Goal: Task Accomplishment & Management: Manage account settings

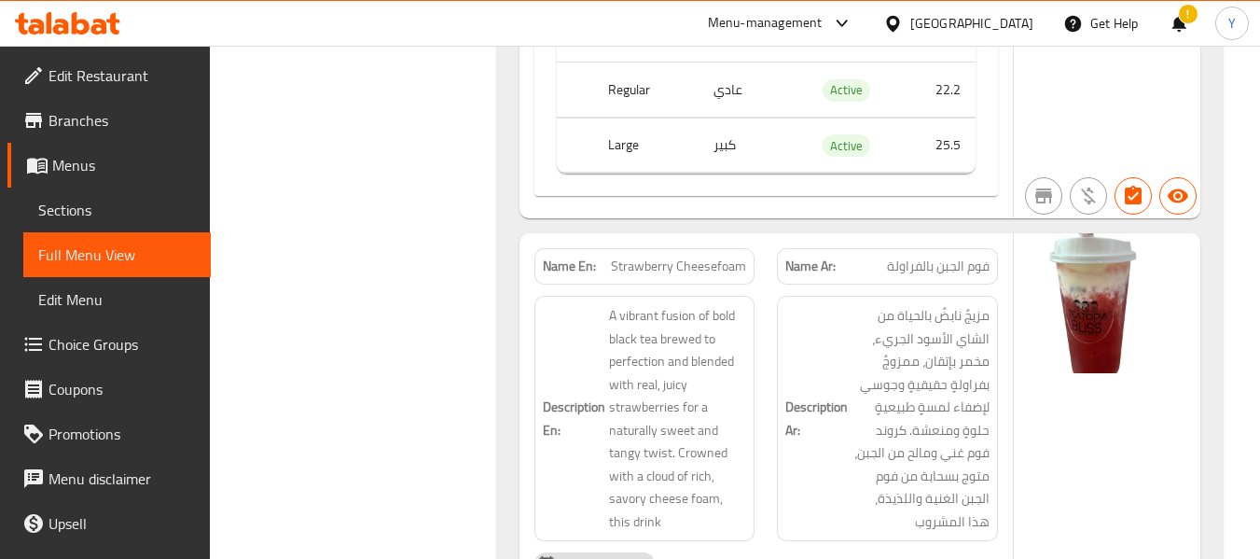
scroll to position [17681, 0]
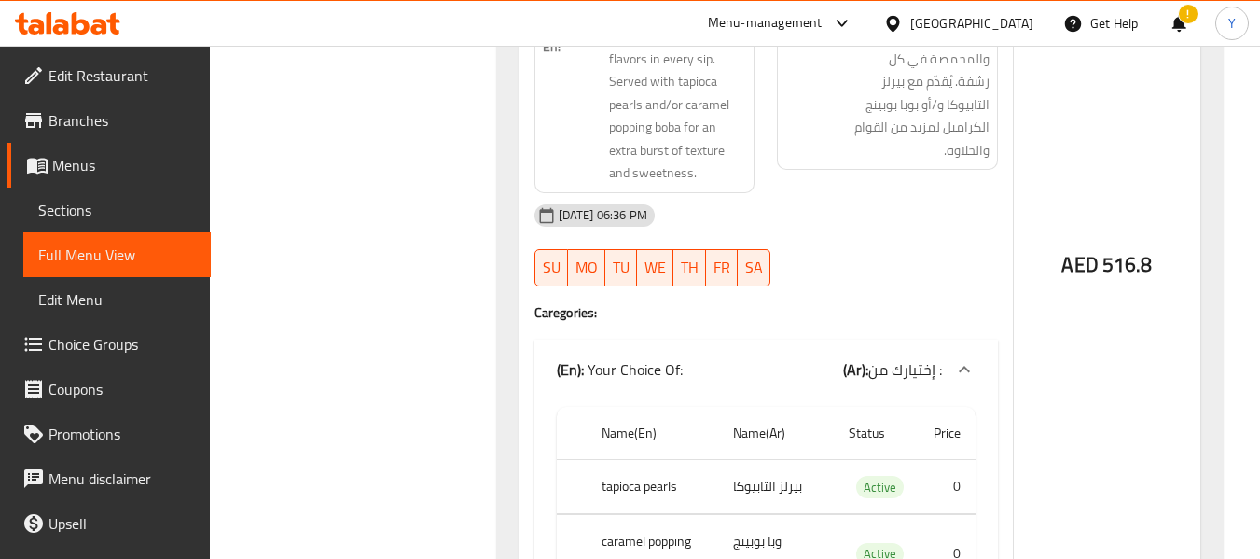
scroll to position [18427, 0]
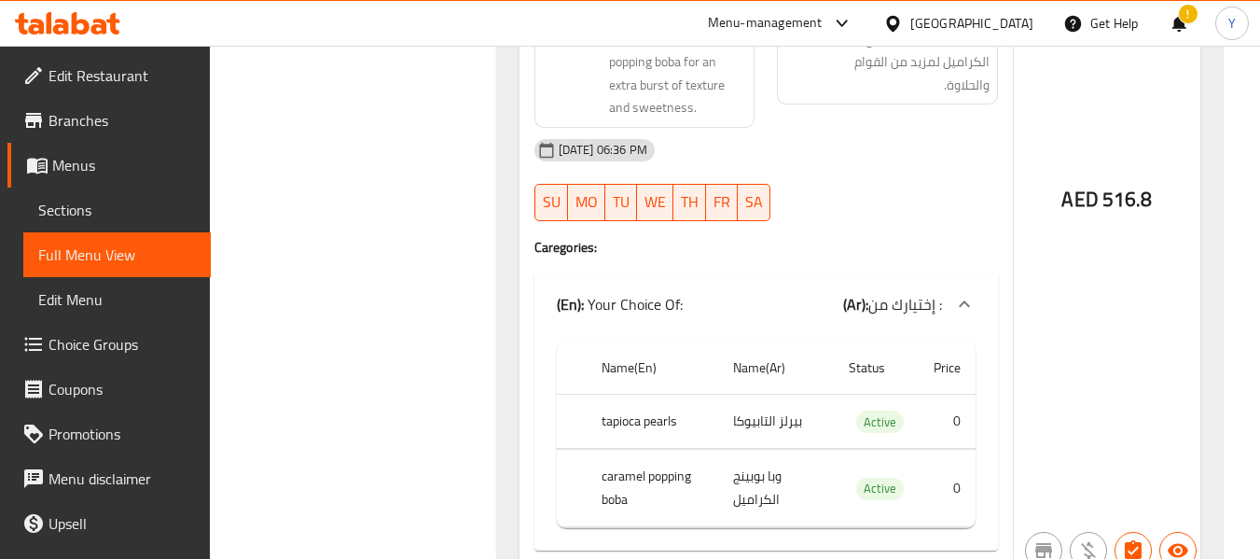
click at [87, 154] on span "Menus" at bounding box center [124, 165] width 144 height 22
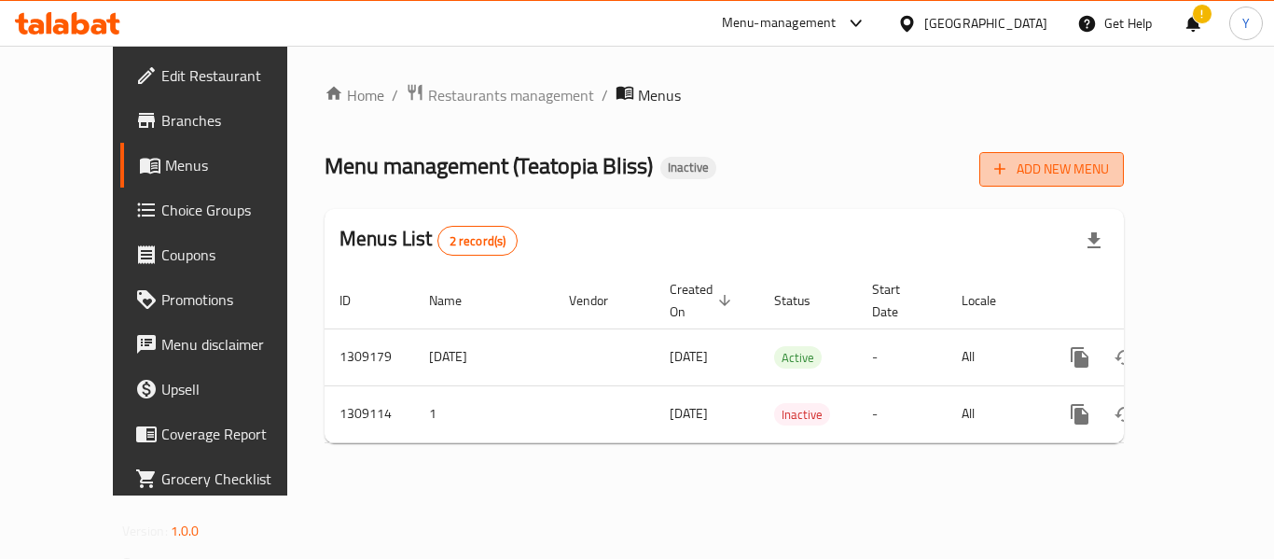
click at [1009, 177] on icon "button" at bounding box center [1000, 169] width 19 height 19
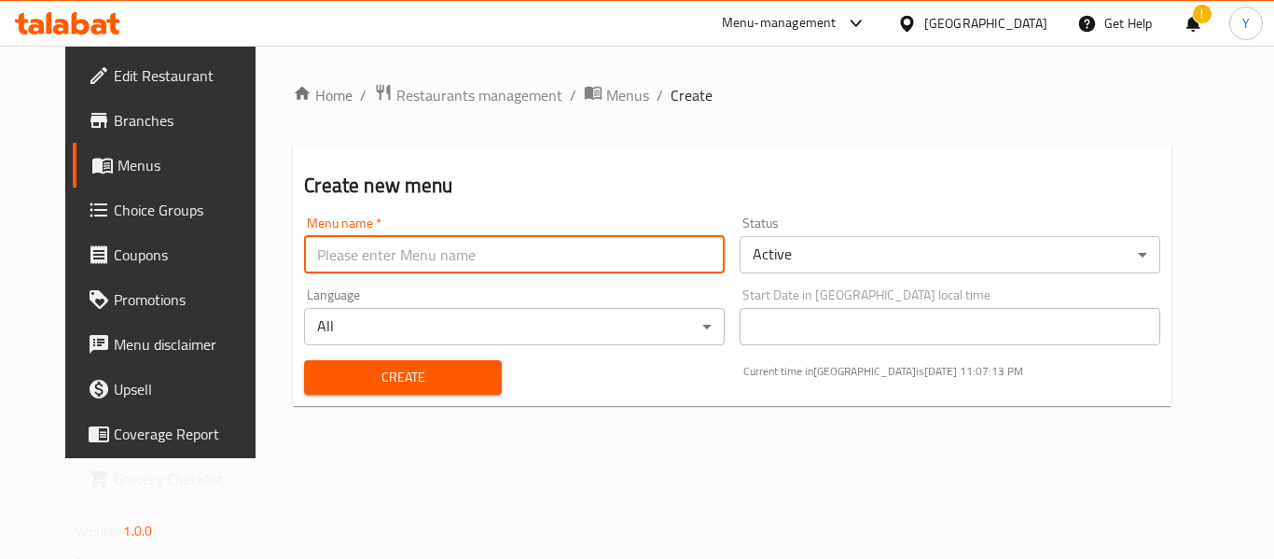
click at [623, 272] on input "text" at bounding box center [514, 254] width 421 height 37
type input "updated "yassmin""
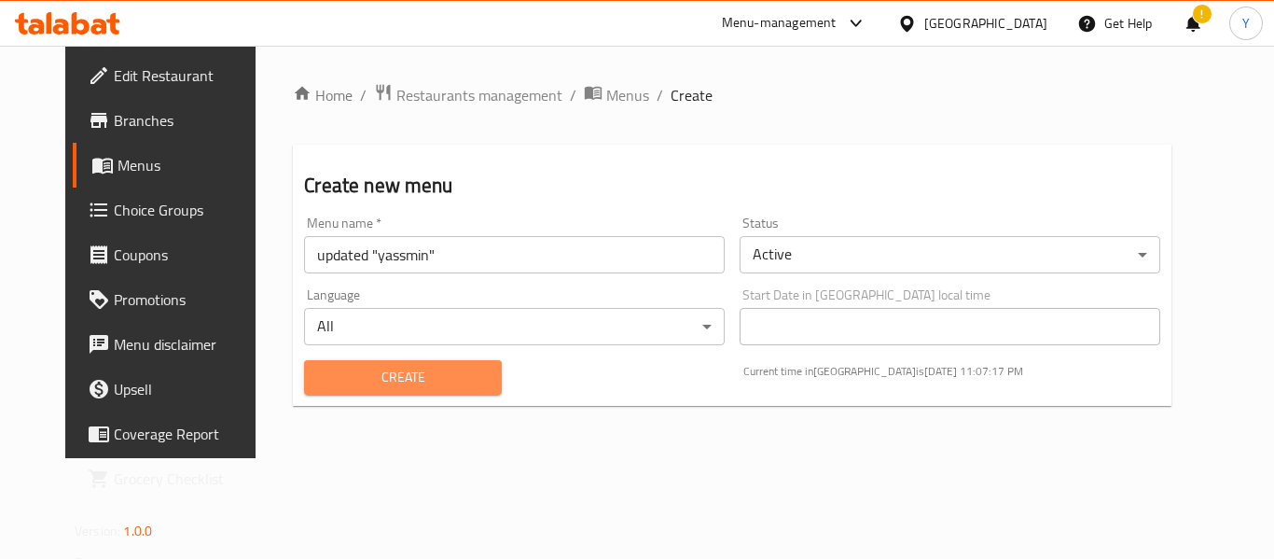
click at [395, 384] on span "Create" at bounding box center [402, 377] width 167 height 23
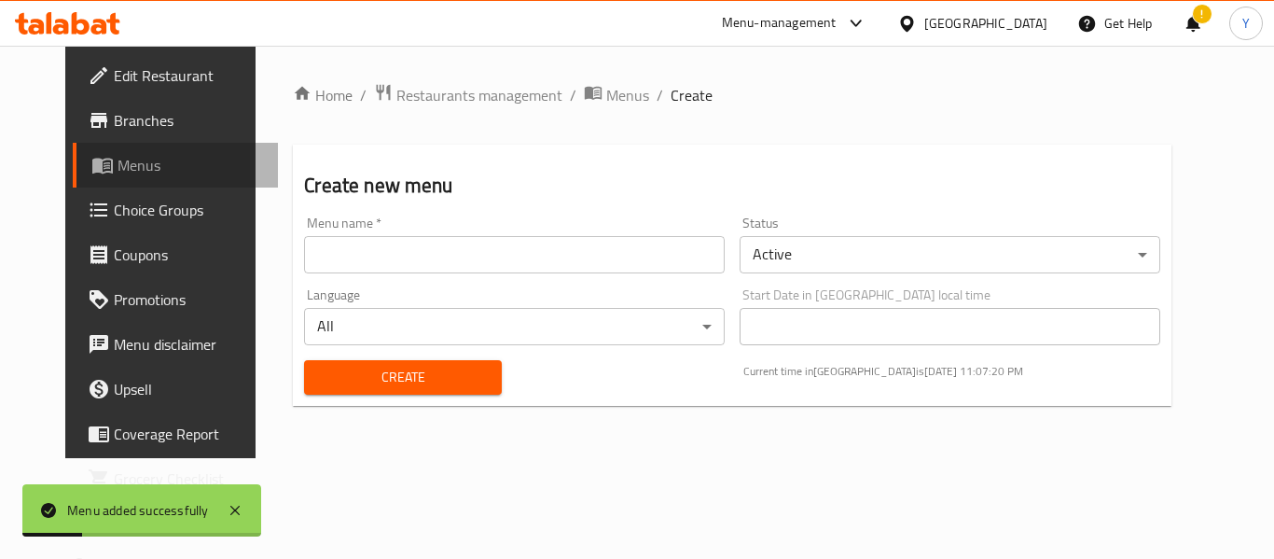
click at [118, 161] on span "Menus" at bounding box center [191, 165] width 146 height 22
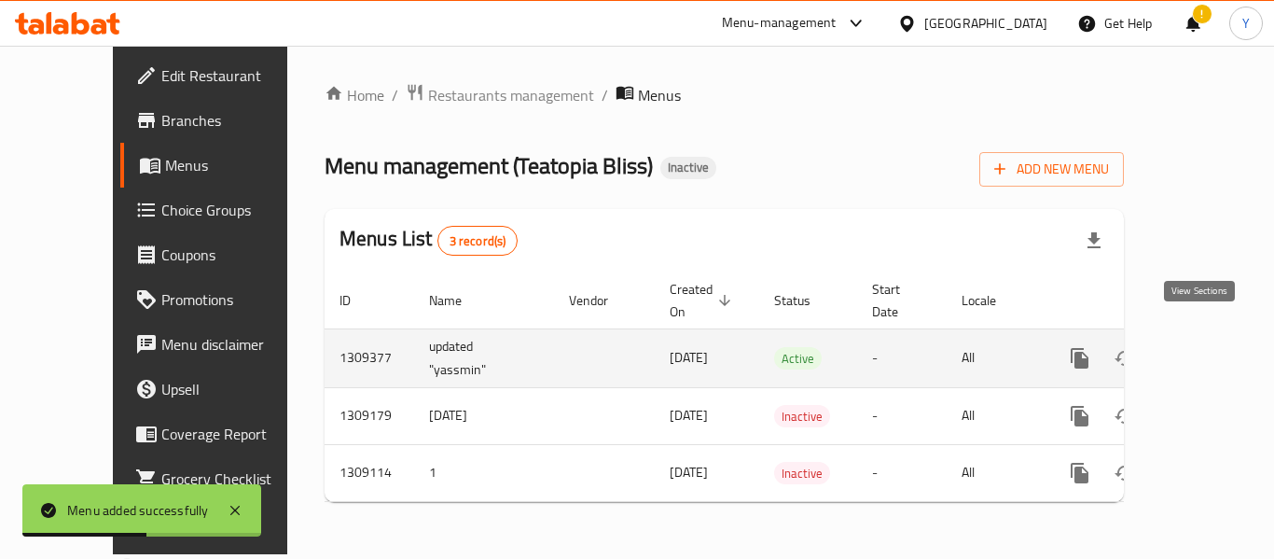
click at [1206, 350] on icon "enhanced table" at bounding box center [1214, 358] width 17 height 17
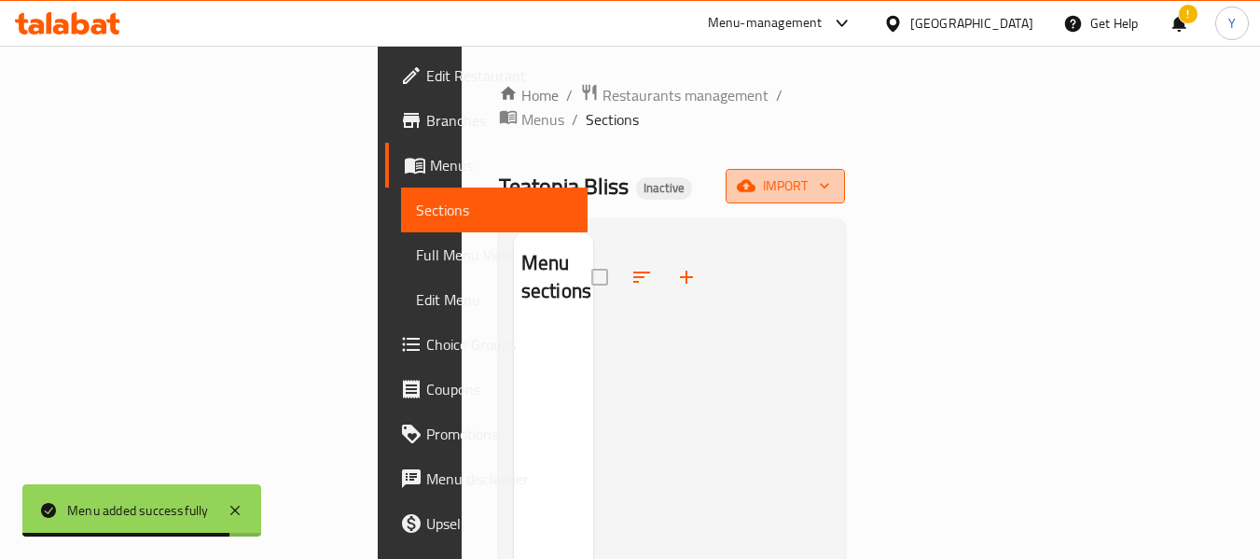
click at [830, 174] on span "import" at bounding box center [786, 185] width 90 height 23
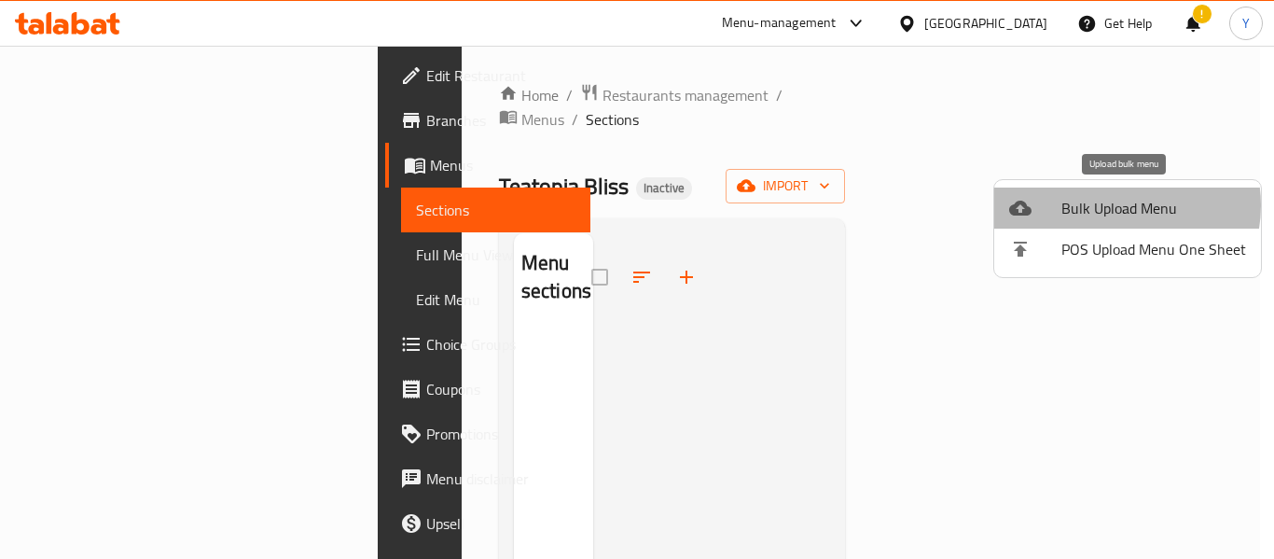
click at [1114, 205] on span "Bulk Upload Menu" at bounding box center [1154, 208] width 185 height 22
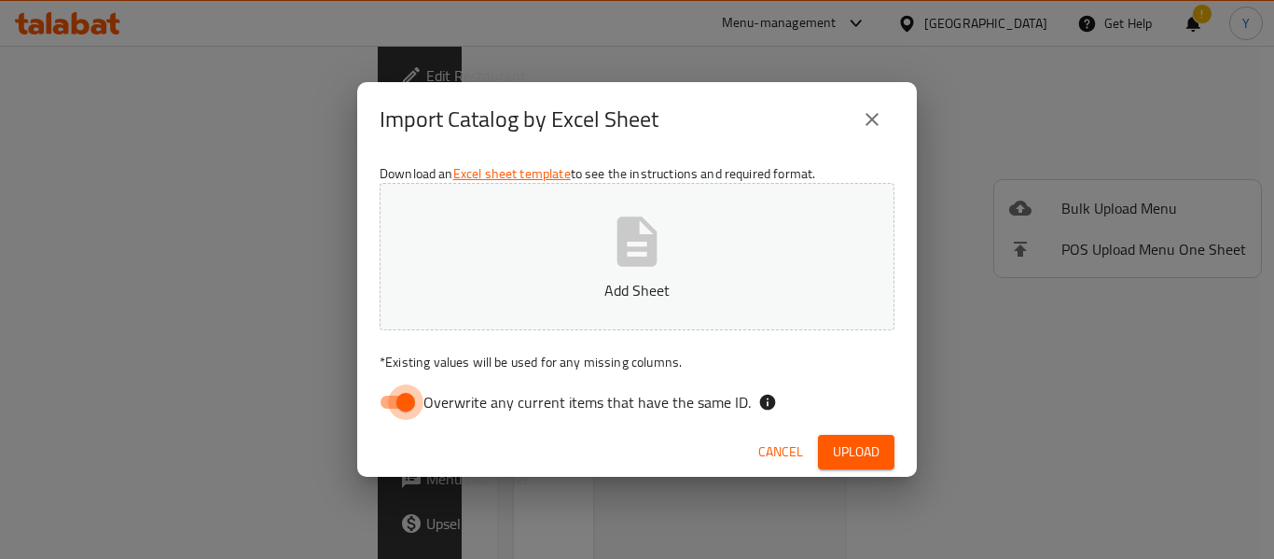
click at [398, 401] on input "Overwrite any current items that have the same ID." at bounding box center [406, 401] width 106 height 35
checkbox input "false"
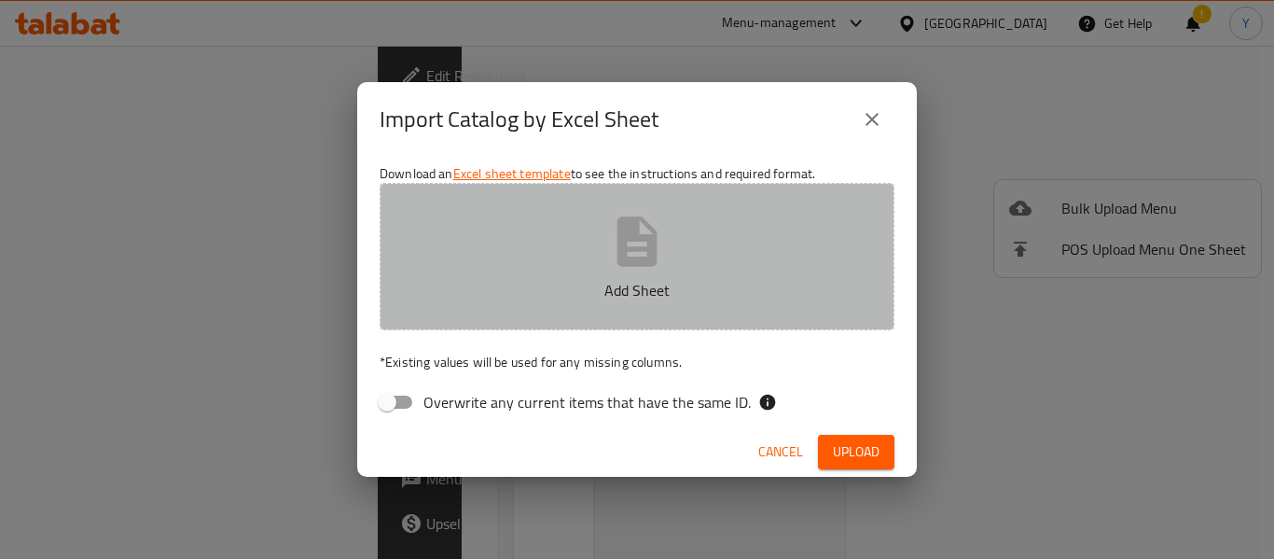
click at [630, 279] on p "Add Sheet" at bounding box center [637, 290] width 457 height 22
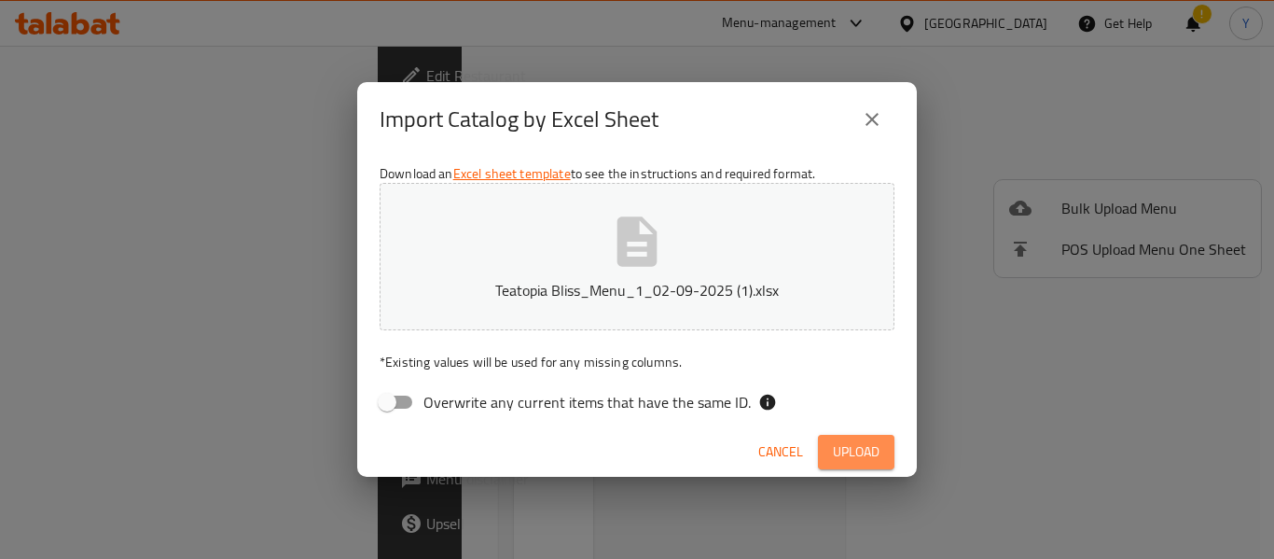
click at [843, 455] on span "Upload" at bounding box center [856, 451] width 47 height 23
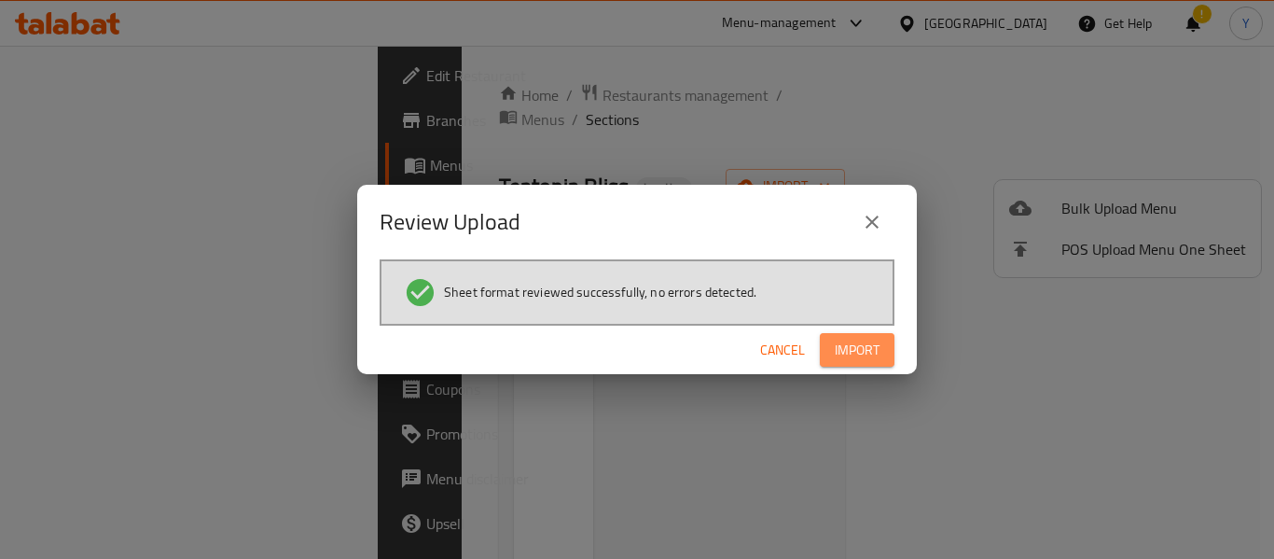
click at [866, 359] on span "Import" at bounding box center [857, 350] width 45 height 23
click at [865, 345] on span "Import" at bounding box center [857, 350] width 45 height 23
click at [870, 217] on icon "close" at bounding box center [872, 222] width 22 height 22
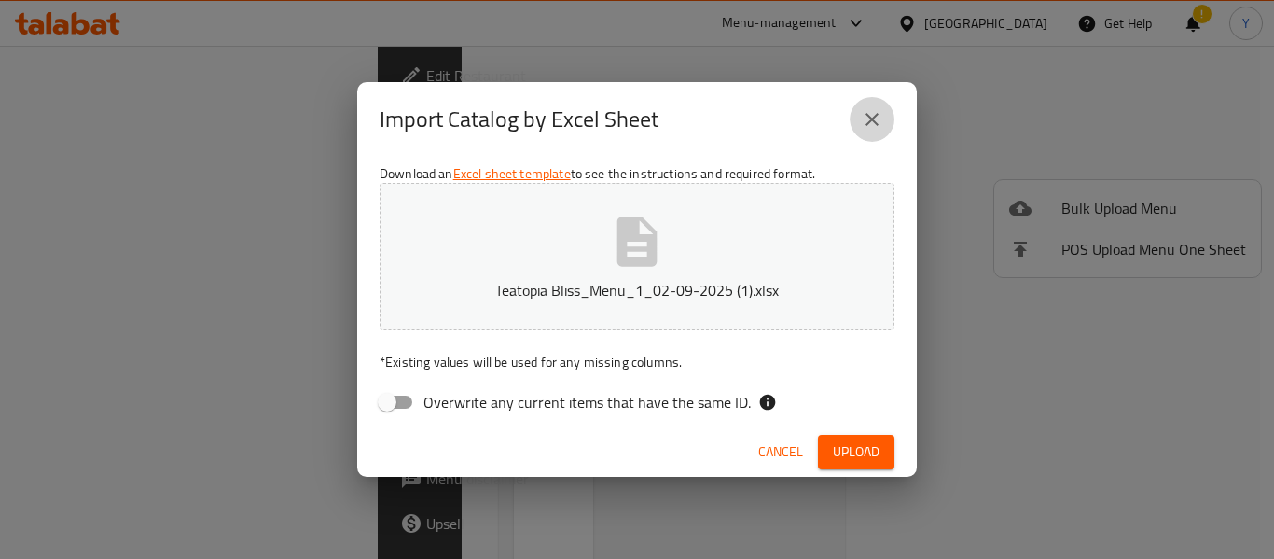
click at [872, 116] on icon "close" at bounding box center [872, 119] width 22 height 22
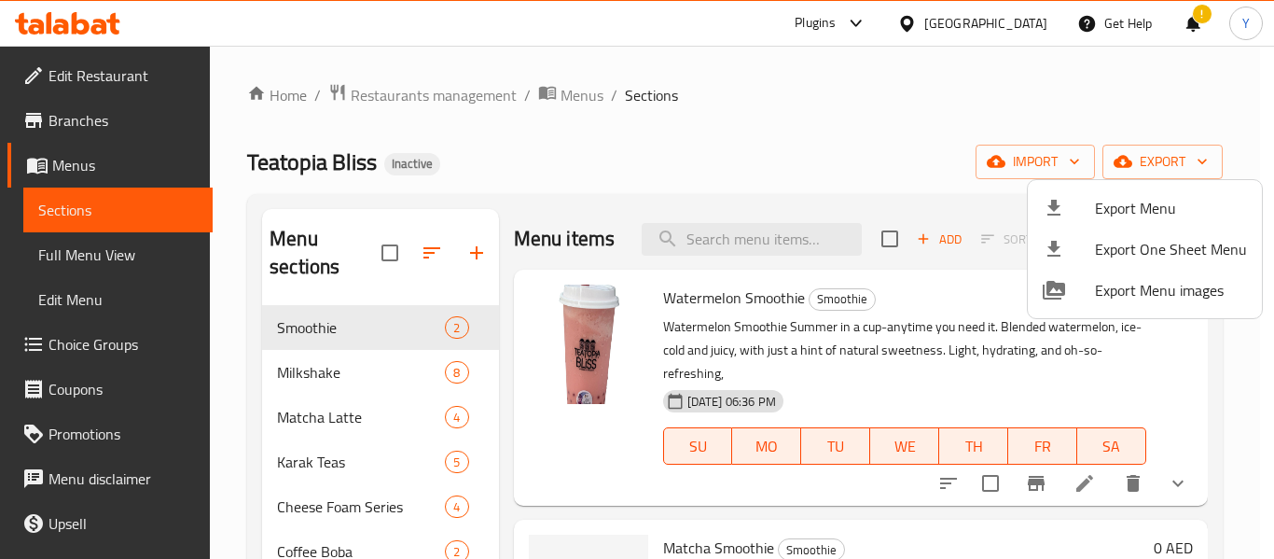
click at [750, 257] on div at bounding box center [637, 279] width 1274 height 559
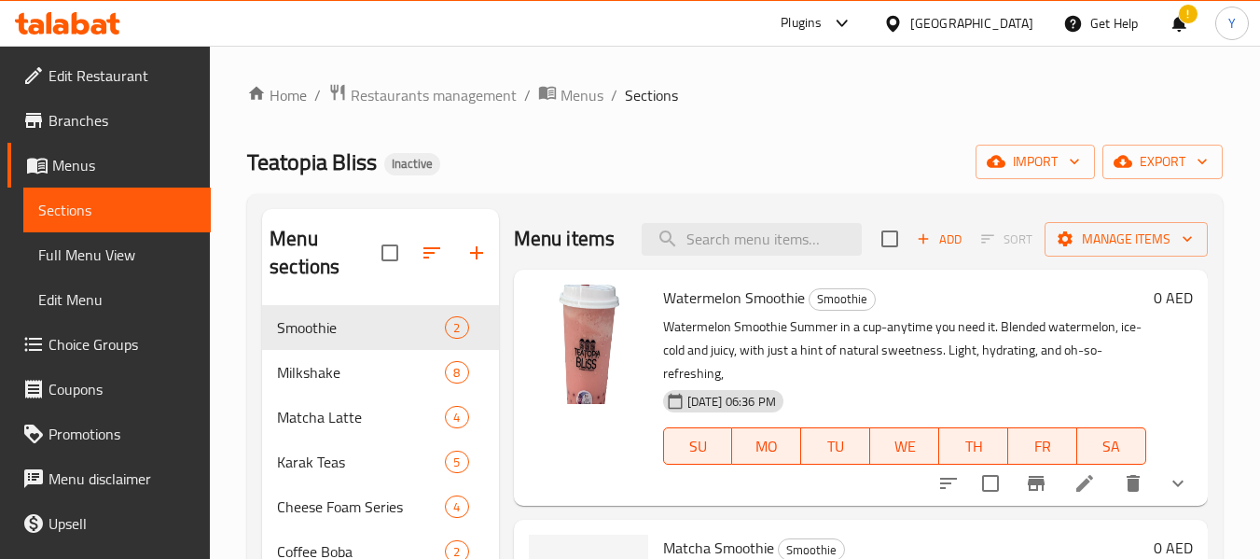
click at [750, 257] on div "Menu items Add Sort Manage items" at bounding box center [861, 239] width 694 height 61
click at [753, 244] on input "search" at bounding box center [752, 239] width 220 height 33
paste input "Class Party - 22 Cups Okinawa Milk Tea's Large"
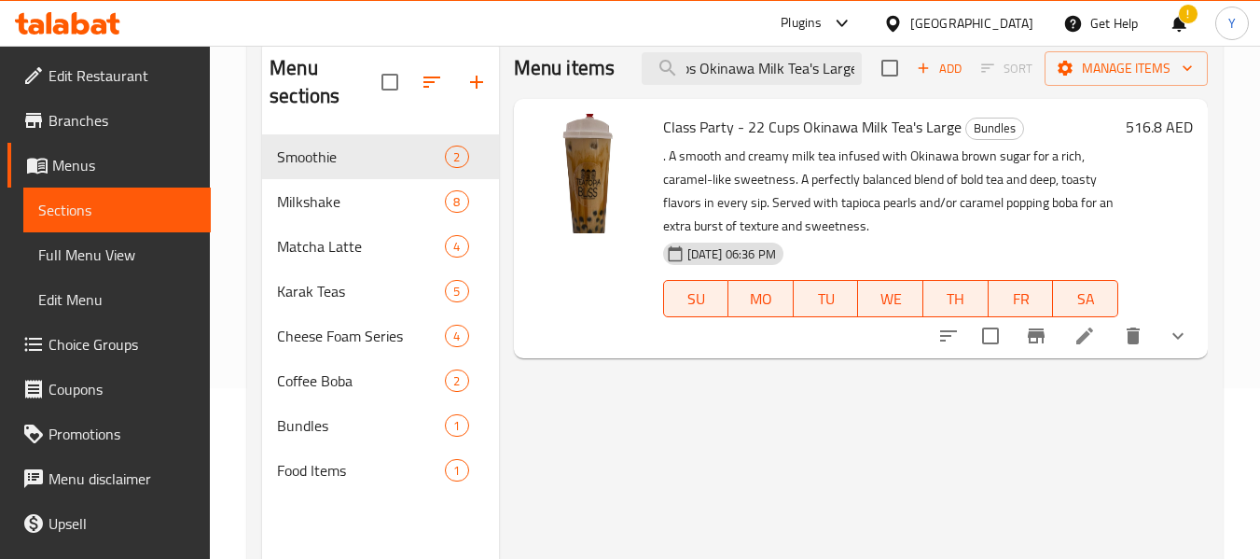
scroll to position [174, 0]
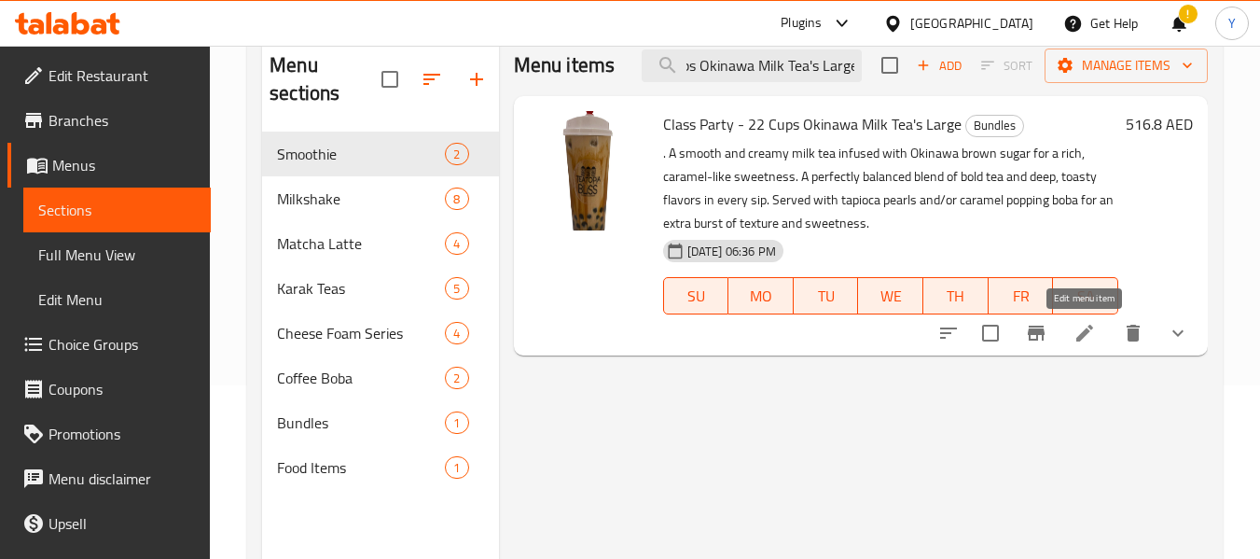
type input "Class Party - 22 Cups Okinawa Milk Tea's Large"
click at [1086, 327] on icon at bounding box center [1085, 333] width 22 height 22
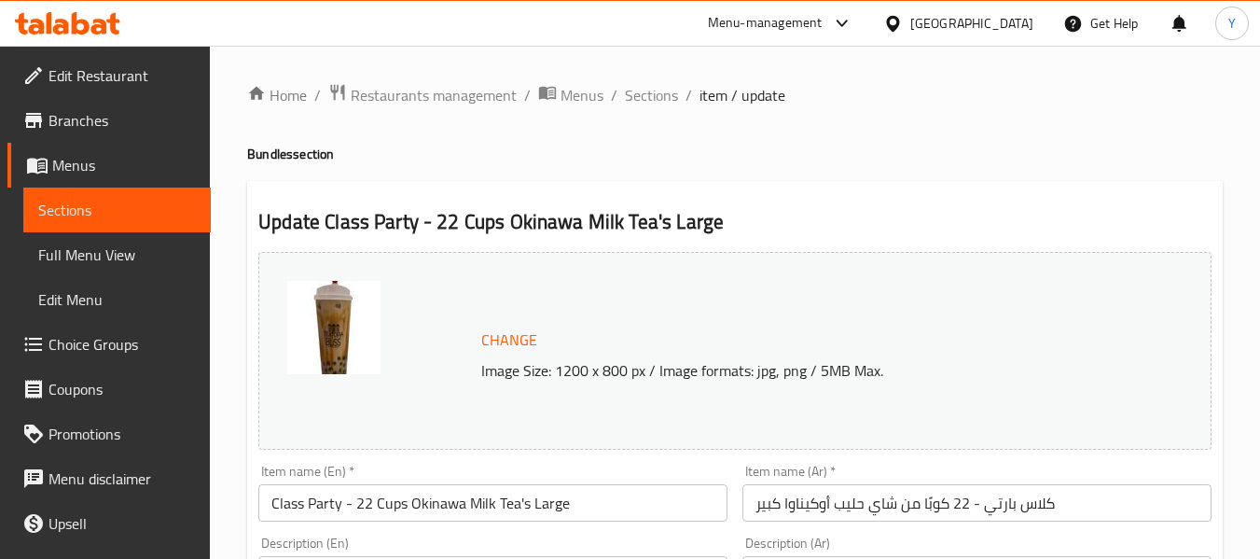
scroll to position [817, 0]
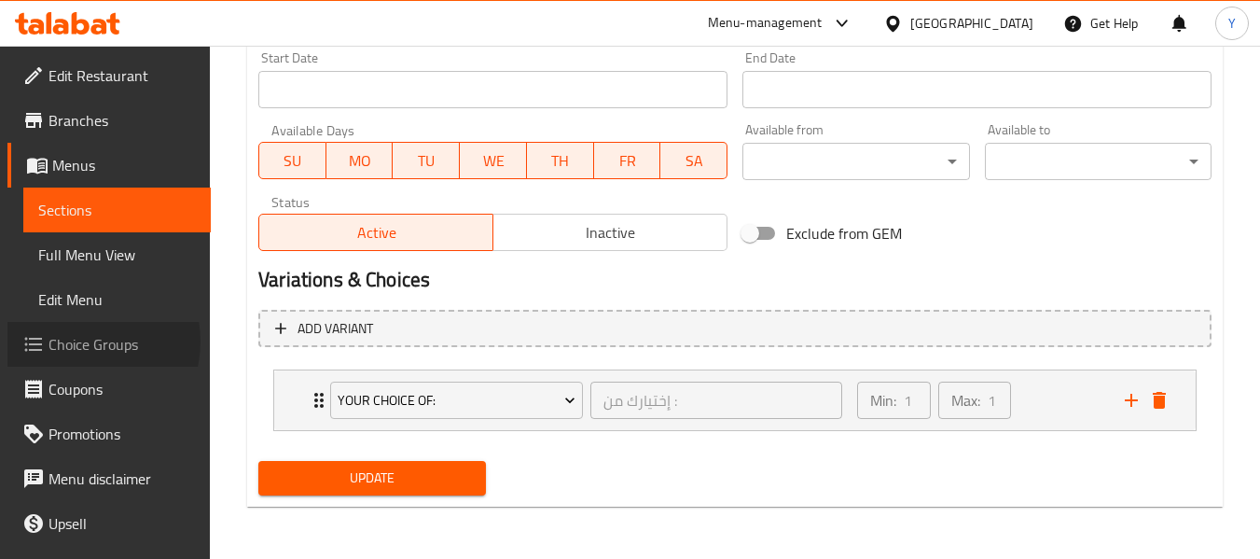
click at [82, 341] on span "Choice Groups" at bounding box center [122, 344] width 147 height 22
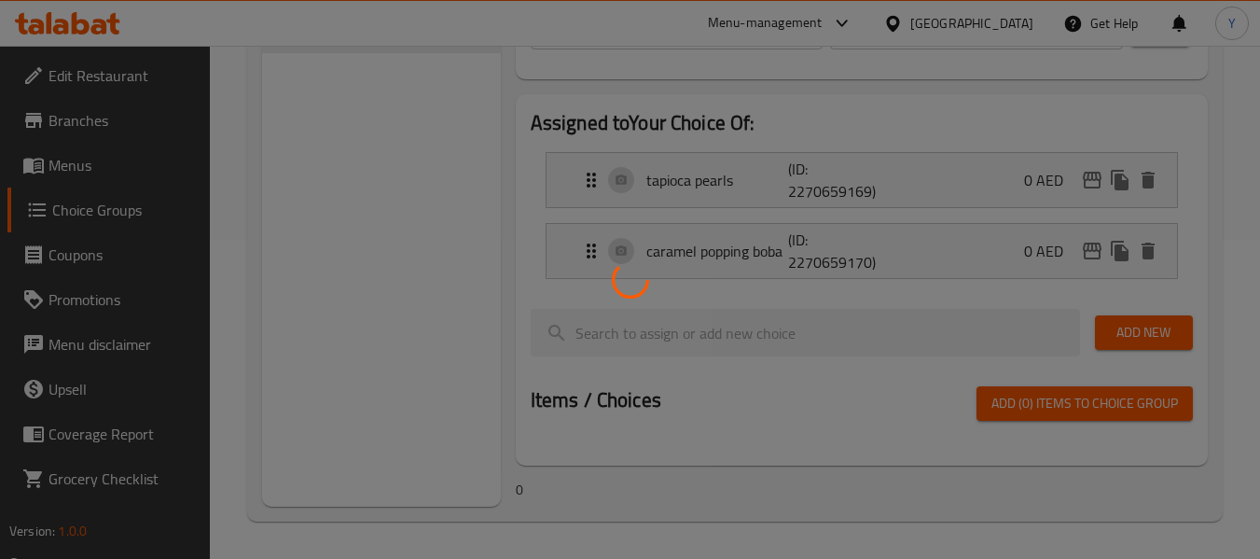
scroll to position [264, 0]
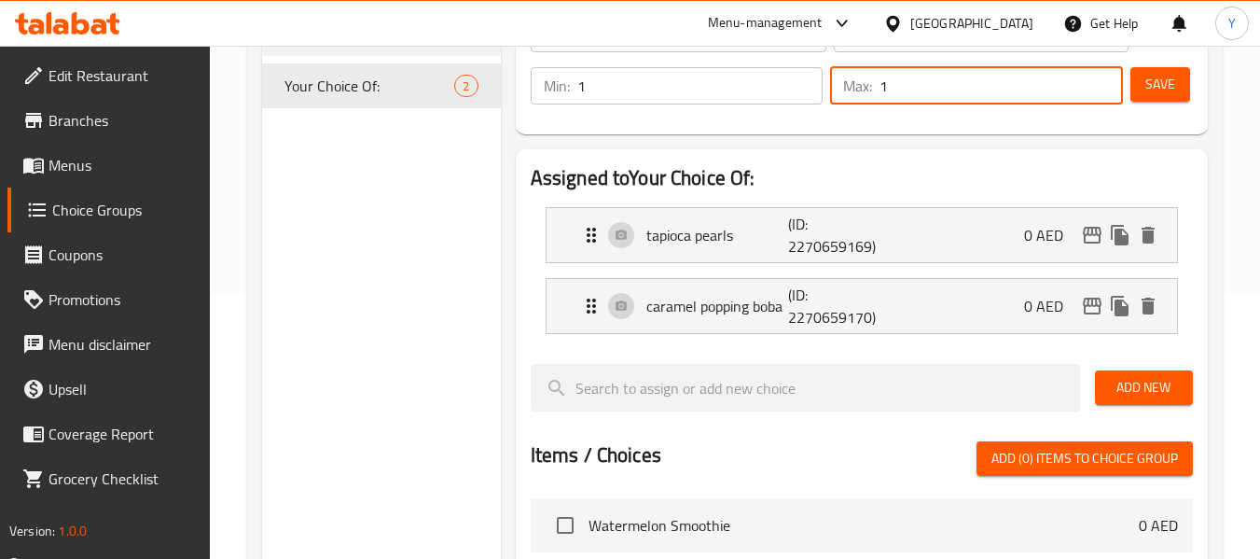
drag, startPoint x: 909, startPoint y: 88, endPoint x: 864, endPoint y: 89, distance: 44.8
click at [864, 89] on div "Max: 1 ​" at bounding box center [976, 85] width 293 height 37
type input "2"
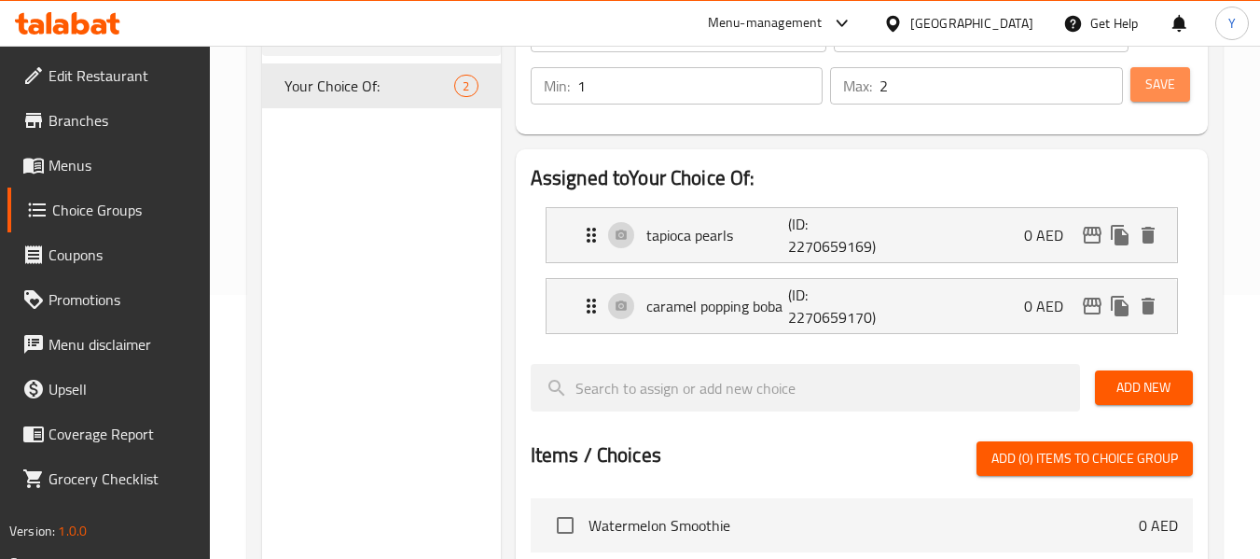
click at [1150, 81] on span "Save" at bounding box center [1161, 84] width 30 height 23
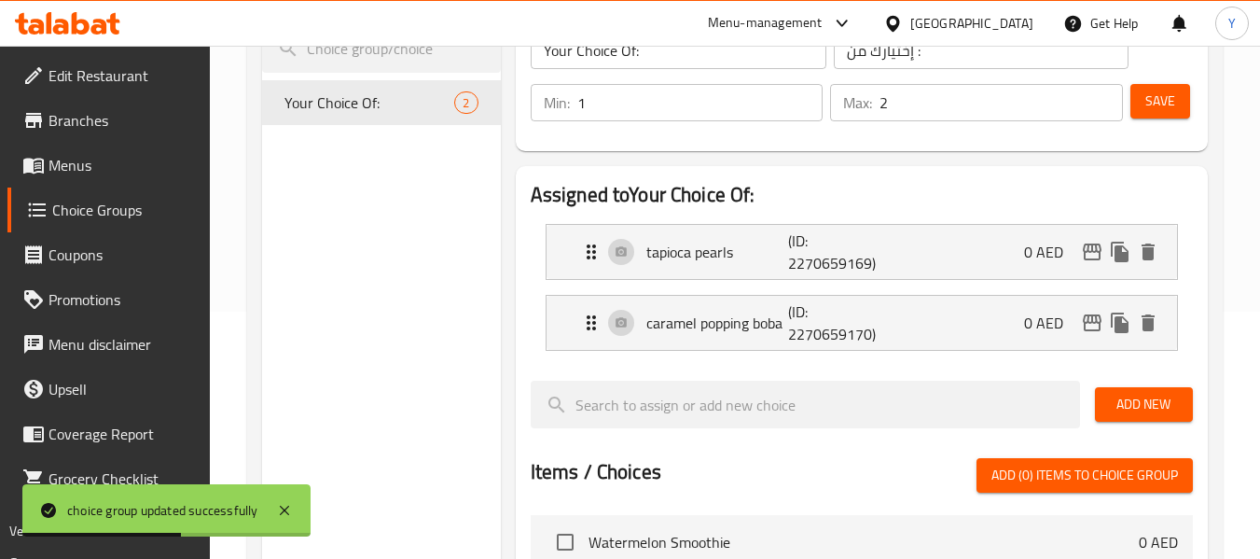
scroll to position [238, 0]
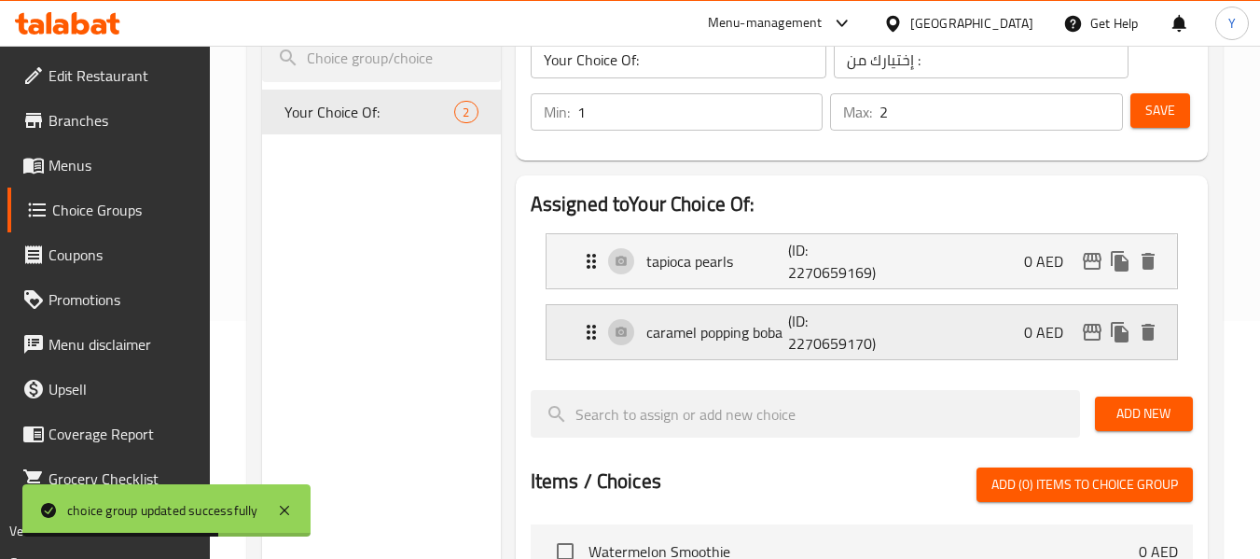
click at [916, 337] on div "caramel popping boba (ID: 2270659170) 0 AED" at bounding box center [867, 332] width 575 height 54
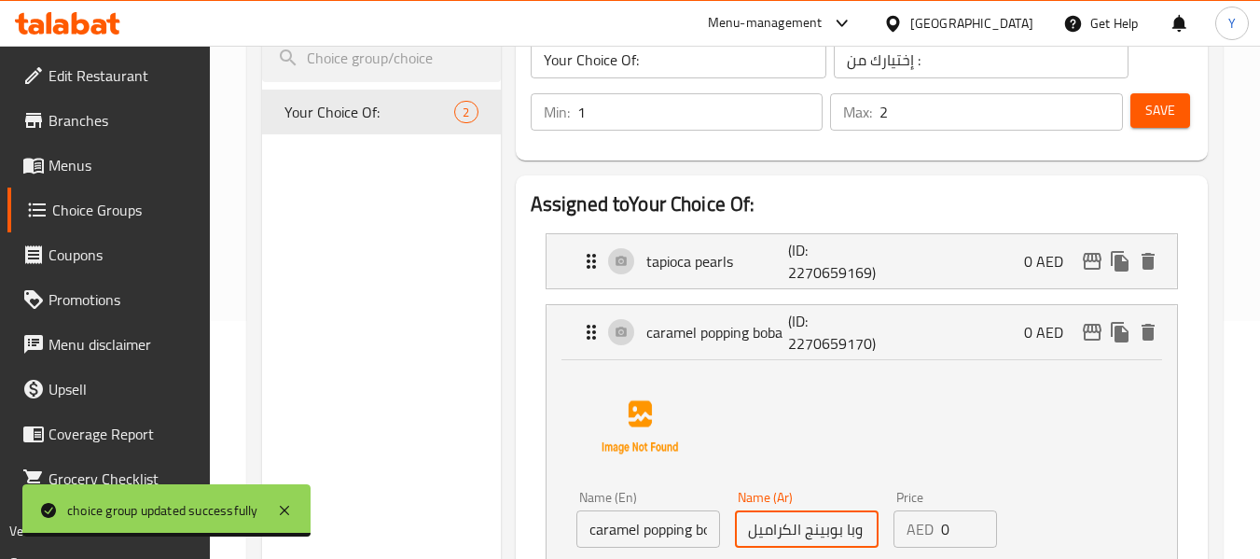
drag, startPoint x: 847, startPoint y: 536, endPoint x: 893, endPoint y: 536, distance: 45.7
click at [893, 536] on div "Name (En) caramel popping boba Name (En) Name (Ar) وبا بوبينج الكراميل Name (Ar…" at bounding box center [807, 544] width 476 height 122
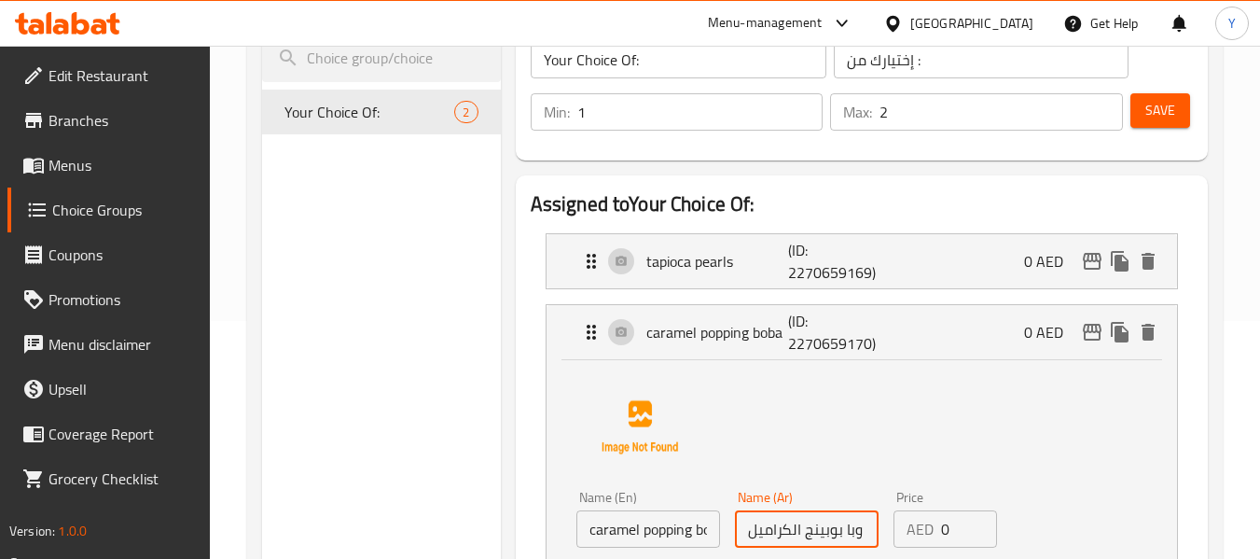
click at [850, 533] on input "وبا بوبينج الكراميل" at bounding box center [807, 528] width 144 height 37
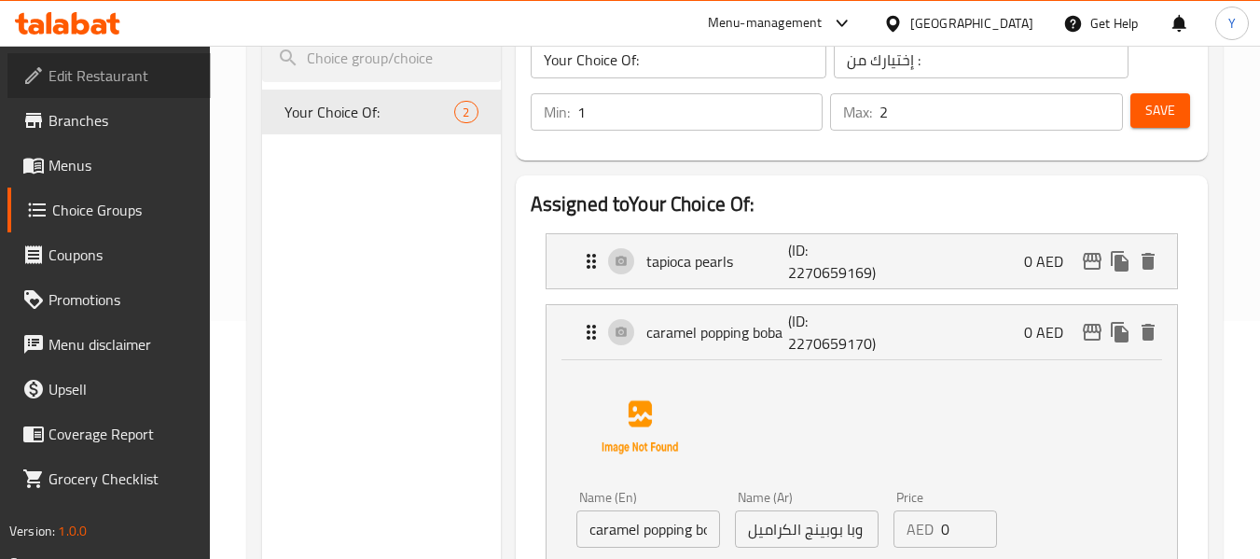
click at [126, 78] on span "Edit Restaurant" at bounding box center [122, 75] width 147 height 22
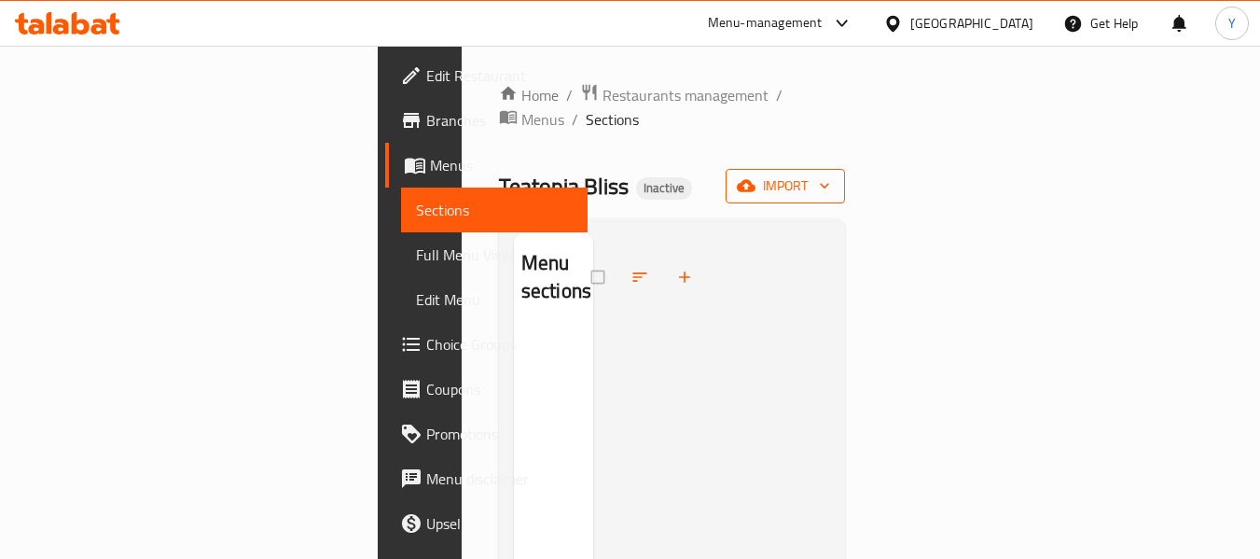
click at [830, 174] on span "import" at bounding box center [786, 185] width 90 height 23
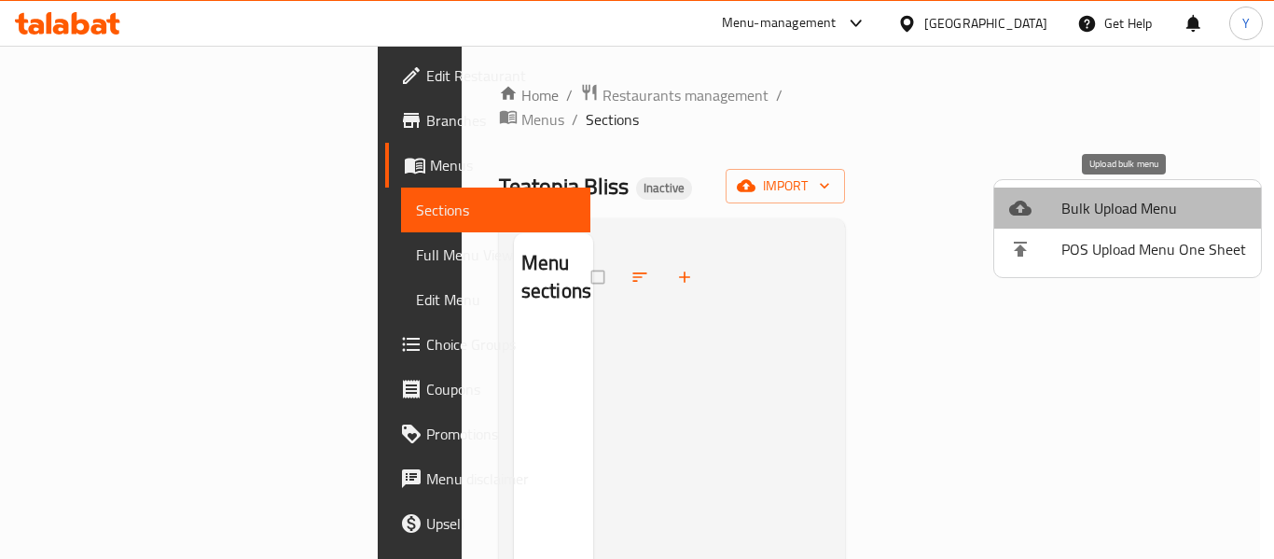
click at [1133, 207] on span "Bulk Upload Menu" at bounding box center [1154, 208] width 185 height 22
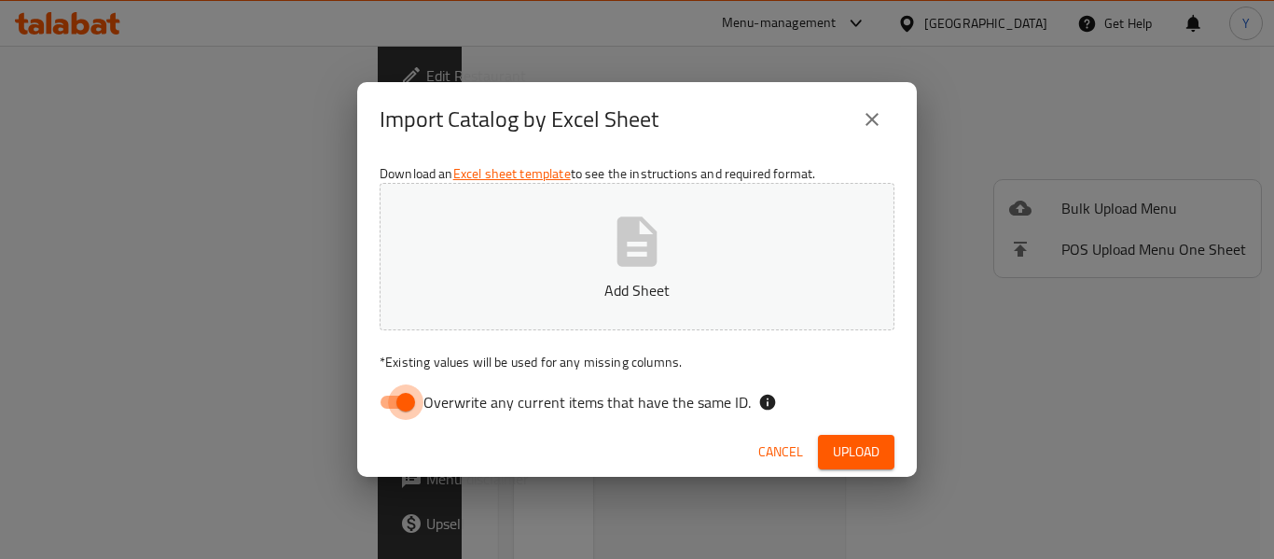
click at [392, 404] on input "Overwrite any current items that have the same ID." at bounding box center [406, 401] width 106 height 35
checkbox input "false"
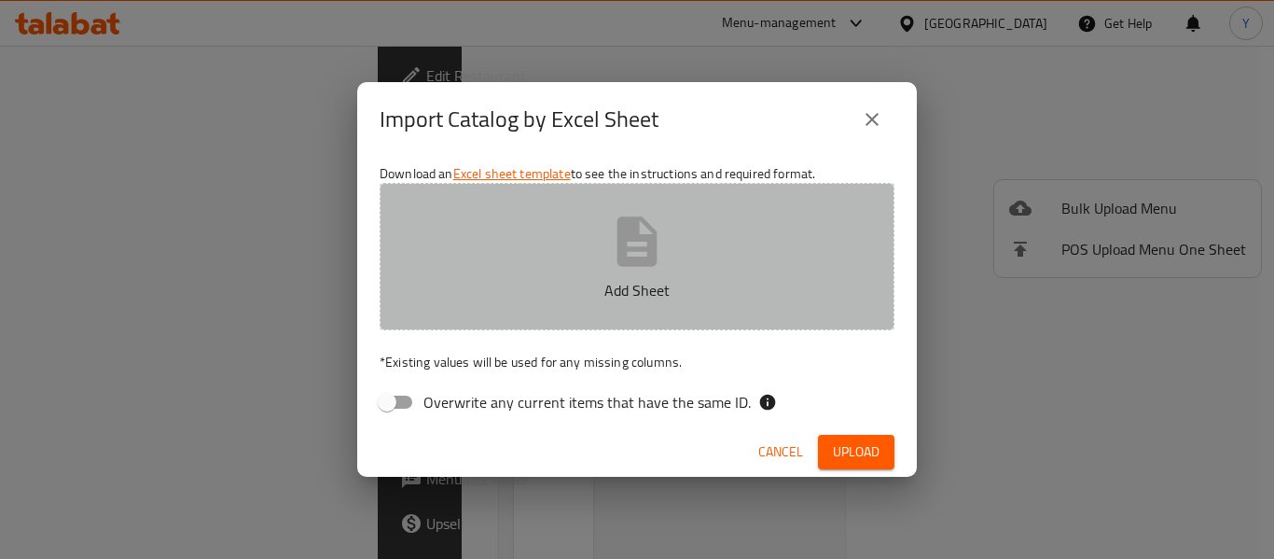
click at [652, 271] on icon "button" at bounding box center [637, 242] width 60 height 60
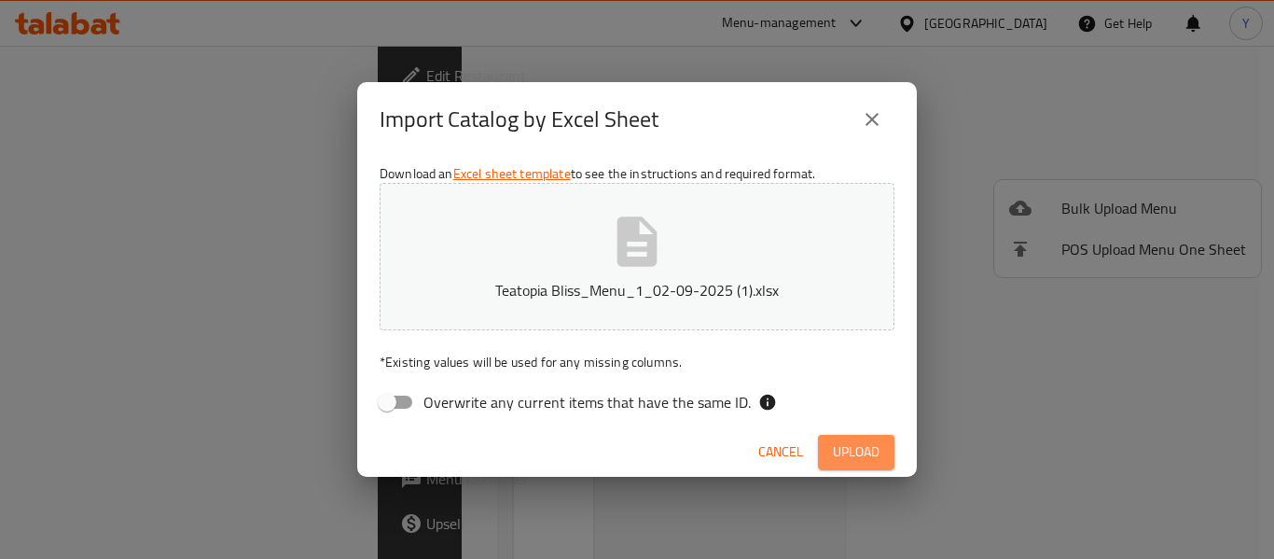
click at [852, 452] on span "Upload" at bounding box center [856, 451] width 47 height 23
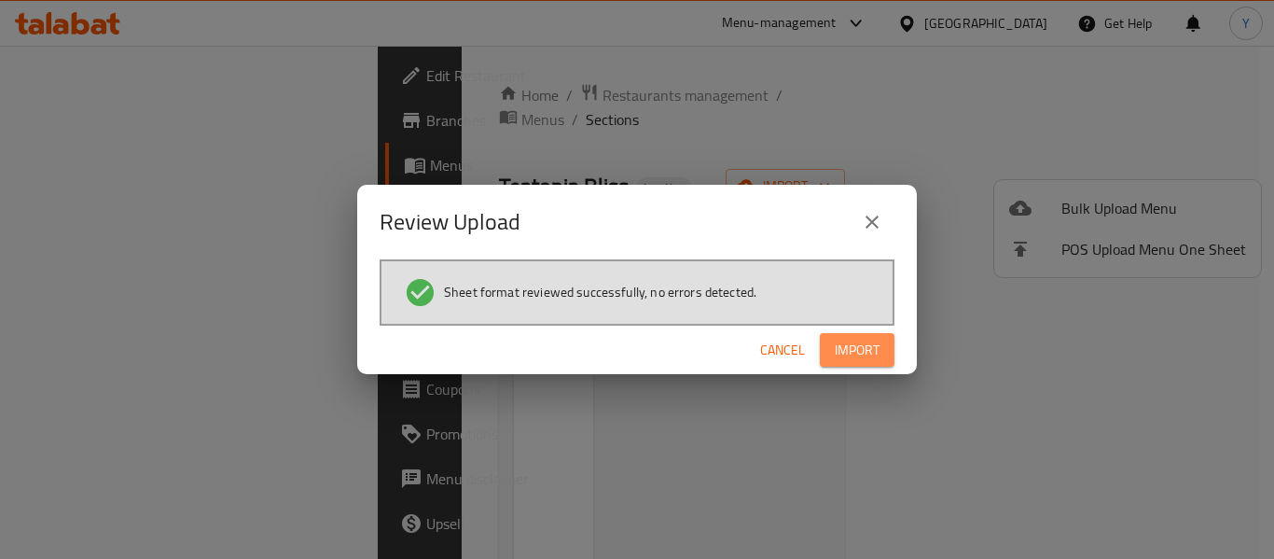
click at [865, 343] on span "Import" at bounding box center [857, 350] width 45 height 23
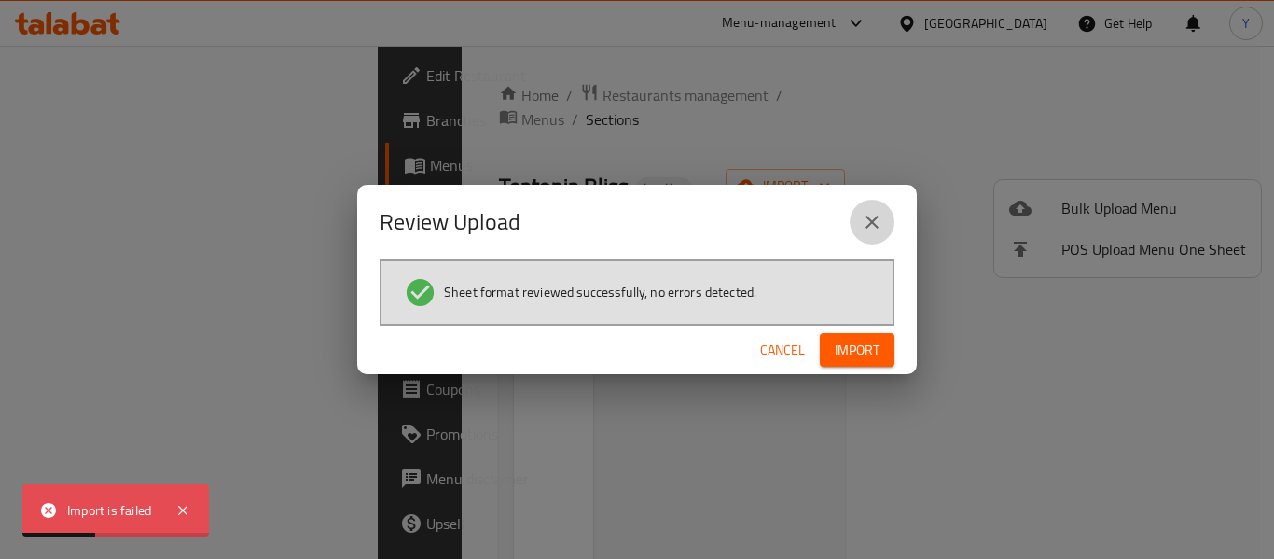
click at [872, 218] on icon "close" at bounding box center [872, 222] width 22 height 22
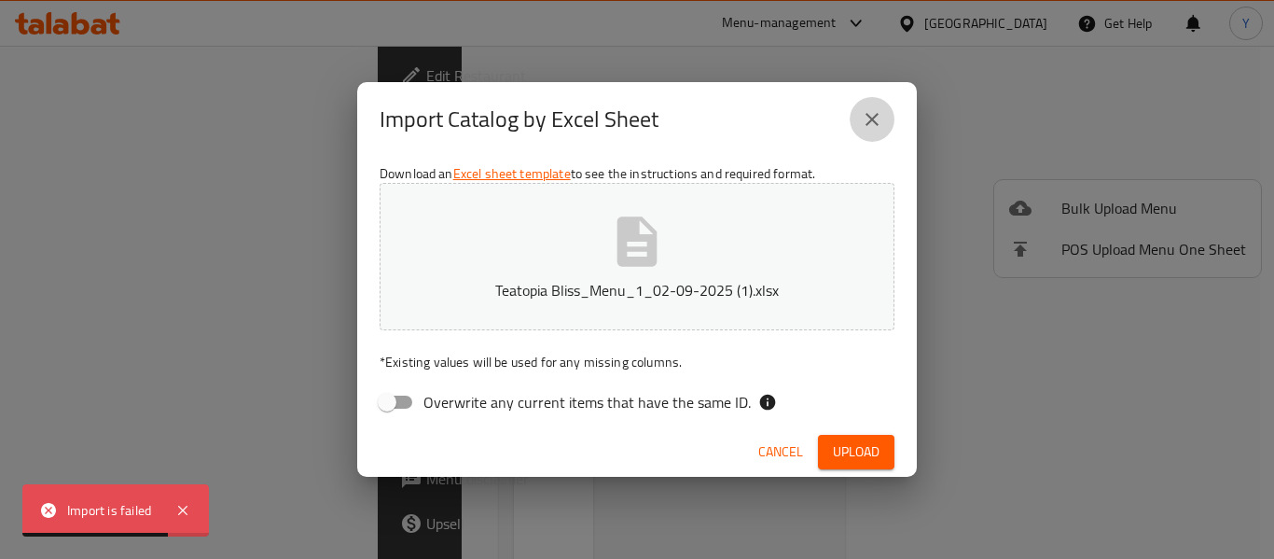
click at [874, 111] on icon "close" at bounding box center [872, 119] width 22 height 22
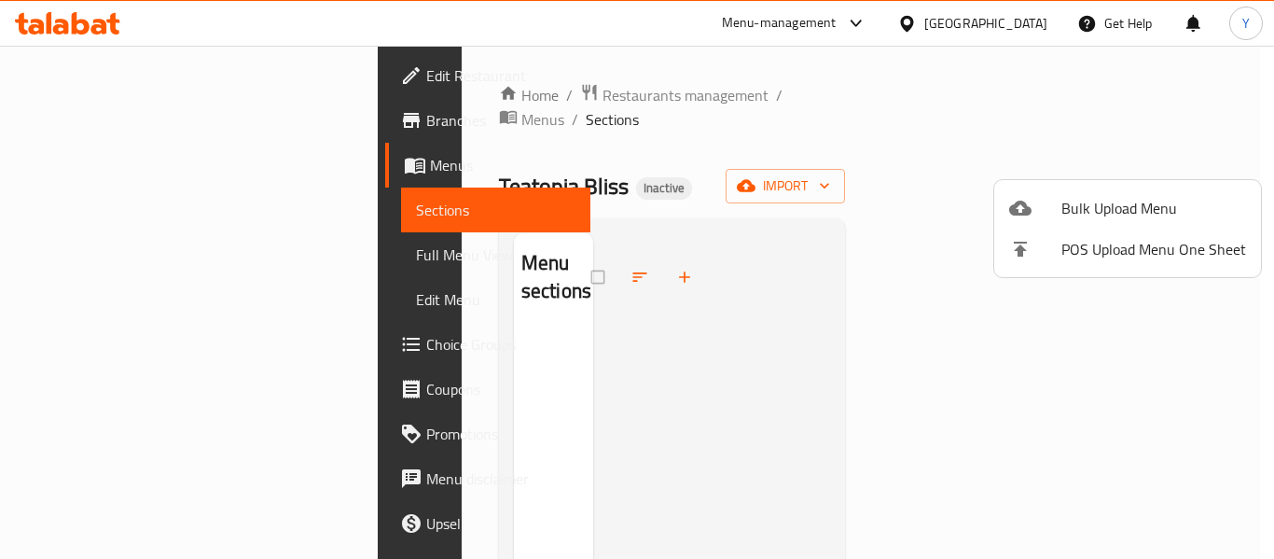
click at [100, 166] on div at bounding box center [637, 279] width 1274 height 559
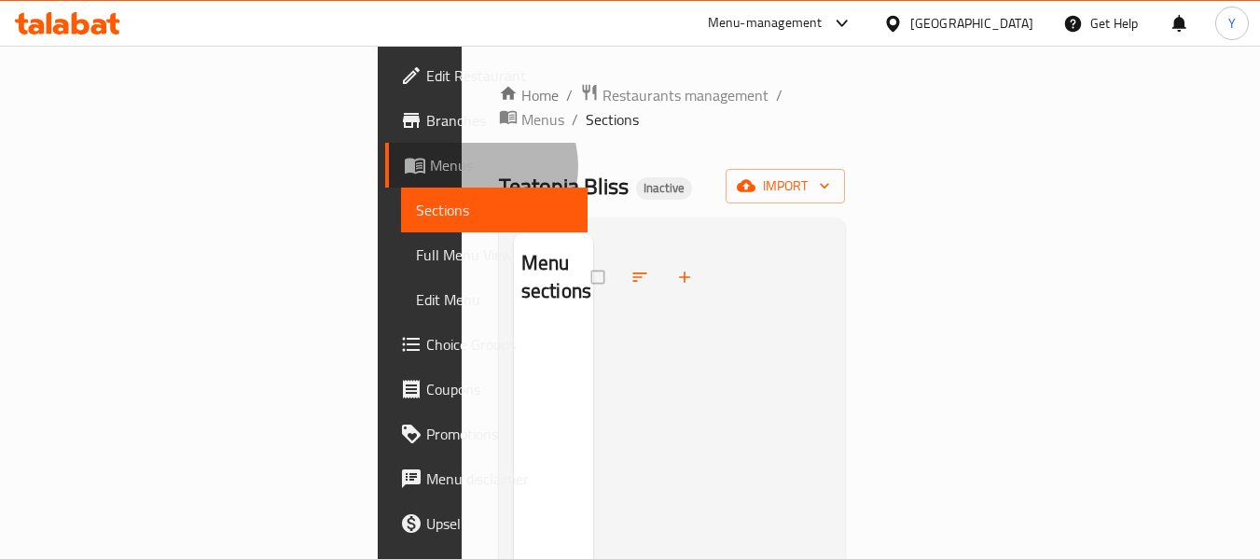
click at [430, 166] on span "Menus" at bounding box center [502, 165] width 144 height 22
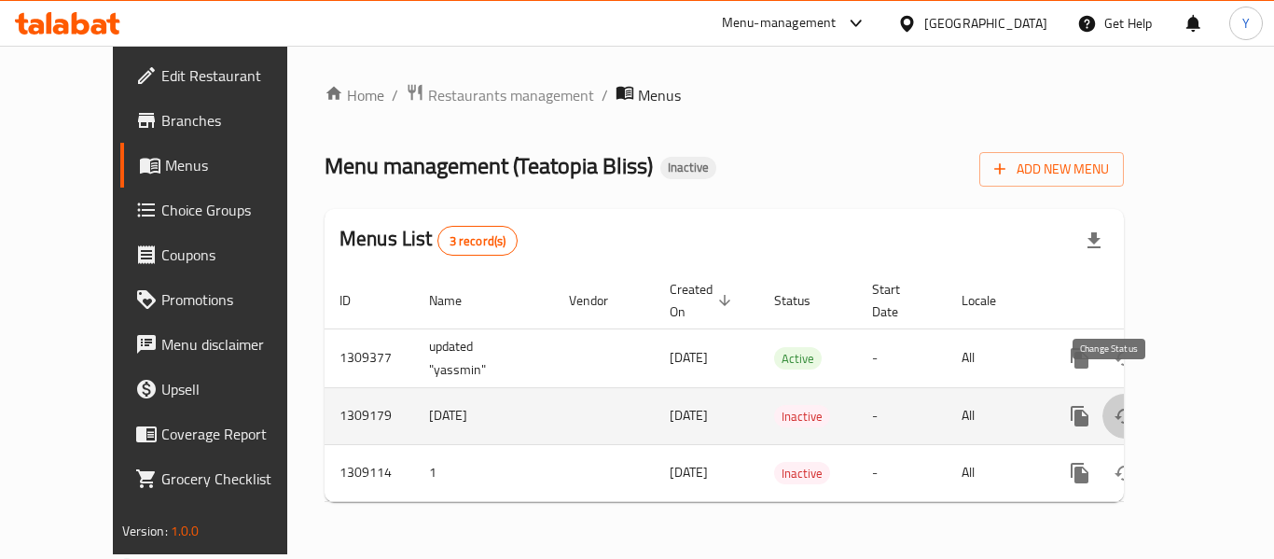
click at [1114, 405] on icon "enhanced table" at bounding box center [1125, 416] width 22 height 22
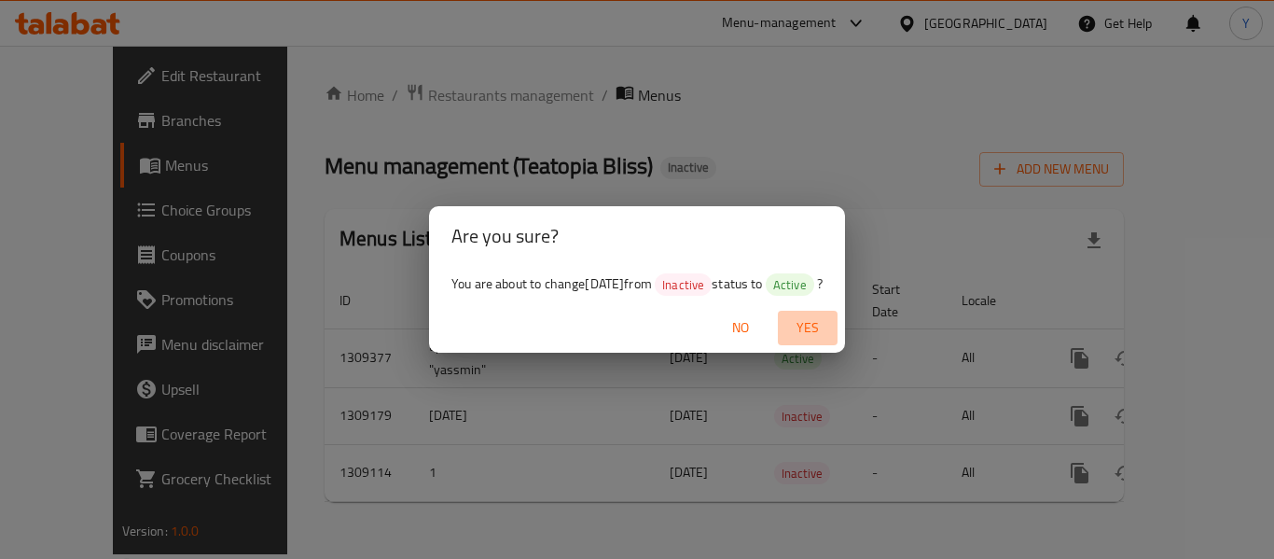
click at [814, 324] on span "Yes" at bounding box center [808, 327] width 45 height 23
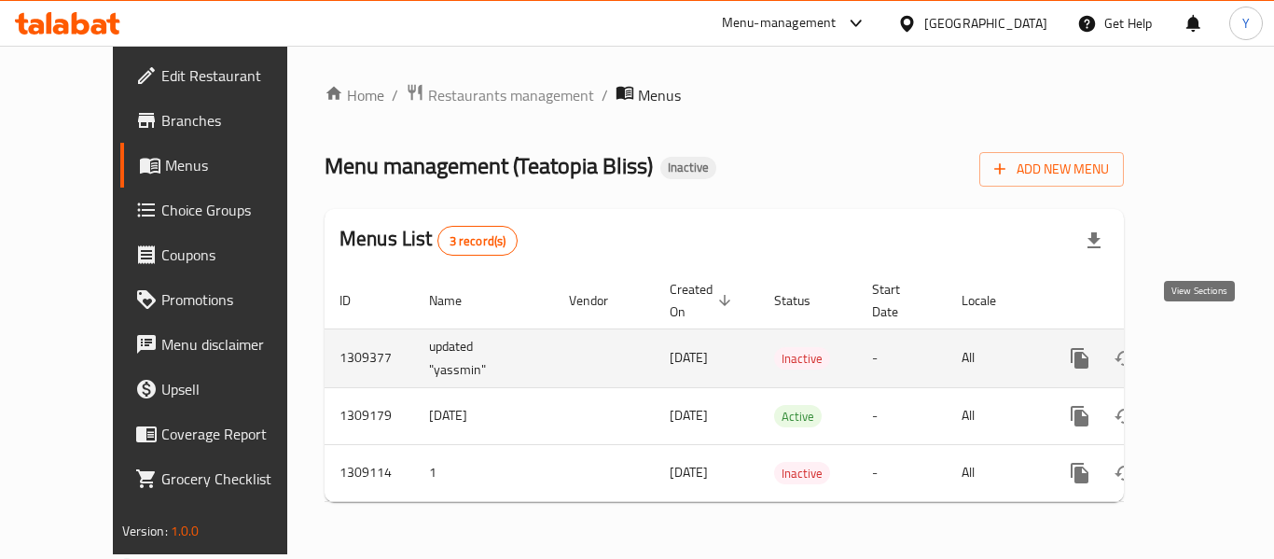
click at [1206, 347] on icon "enhanced table" at bounding box center [1215, 358] width 22 height 22
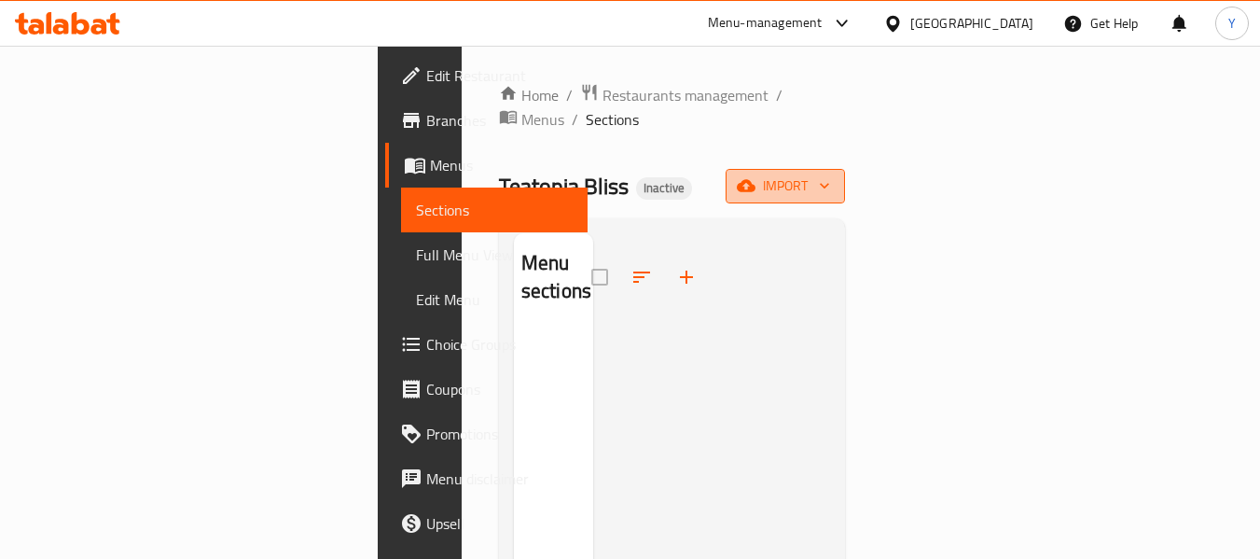
click at [830, 174] on span "import" at bounding box center [786, 185] width 90 height 23
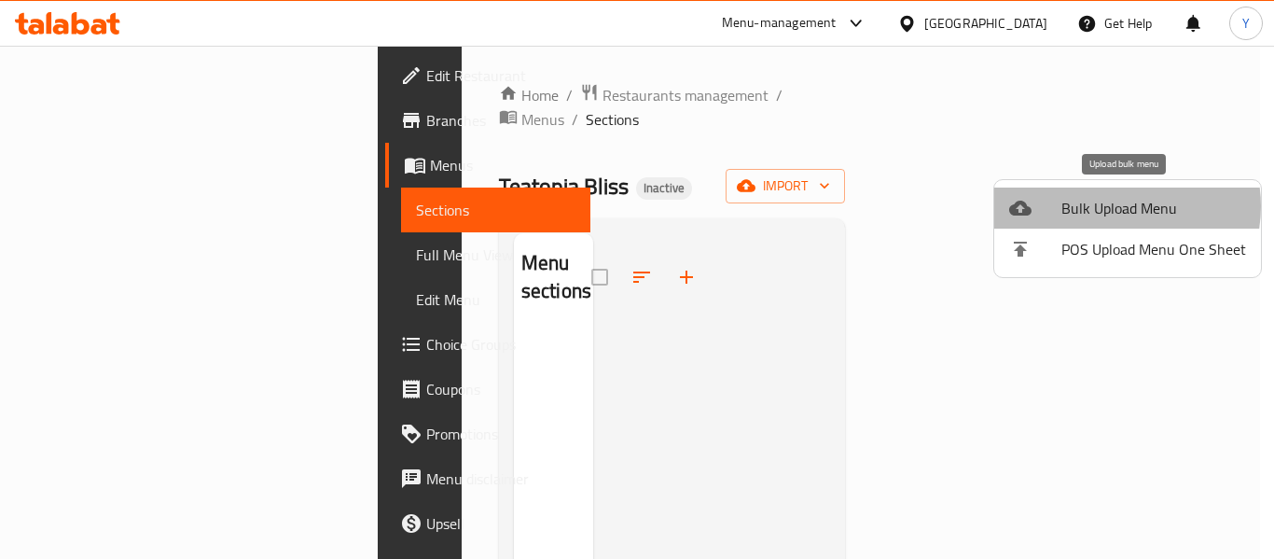
click at [1112, 206] on span "Bulk Upload Menu" at bounding box center [1154, 208] width 185 height 22
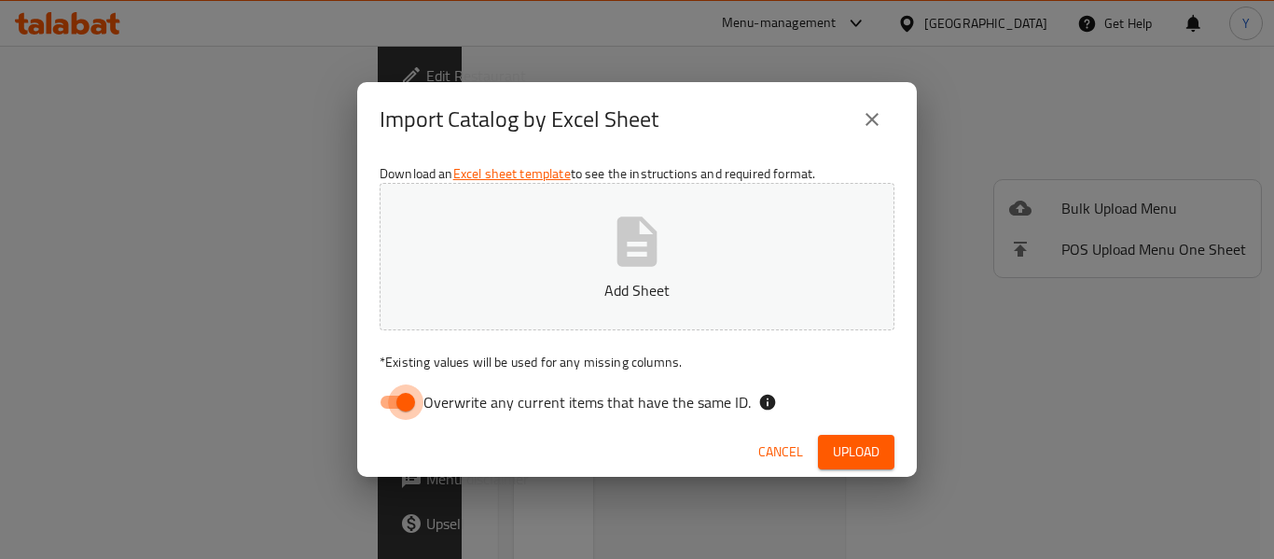
click at [399, 405] on input "Overwrite any current items that have the same ID." at bounding box center [406, 401] width 106 height 35
checkbox input "false"
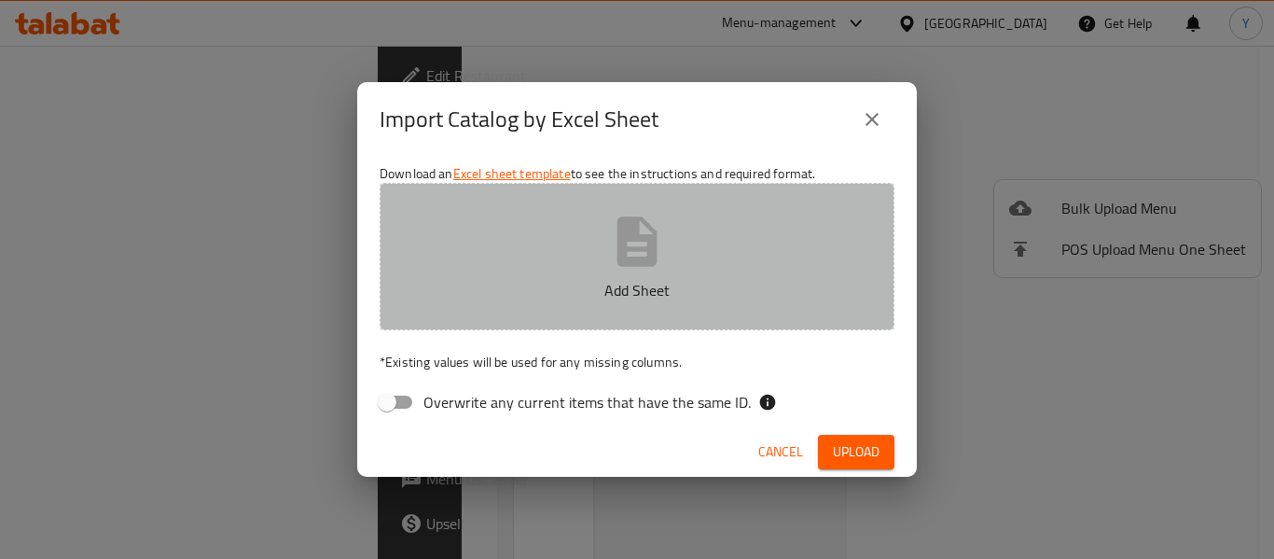
click at [689, 263] on button "Add Sheet" at bounding box center [637, 256] width 515 height 147
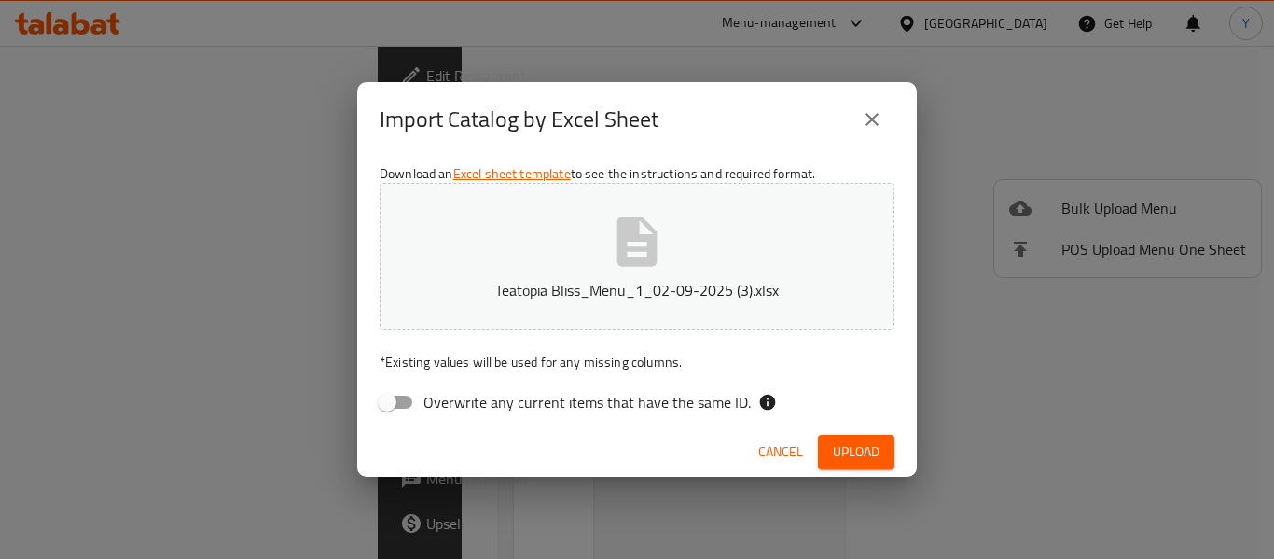
click at [850, 448] on span "Upload" at bounding box center [856, 451] width 47 height 23
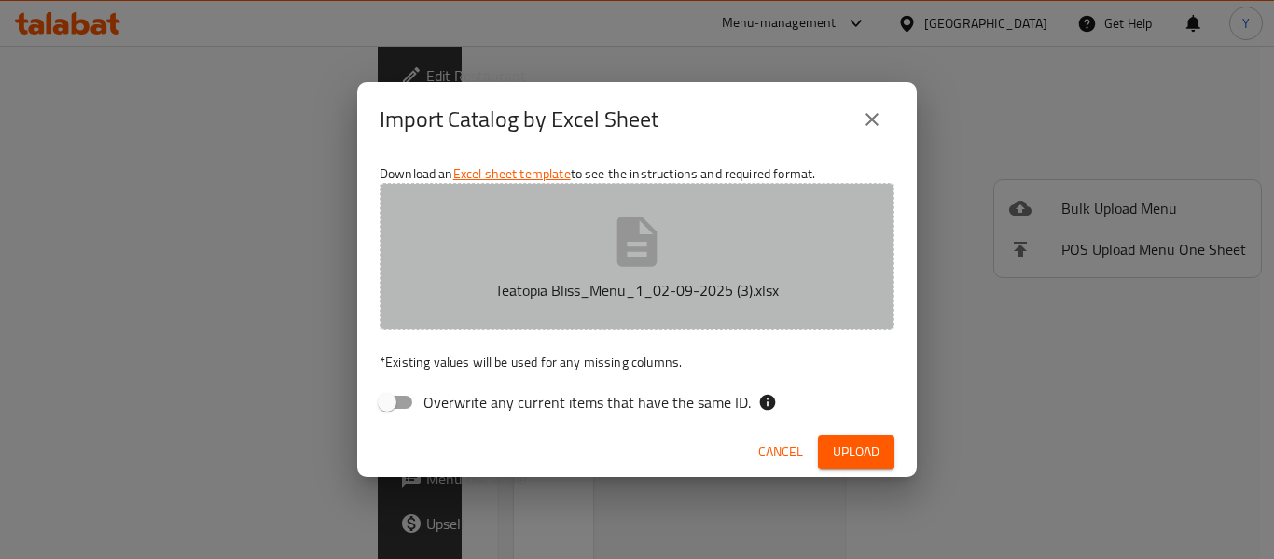
click at [713, 253] on button "Teatopia Bliss_Menu_1_02-09-2025 (3).xlsx" at bounding box center [637, 256] width 515 height 147
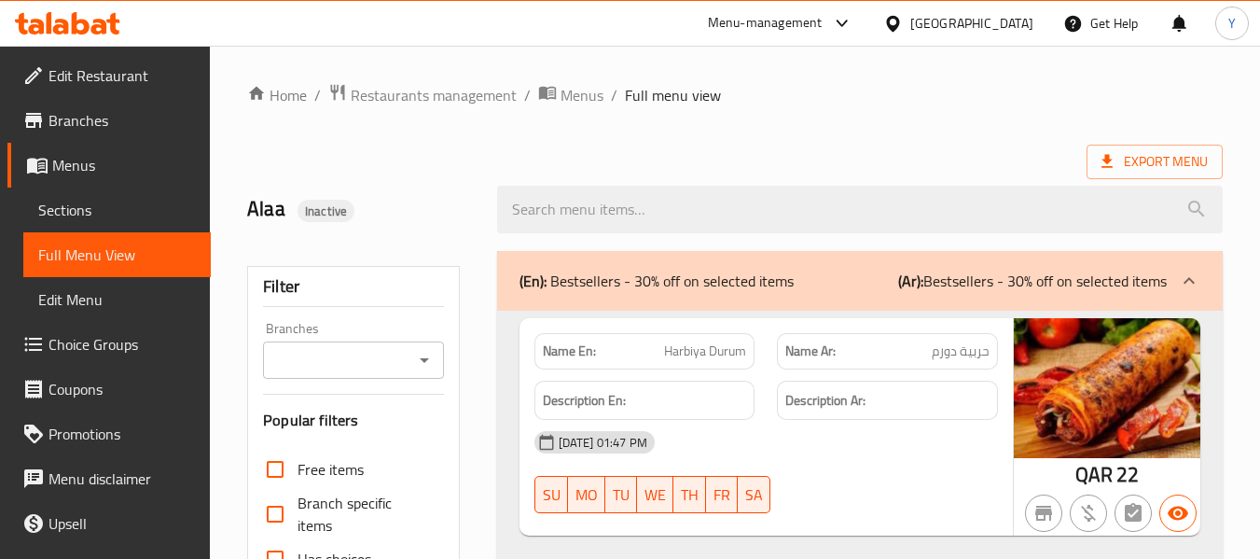
click at [1007, 14] on div "[GEOGRAPHIC_DATA]" at bounding box center [972, 23] width 123 height 21
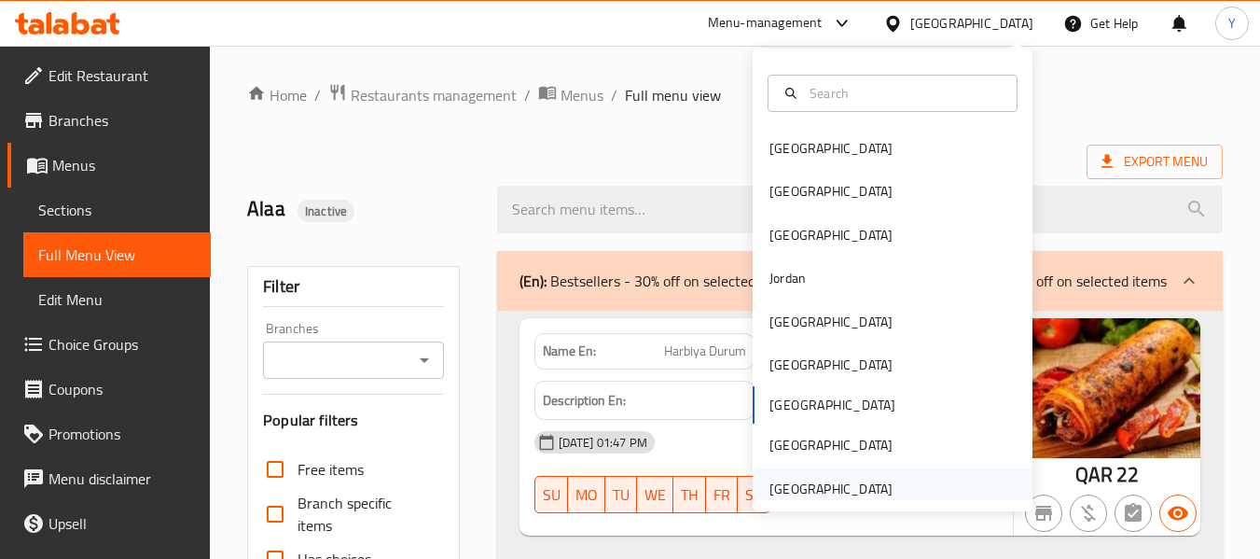
click at [854, 484] on div "[GEOGRAPHIC_DATA]" at bounding box center [831, 489] width 123 height 21
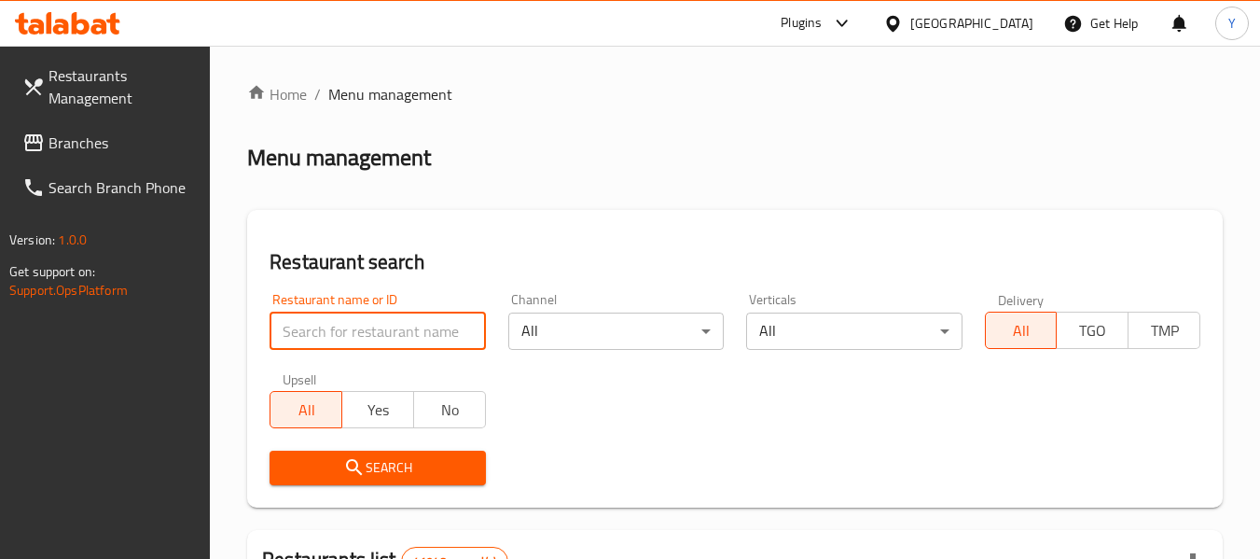
click at [419, 334] on input "search" at bounding box center [378, 331] width 216 height 37
paste input "وبا بوبينج الكراميل"
type input "وبا بوبينج الكراميل"
paste input "Teatopia Bliss"
type input "Teatopia Bliss"
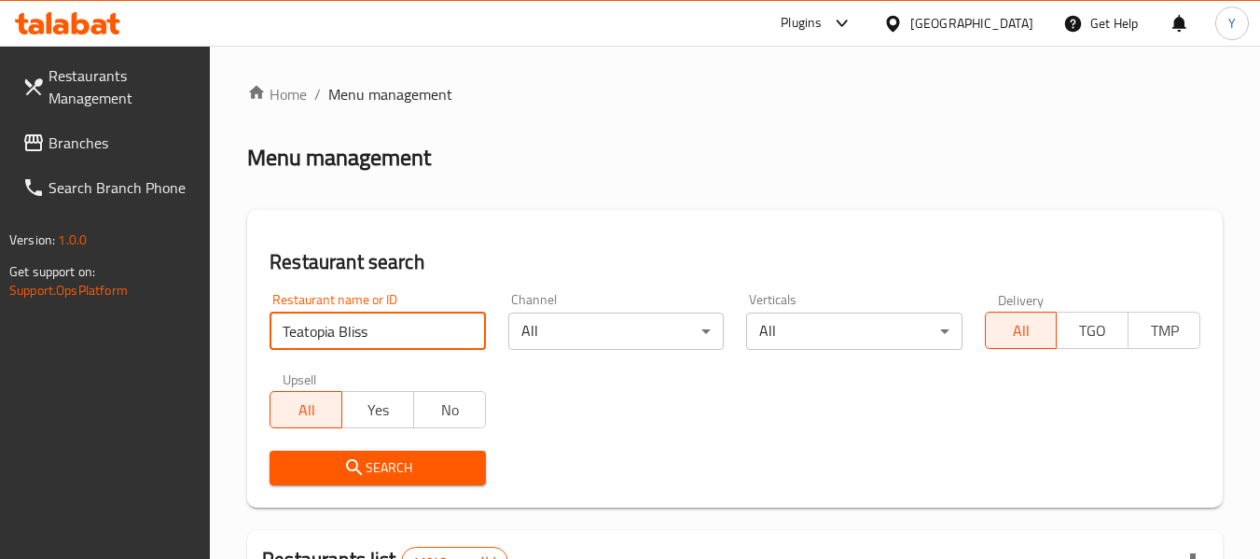
click button "Search" at bounding box center [378, 468] width 216 height 35
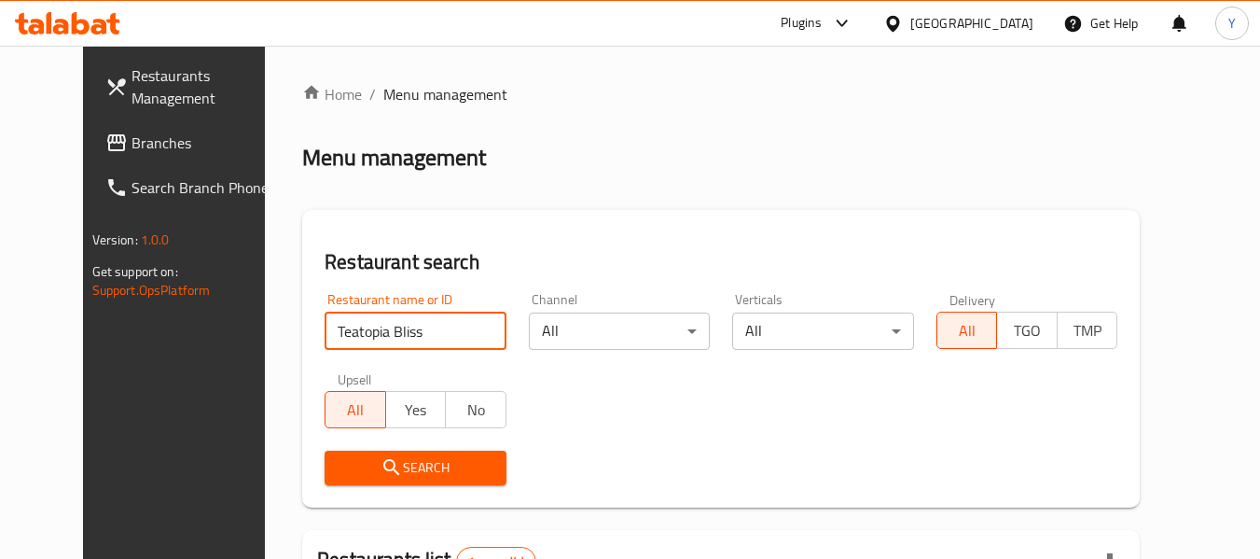
scroll to position [258, 0]
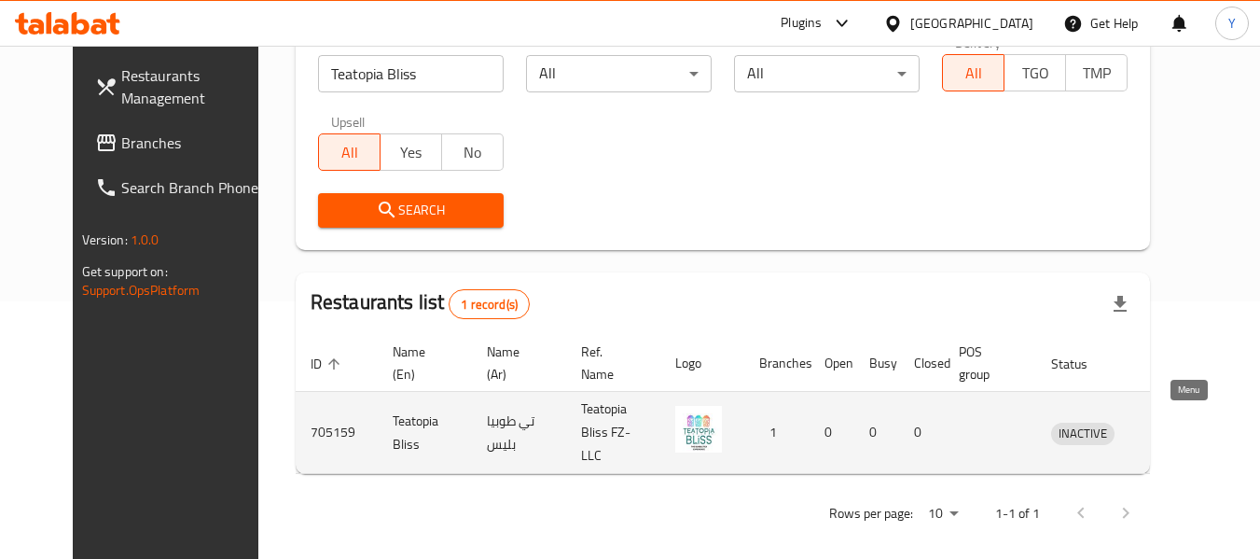
click at [1174, 426] on icon "enhanced table" at bounding box center [1163, 433] width 21 height 16
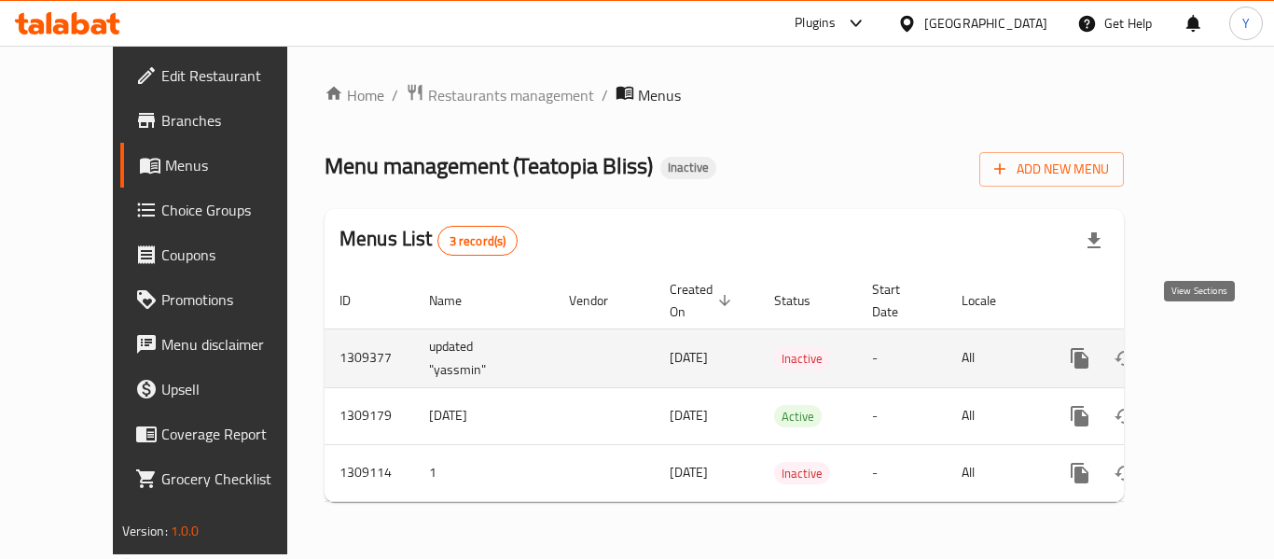
click at [1204, 347] on icon "enhanced table" at bounding box center [1215, 358] width 22 height 22
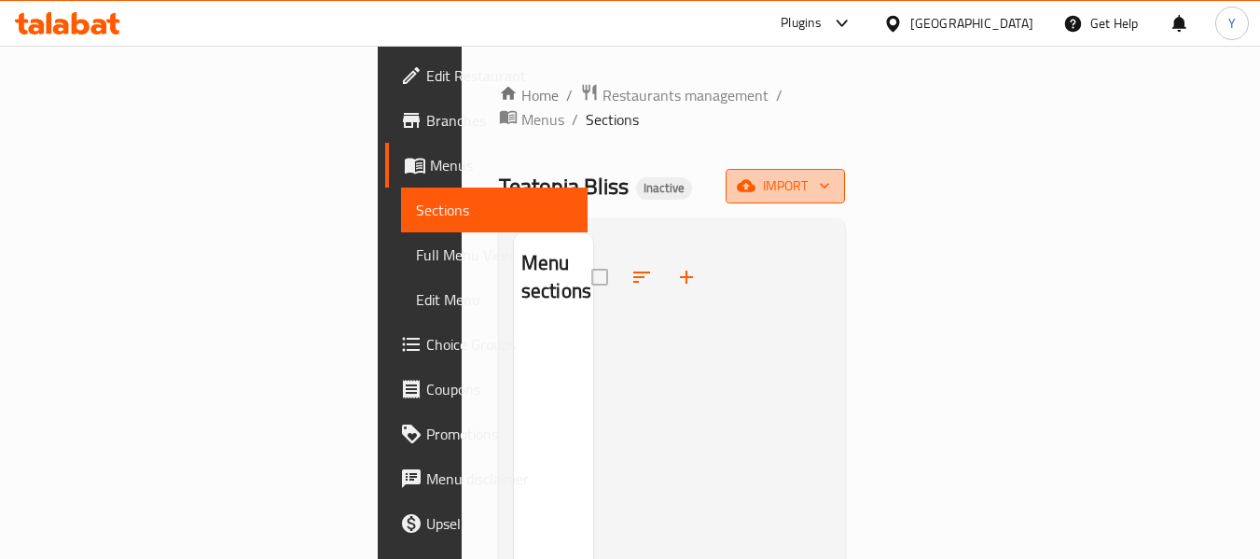
click at [830, 174] on span "import" at bounding box center [786, 185] width 90 height 23
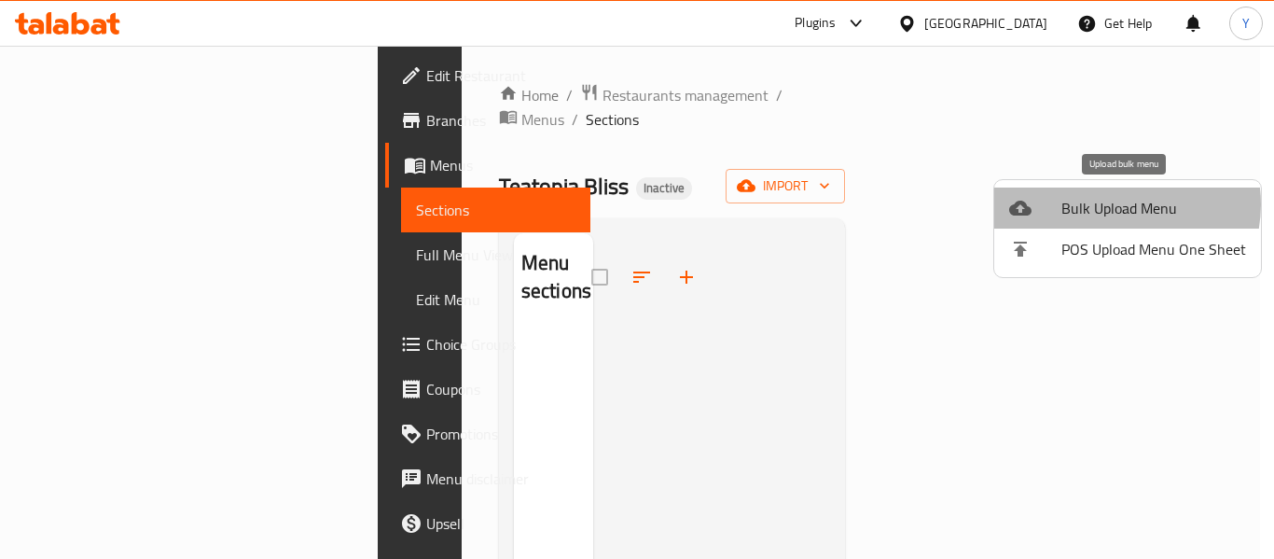
click at [1117, 204] on span "Bulk Upload Menu" at bounding box center [1154, 208] width 185 height 22
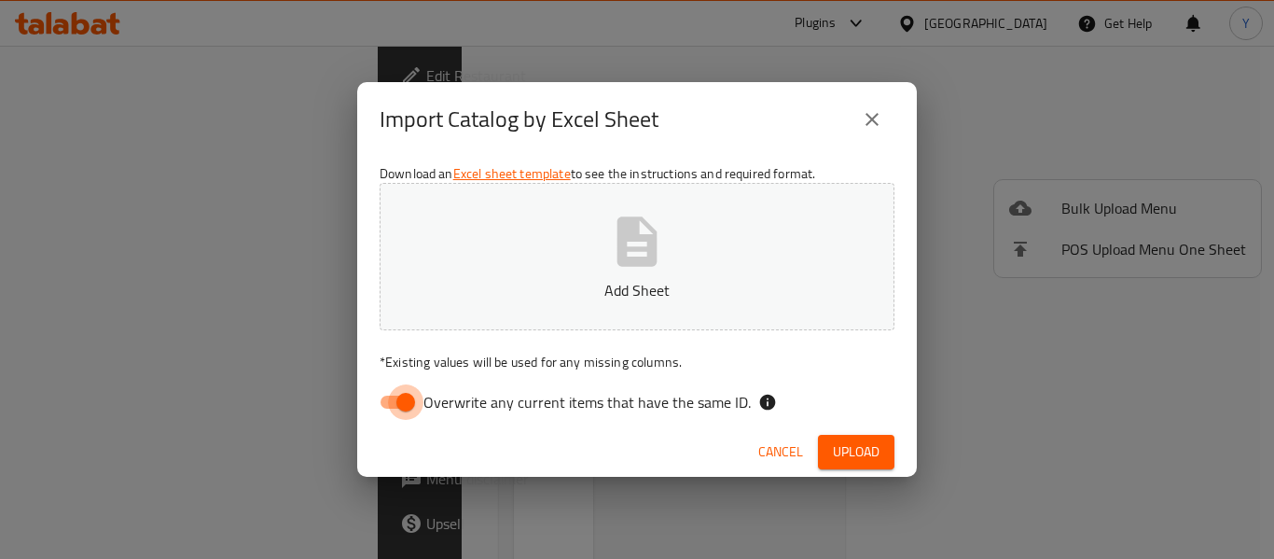
click at [397, 397] on input "Overwrite any current items that have the same ID." at bounding box center [406, 401] width 106 height 35
checkbox input "false"
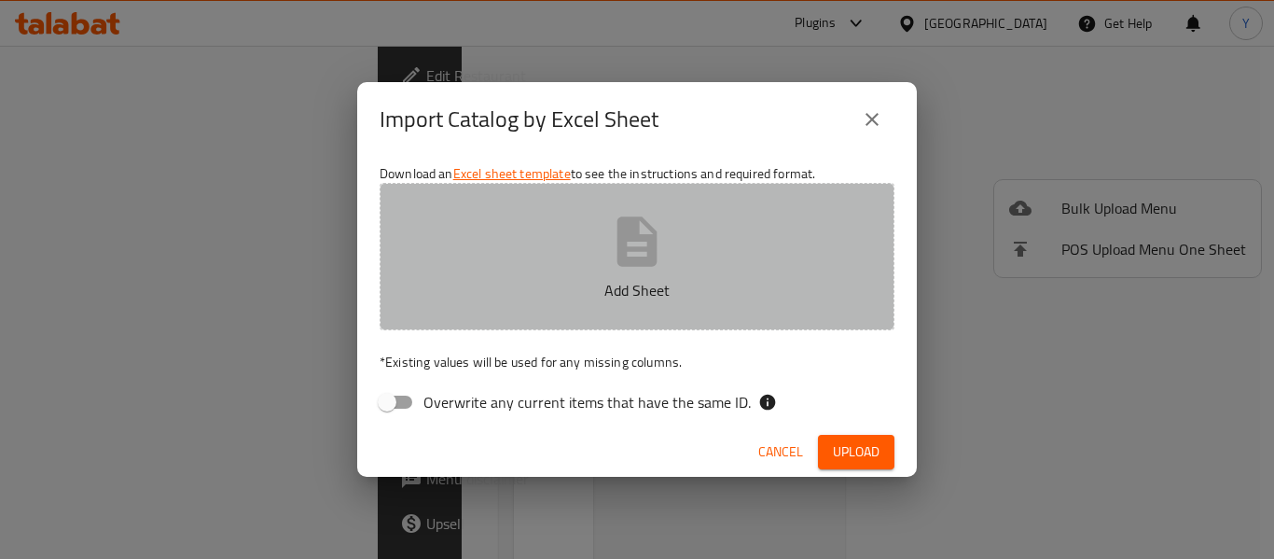
click at [633, 285] on p "Add Sheet" at bounding box center [637, 290] width 457 height 22
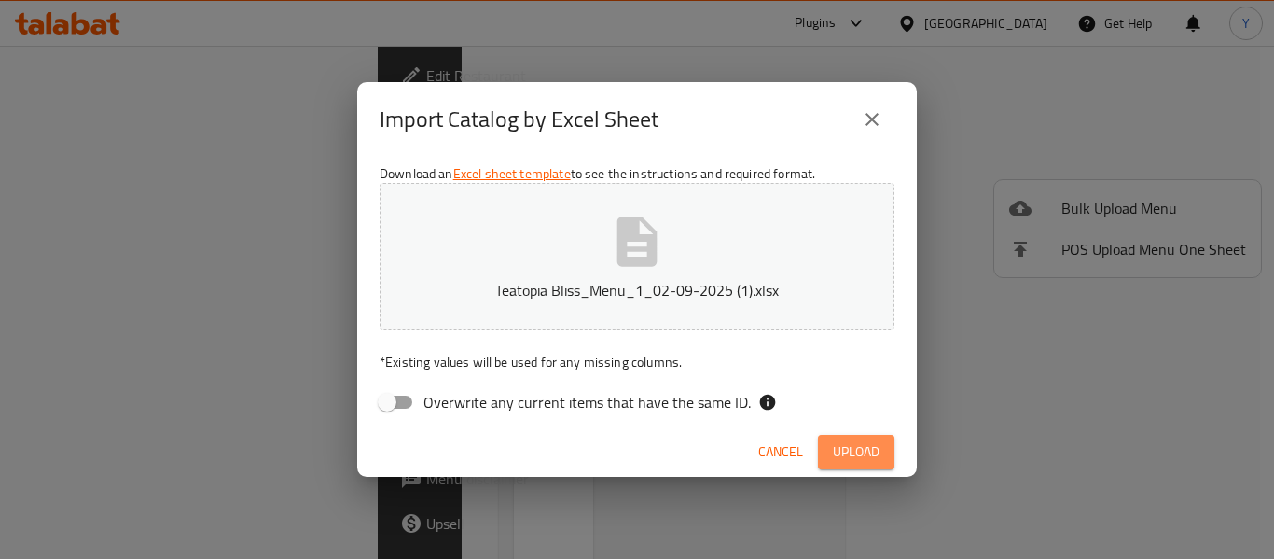
click at [861, 450] on span "Upload" at bounding box center [856, 451] width 47 height 23
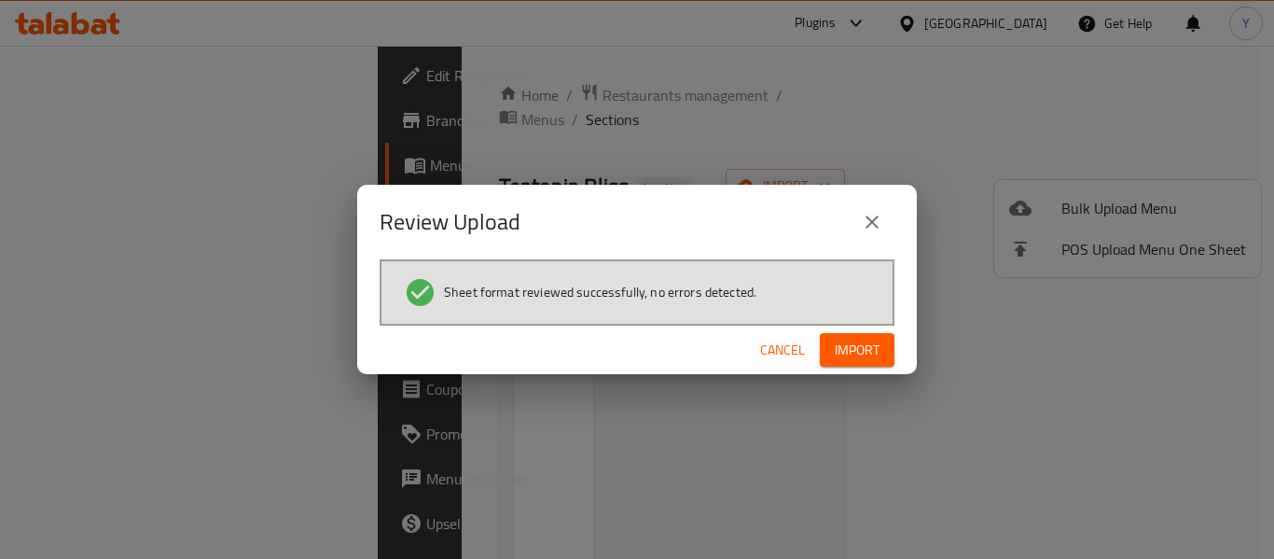
click at [871, 353] on span "Import" at bounding box center [857, 350] width 45 height 23
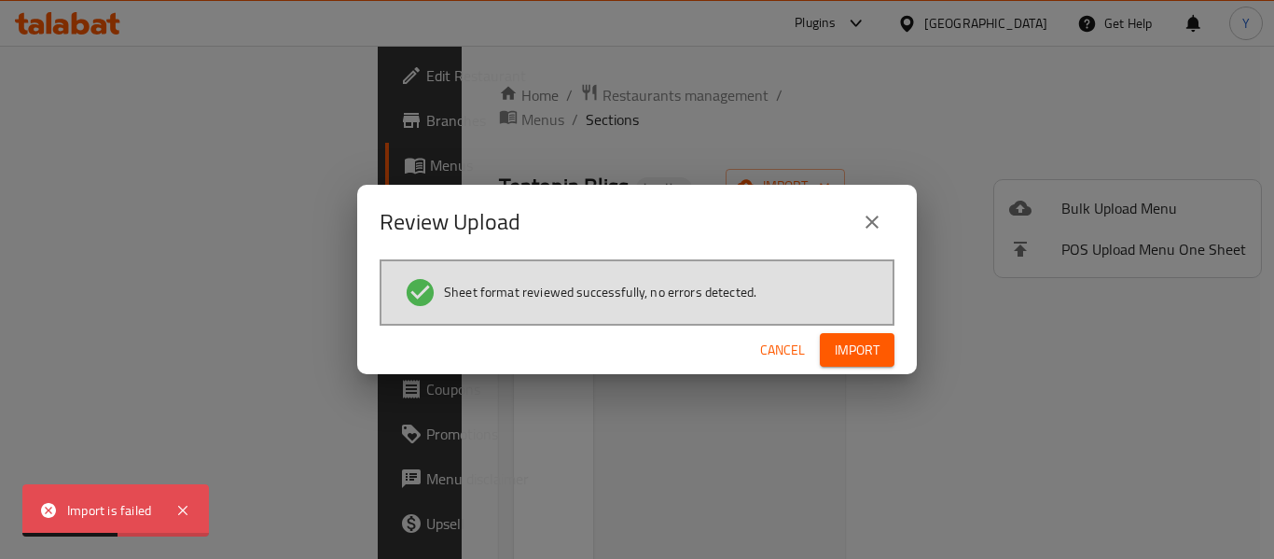
click at [856, 357] on span "Import" at bounding box center [857, 350] width 45 height 23
click at [856, 357] on span "button" at bounding box center [865, 350] width 30 height 19
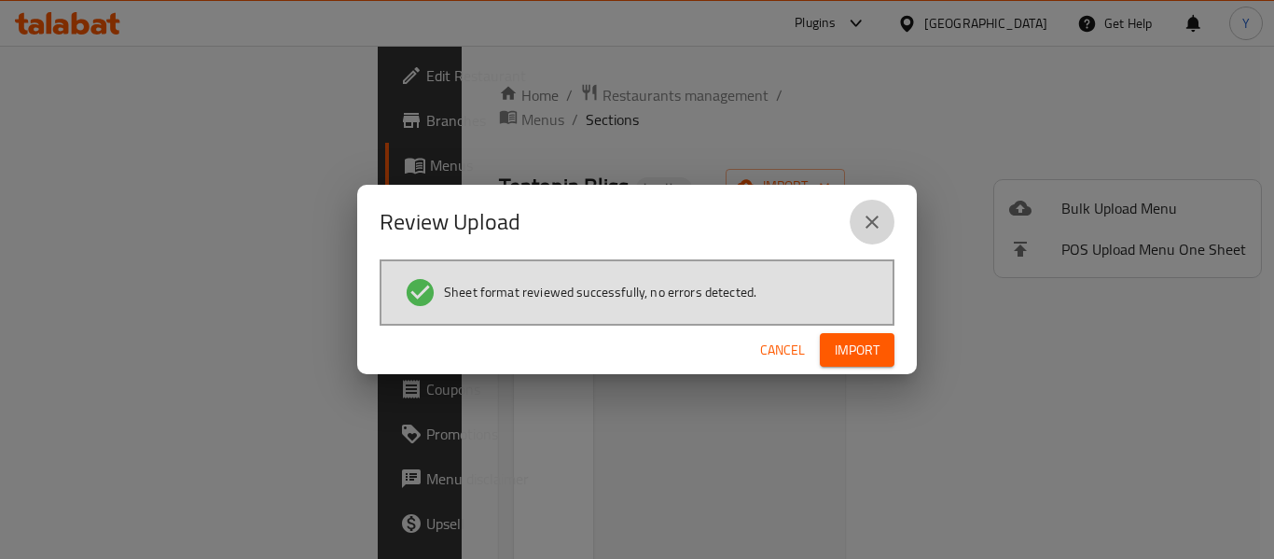
click at [871, 222] on icon "close" at bounding box center [872, 222] width 13 height 13
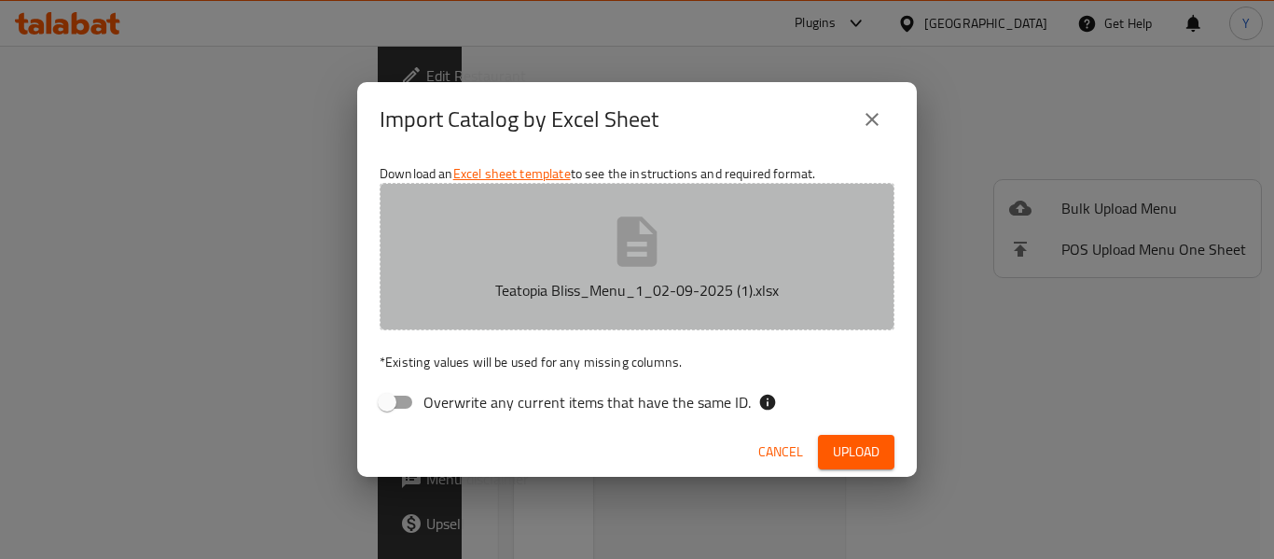
click at [642, 258] on icon "button" at bounding box center [638, 240] width 40 height 49
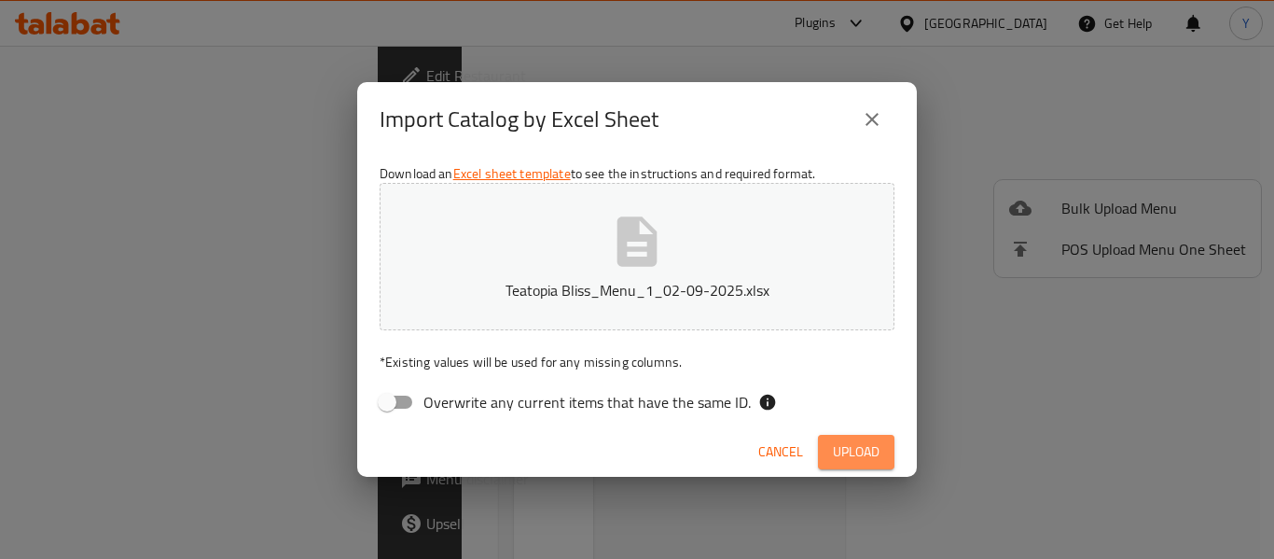
click at [872, 451] on span "Upload" at bounding box center [856, 451] width 47 height 23
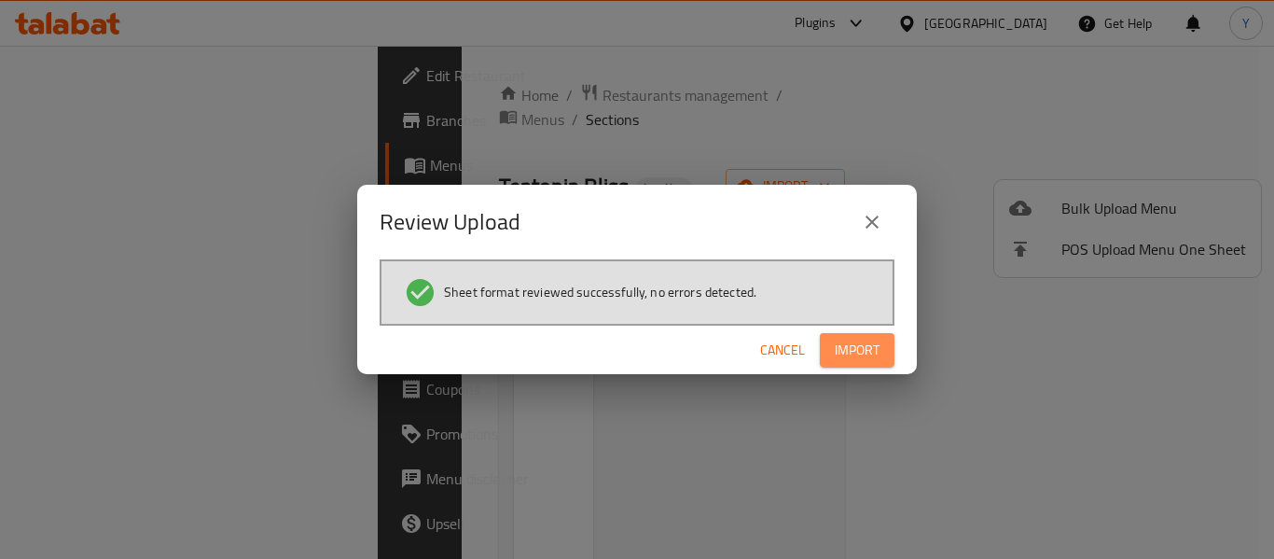
click at [881, 342] on button "Import" at bounding box center [857, 350] width 75 height 35
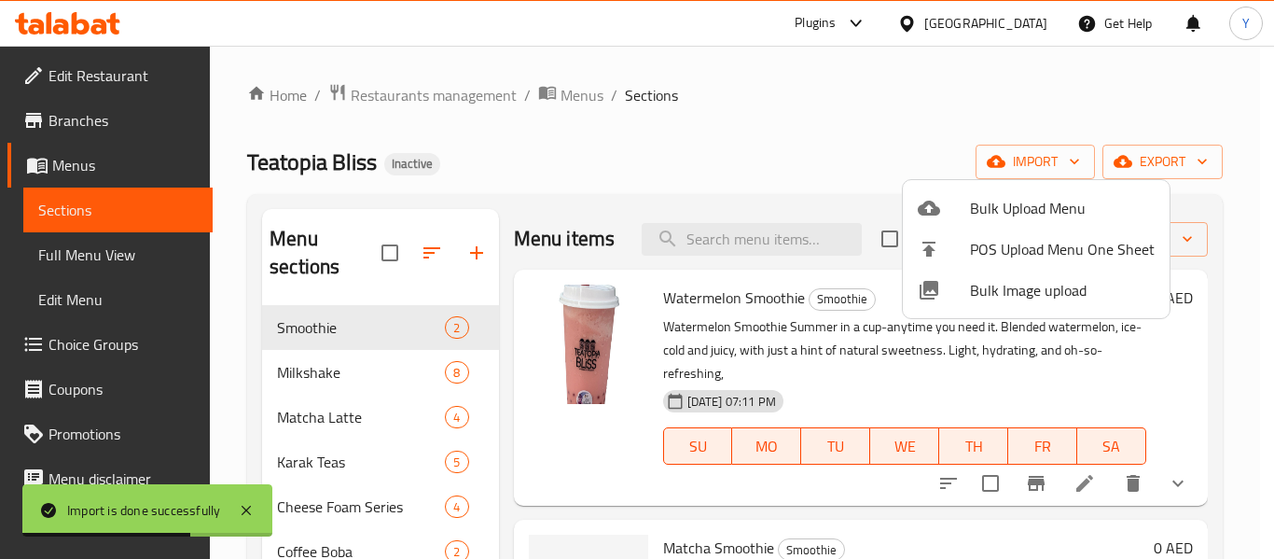
click at [68, 173] on div at bounding box center [637, 279] width 1274 height 559
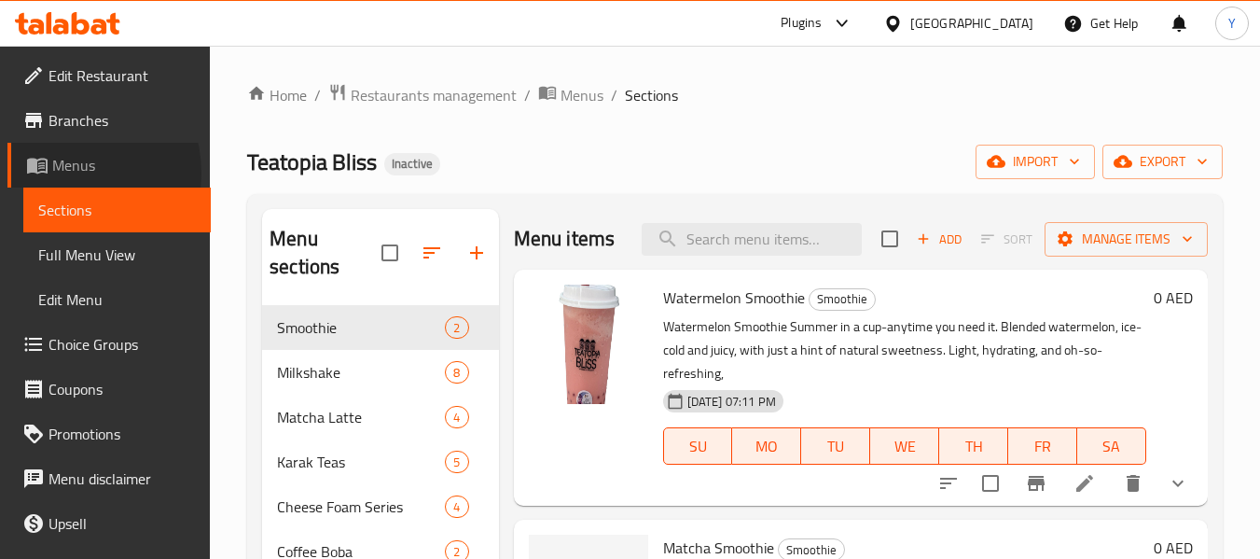
click at [68, 173] on span "Menus" at bounding box center [124, 165] width 144 height 22
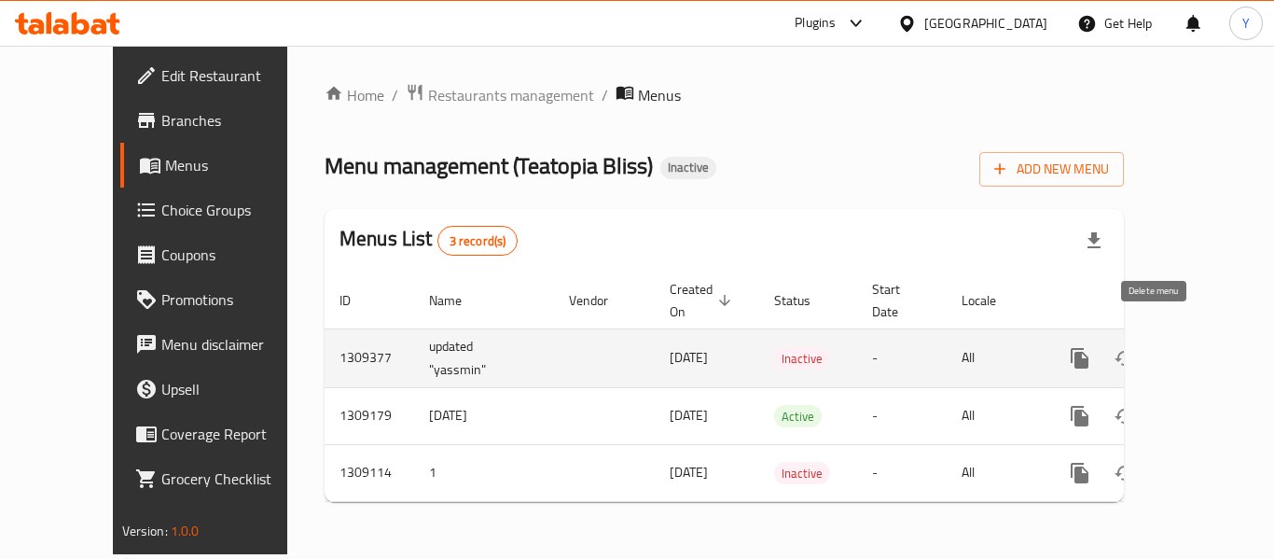
click at [1161, 347] on icon "enhanced table" at bounding box center [1170, 358] width 22 height 22
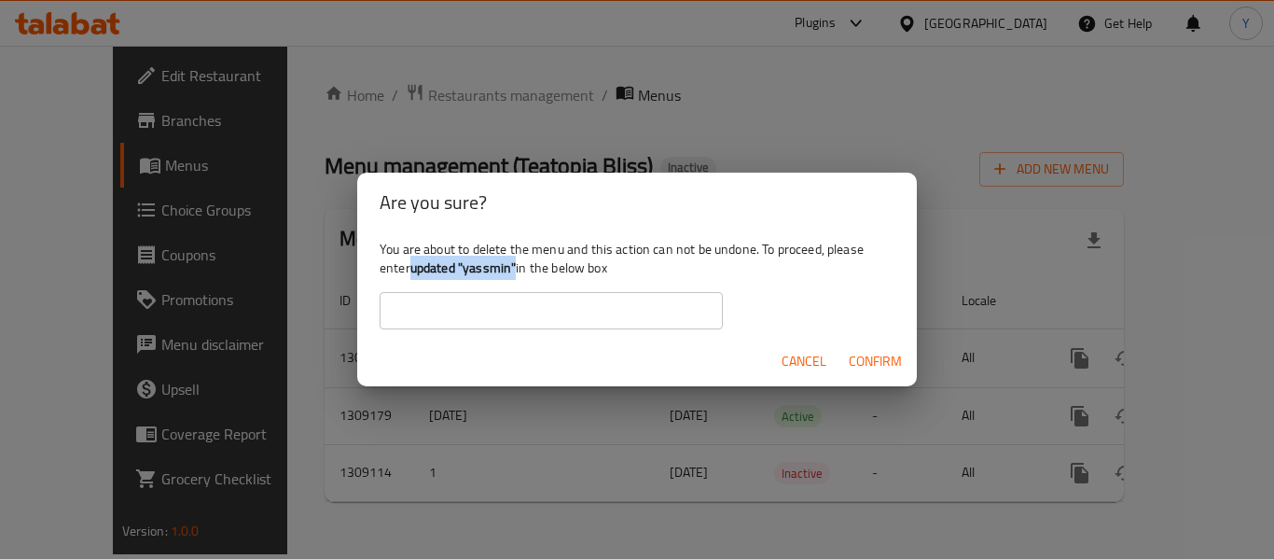
drag, startPoint x: 519, startPoint y: 264, endPoint x: 413, endPoint y: 262, distance: 105.4
click at [413, 262] on div "You are about to delete the menu and this action can not be undone. To proceed,…" at bounding box center [637, 284] width 560 height 104
copy b "updated "yassmin""
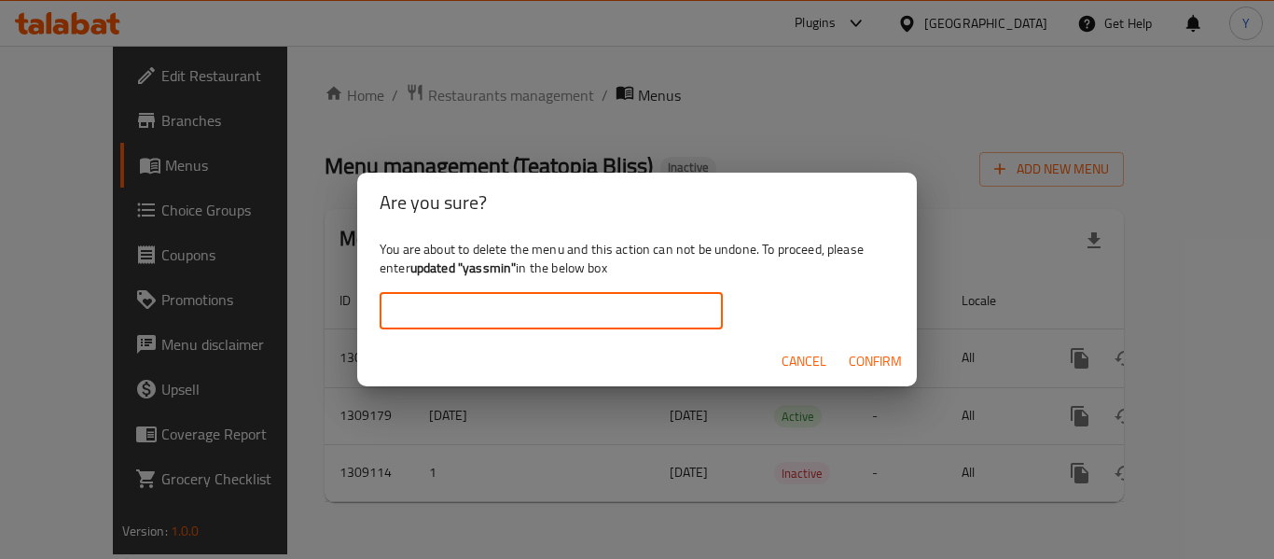
click at [451, 323] on input "text" at bounding box center [551, 310] width 343 height 37
paste input "updated "yassmin""
type input "updated "yassmin""
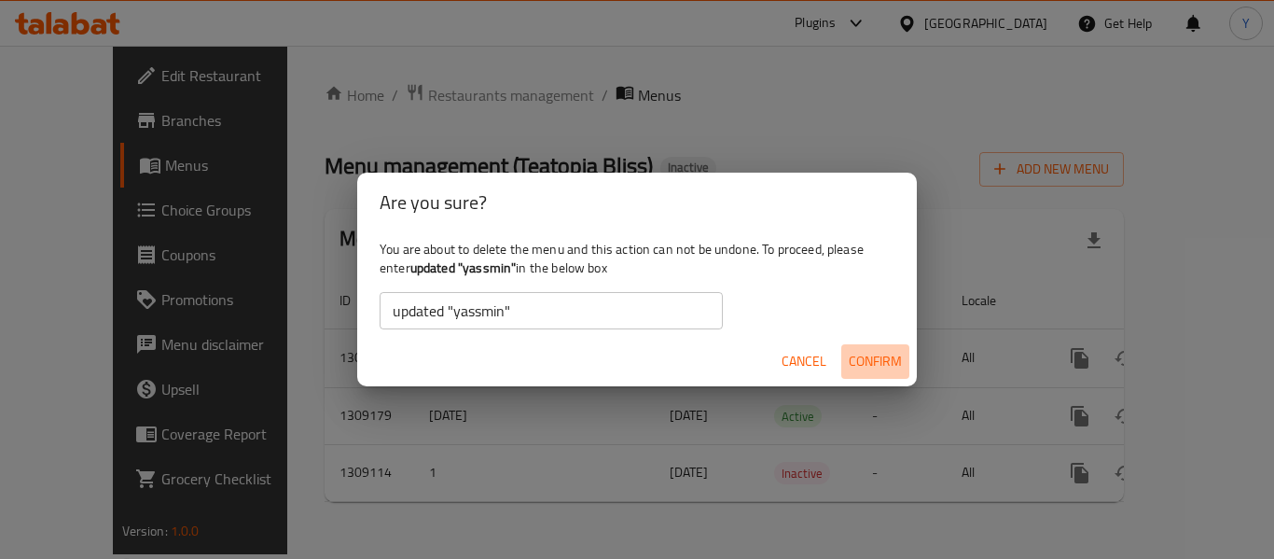
click at [877, 355] on span "Confirm" at bounding box center [875, 361] width 53 height 23
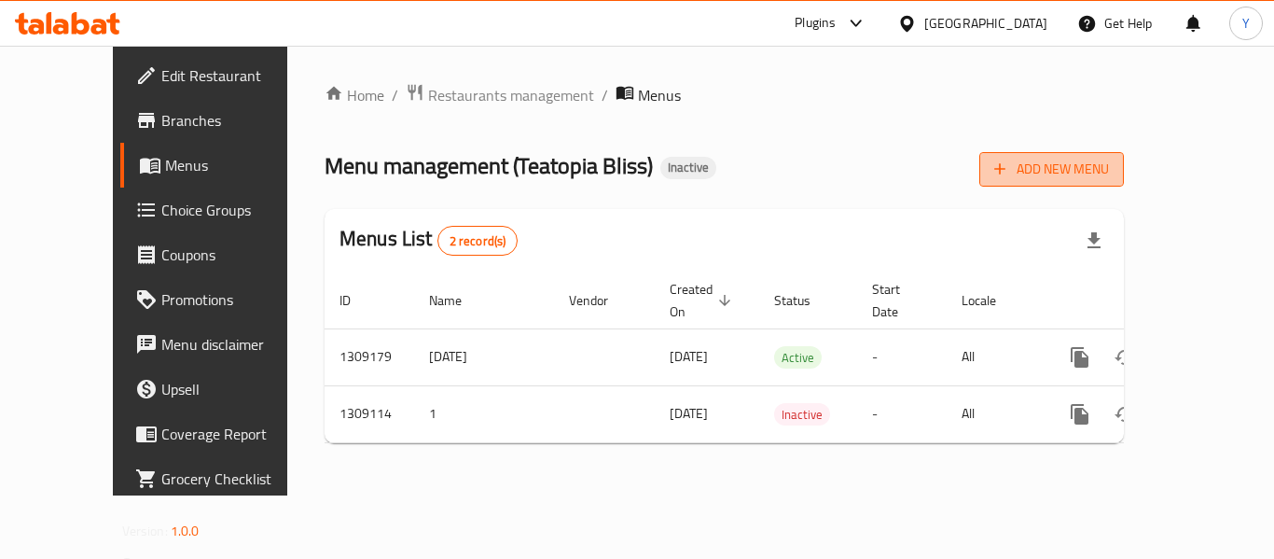
click at [1109, 165] on span "Add New Menu" at bounding box center [1052, 169] width 115 height 23
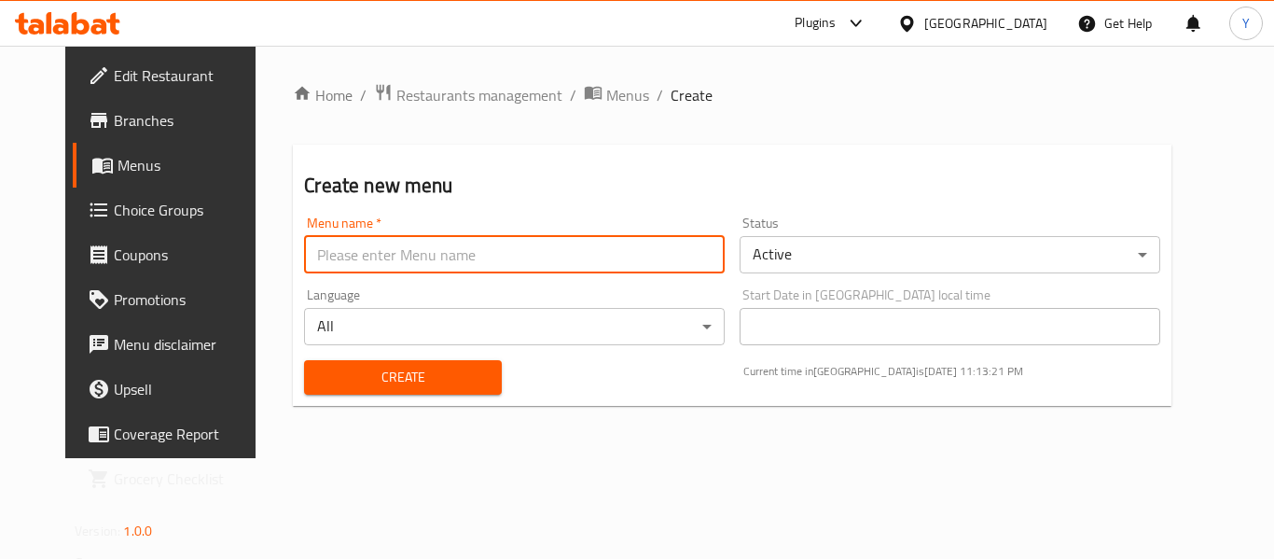
click at [618, 246] on input "text" at bounding box center [514, 254] width 421 height 37
type input "updated "yassmin""
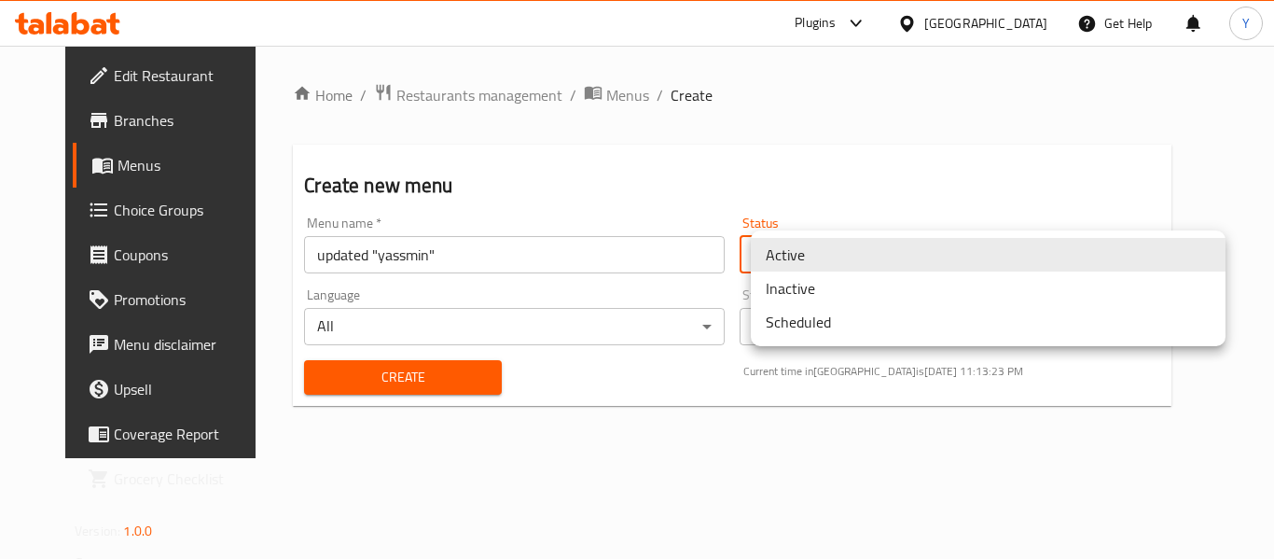
click at [791, 268] on body "​ Plugins United Arab Emirates Get Help Y Edit Restaurant Branches Menus Choice…" at bounding box center [637, 302] width 1274 height 513
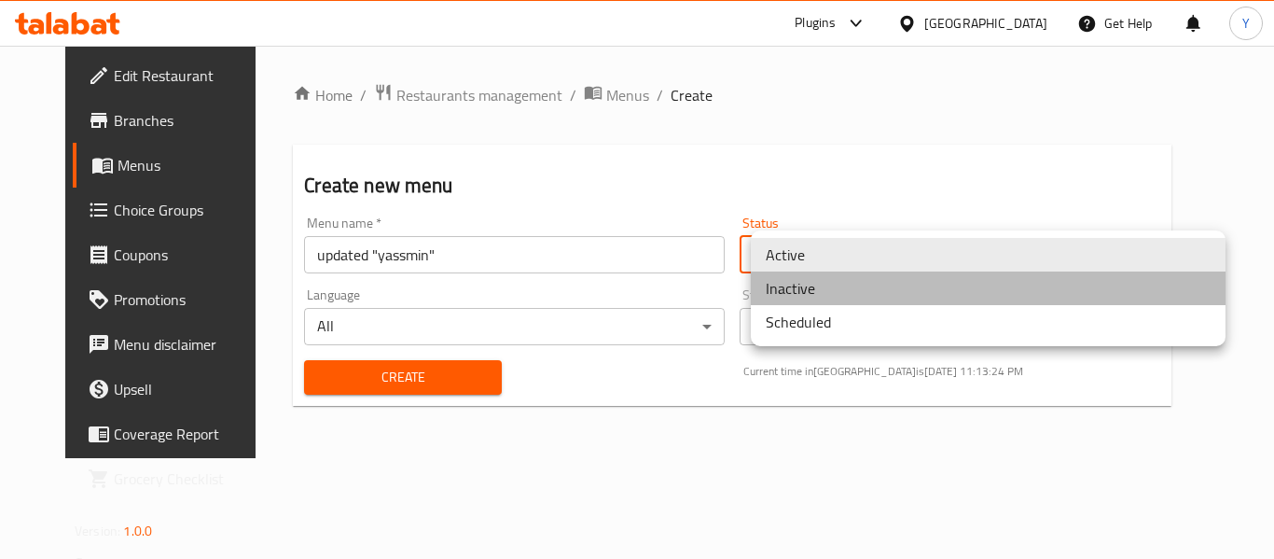
click at [786, 295] on li "Inactive" at bounding box center [988, 288] width 475 height 34
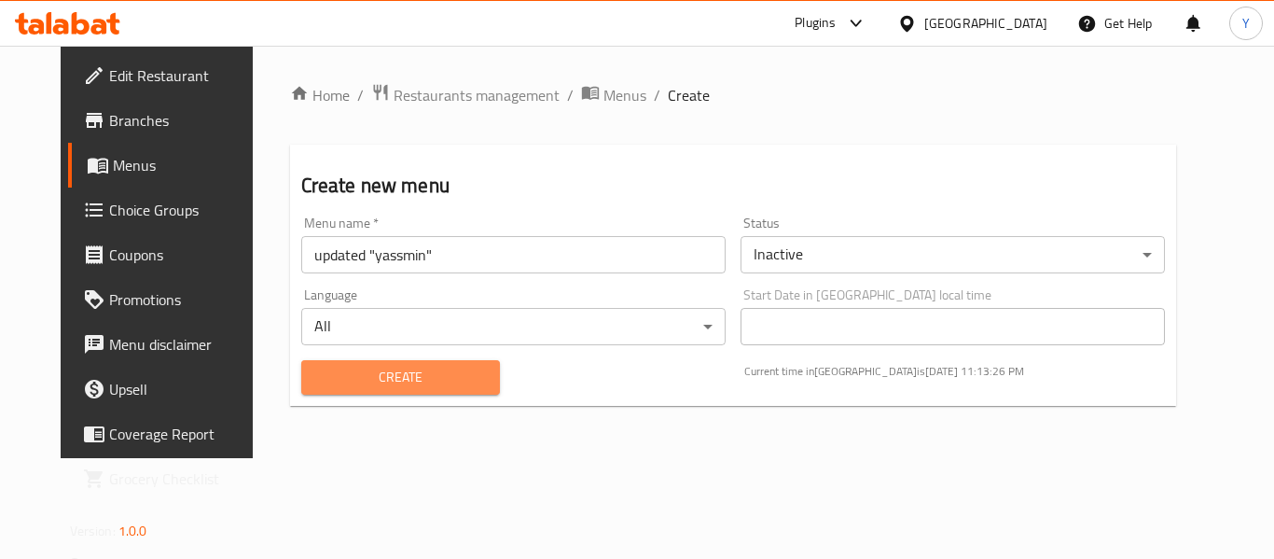
click at [426, 386] on span "Create" at bounding box center [401, 377] width 170 height 23
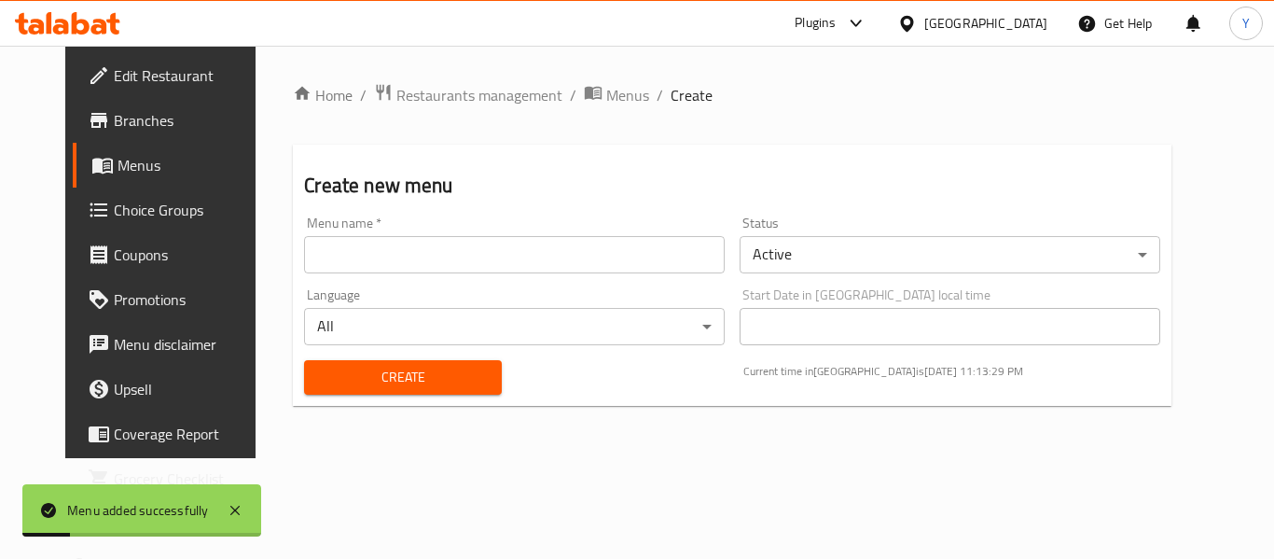
click at [146, 158] on span "Menus" at bounding box center [191, 165] width 146 height 22
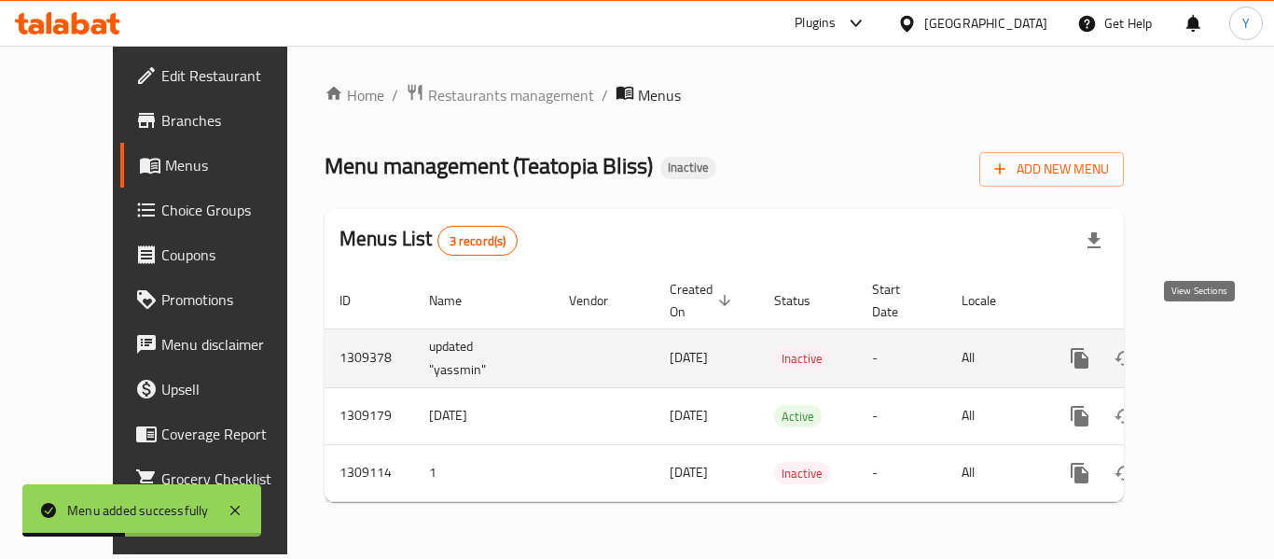
click at [1204, 347] on icon "enhanced table" at bounding box center [1215, 358] width 22 height 22
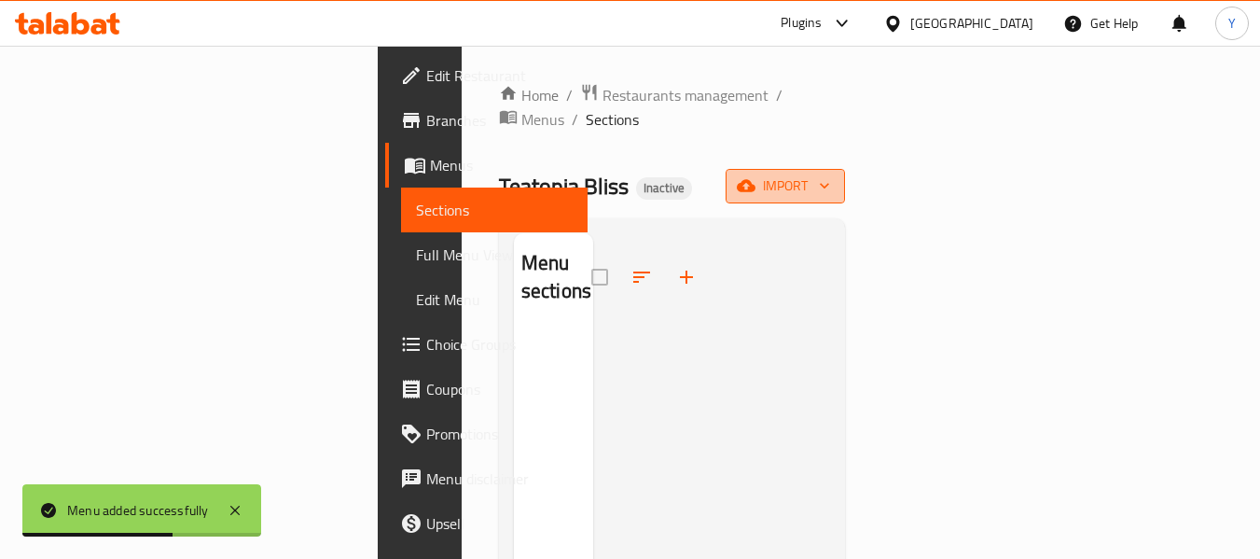
click at [830, 174] on span "import" at bounding box center [786, 185] width 90 height 23
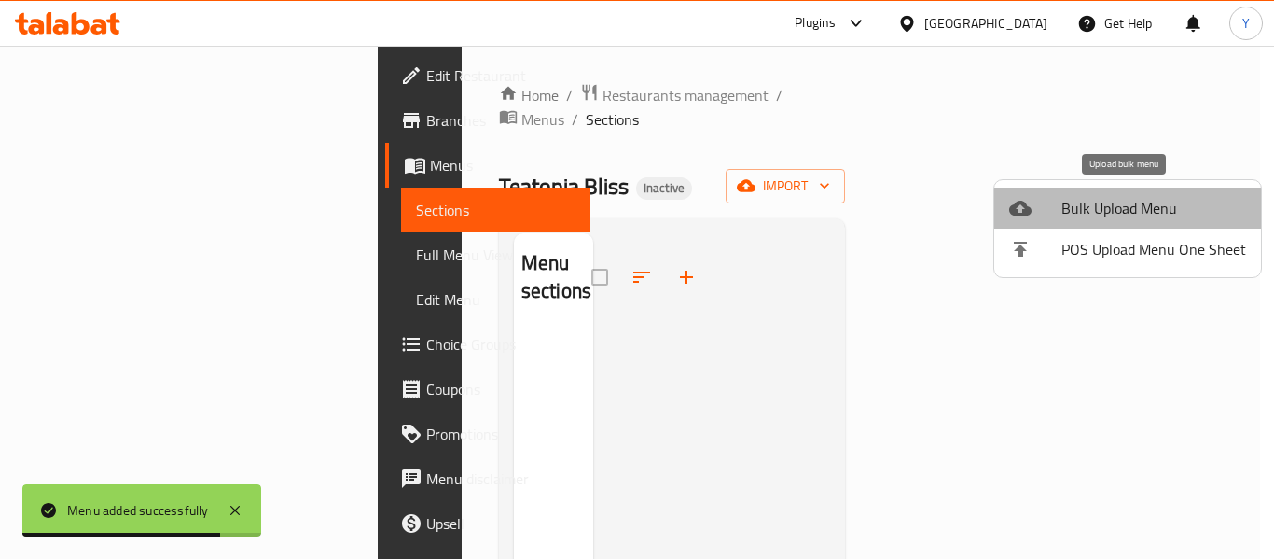
click at [1152, 200] on span "Bulk Upload Menu" at bounding box center [1154, 208] width 185 height 22
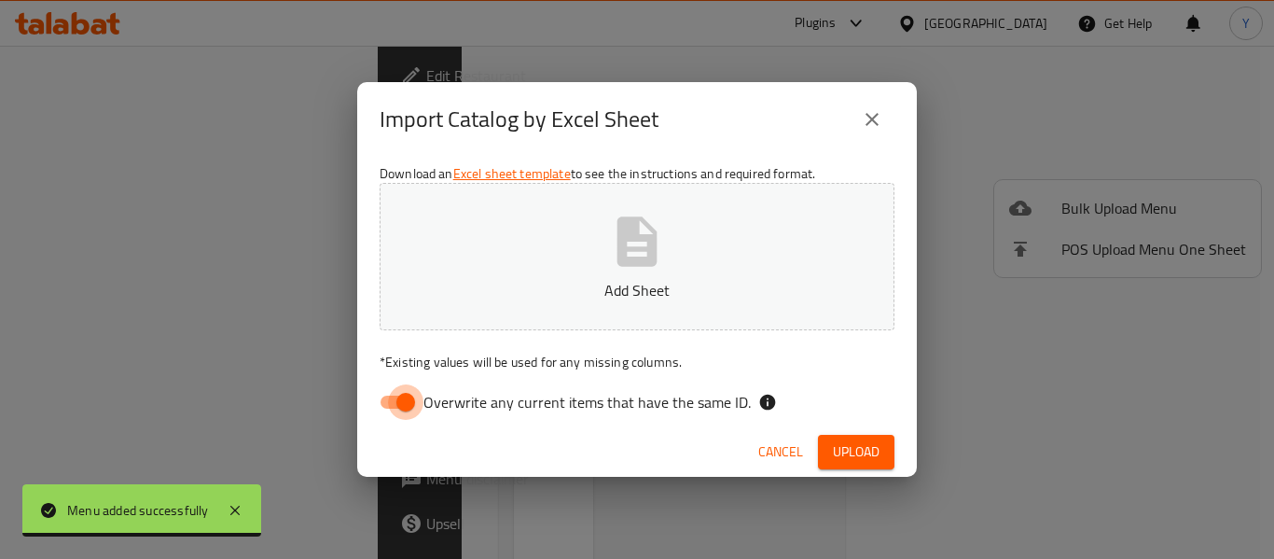
click at [389, 410] on input "Overwrite any current items that have the same ID." at bounding box center [406, 401] width 106 height 35
checkbox input "false"
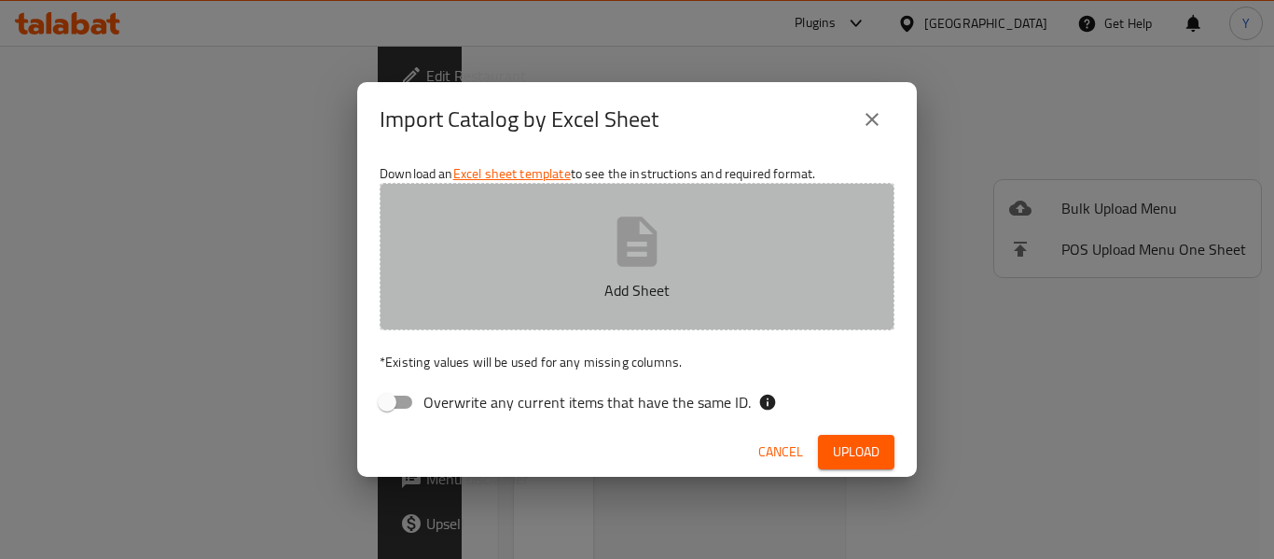
click at [623, 279] on p "Add Sheet" at bounding box center [637, 290] width 457 height 22
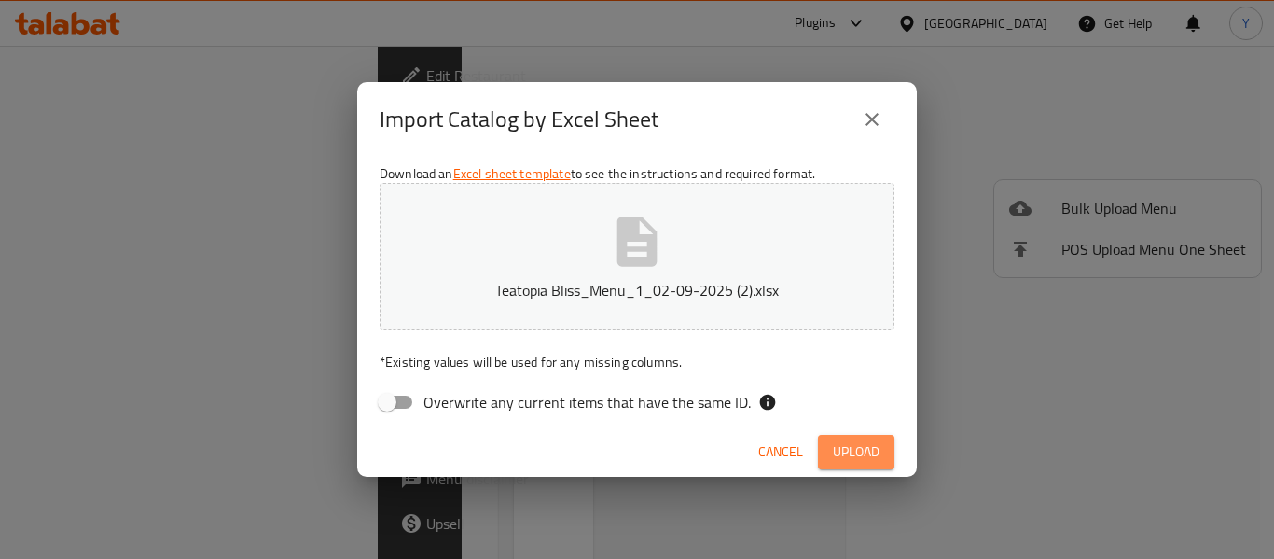
click at [838, 448] on span "Upload" at bounding box center [856, 451] width 47 height 23
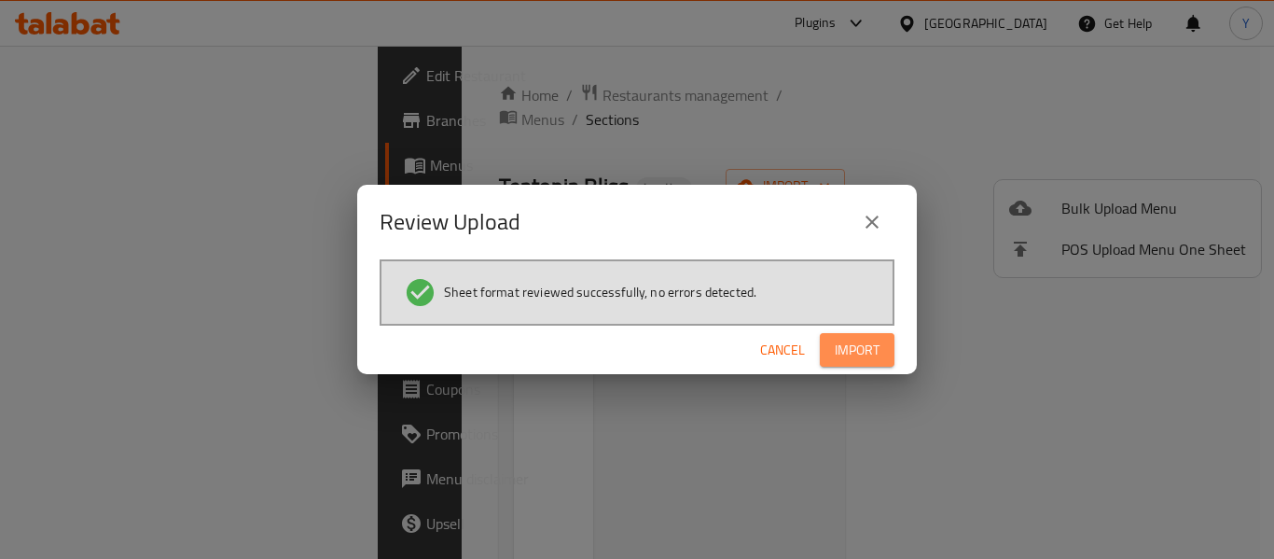
click at [871, 345] on span "Import" at bounding box center [857, 350] width 45 height 23
click at [783, 349] on span "Cancel" at bounding box center [782, 350] width 45 height 23
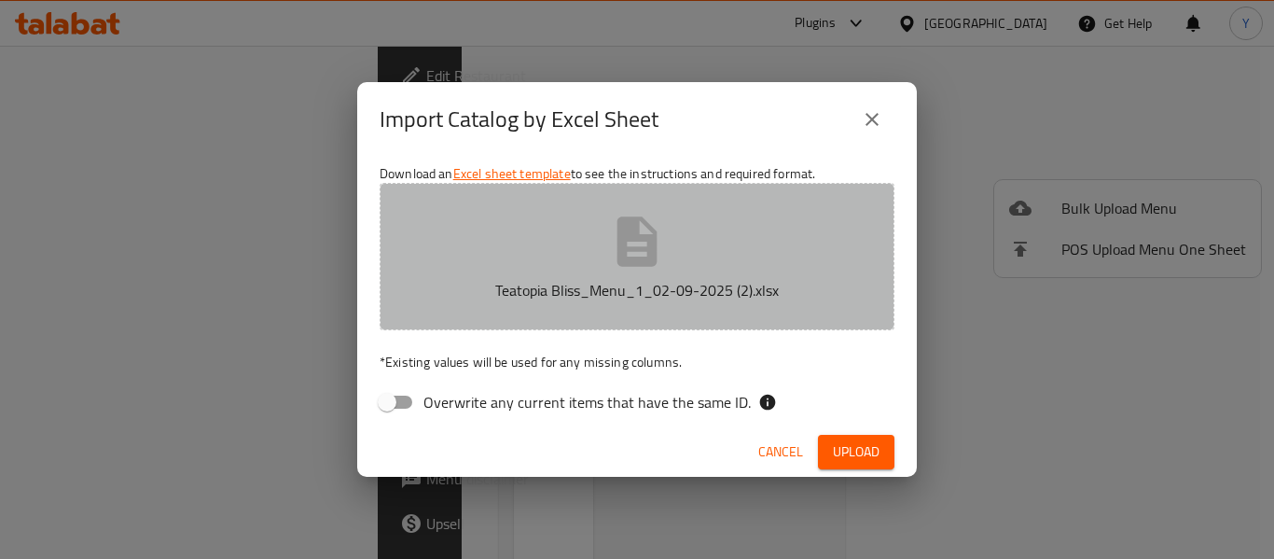
click at [597, 250] on button "Teatopia Bliss_Menu_1_02-09-2025 (2).xlsx" at bounding box center [637, 256] width 515 height 147
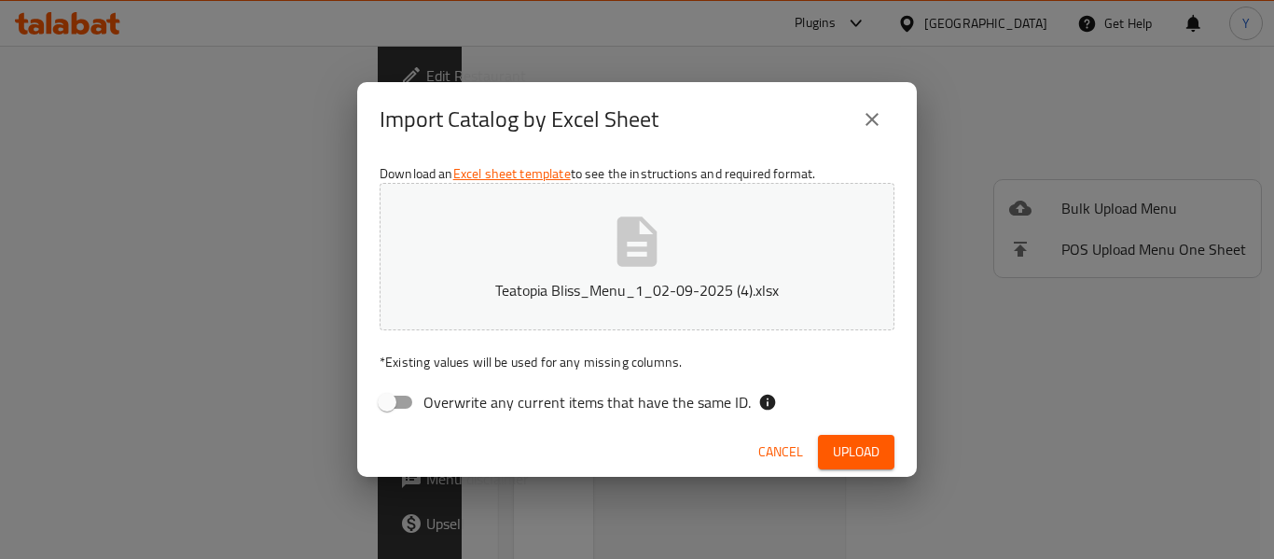
click at [834, 438] on button "Upload" at bounding box center [856, 452] width 77 height 35
click at [841, 457] on span "Upload" at bounding box center [856, 451] width 47 height 23
click at [864, 116] on icon "close" at bounding box center [872, 119] width 22 height 22
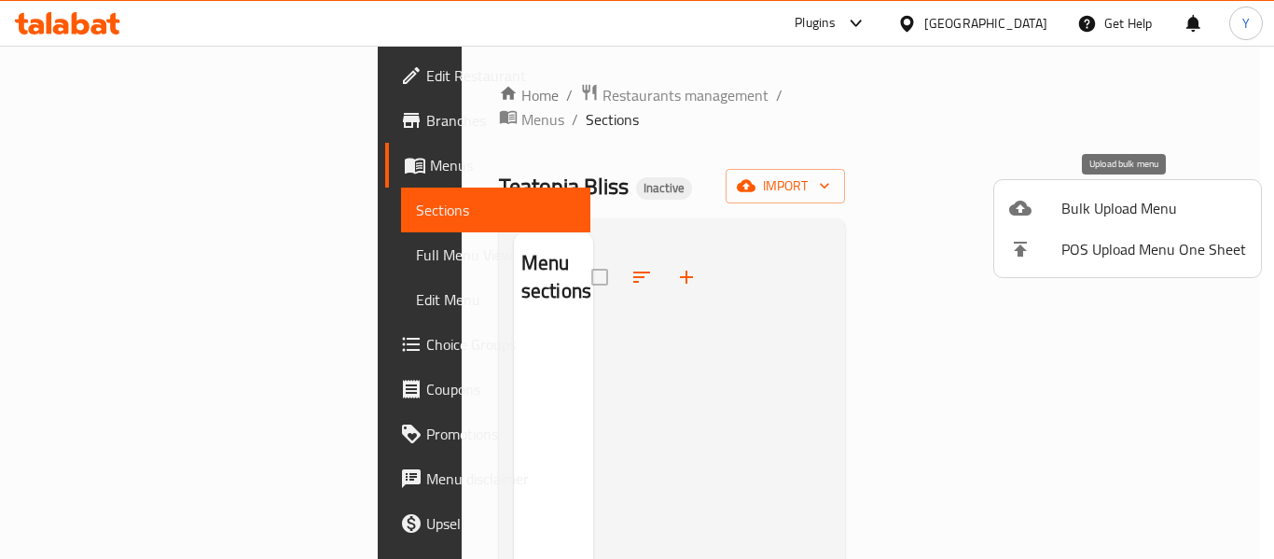
click at [1110, 214] on span "Bulk Upload Menu" at bounding box center [1154, 208] width 185 height 22
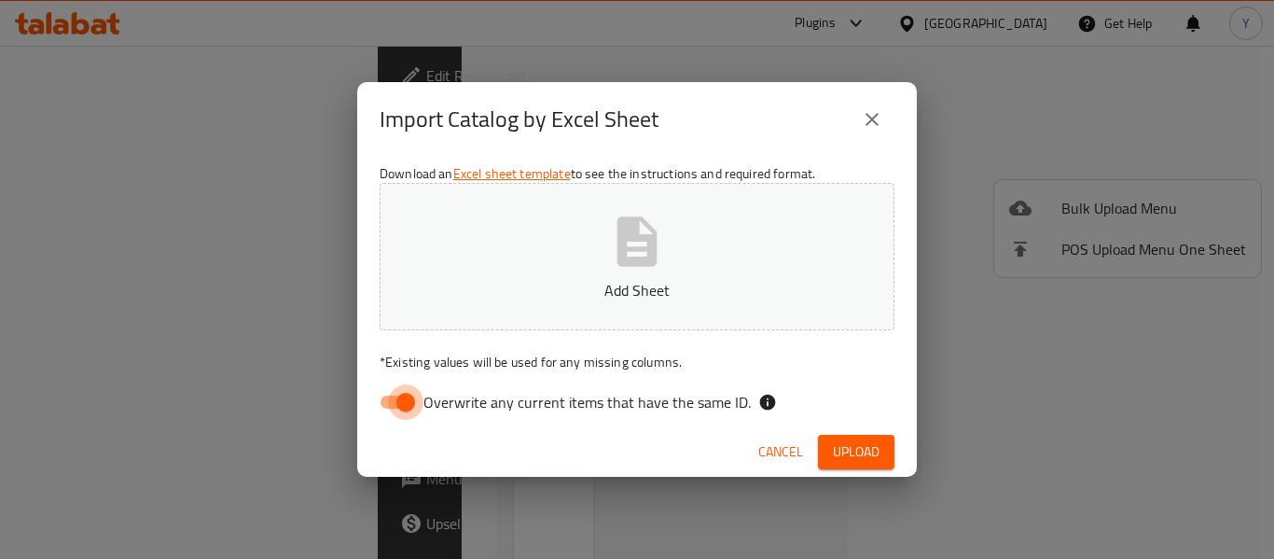
click at [398, 399] on input "Overwrite any current items that have the same ID." at bounding box center [406, 401] width 106 height 35
checkbox input "false"
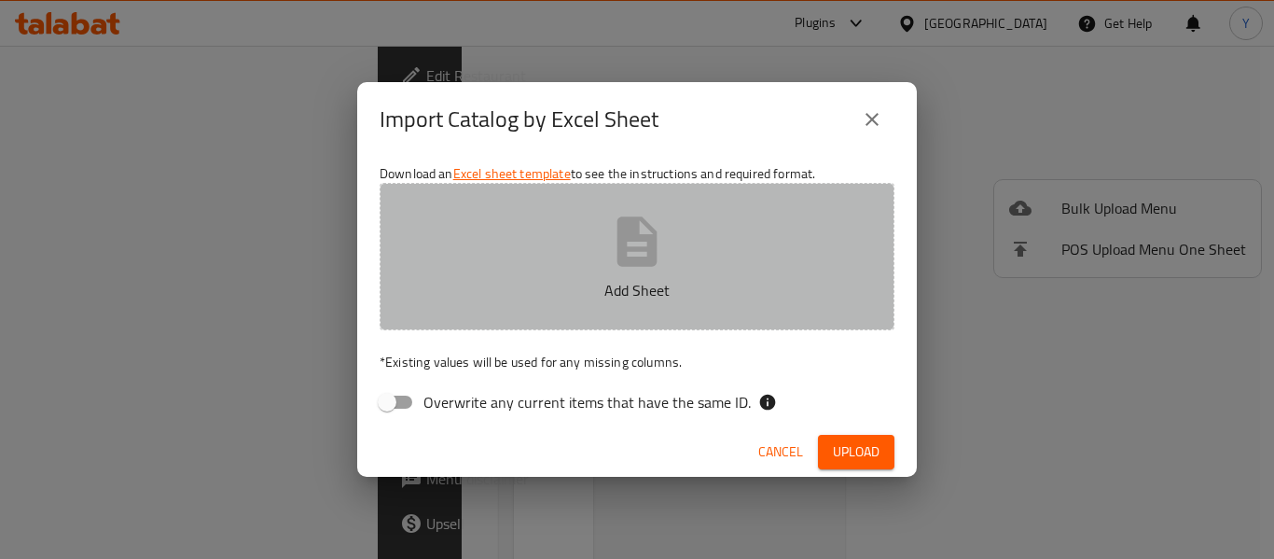
click at [661, 242] on icon "button" at bounding box center [637, 242] width 60 height 60
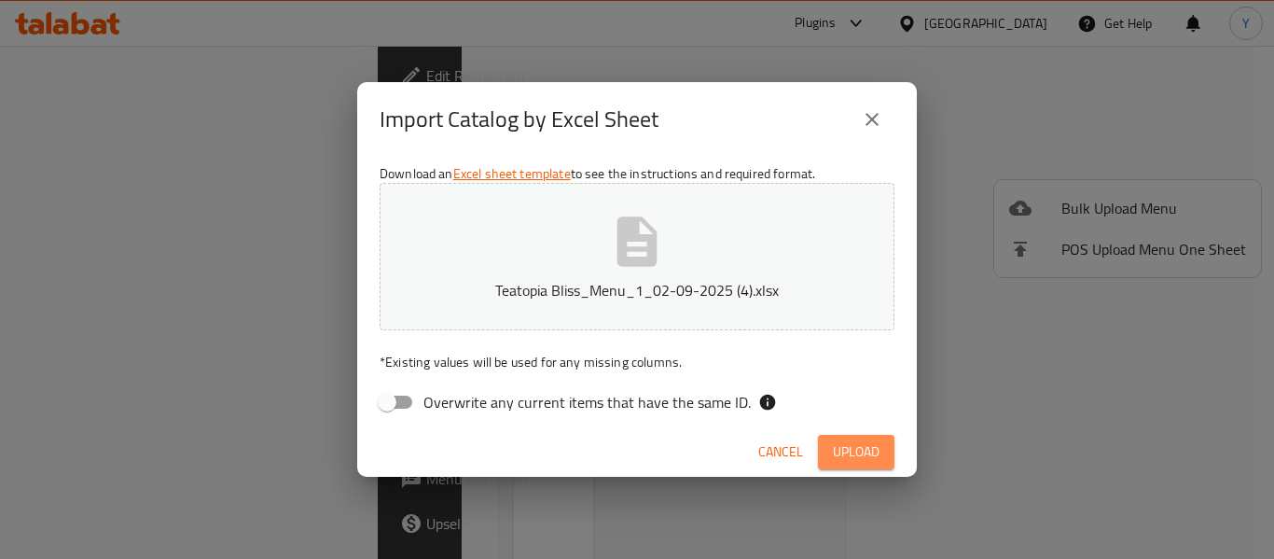
click at [875, 452] on span "Upload" at bounding box center [856, 451] width 47 height 23
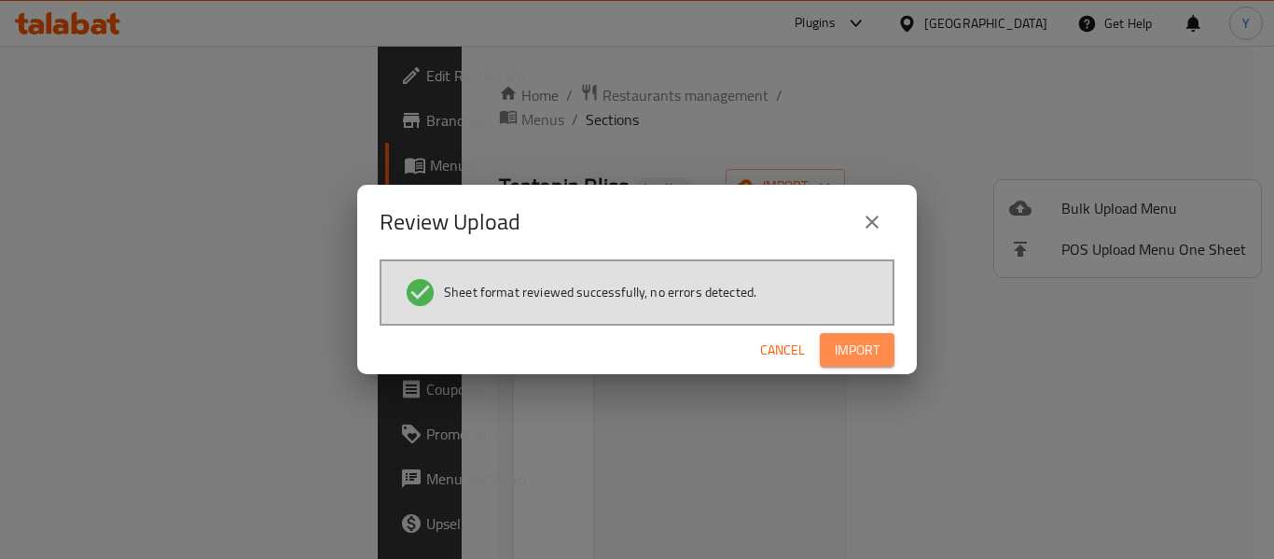
click at [866, 351] on span "Import" at bounding box center [857, 350] width 45 height 23
click at [863, 343] on span "Import" at bounding box center [857, 350] width 45 height 23
click at [858, 349] on span "Import" at bounding box center [857, 350] width 45 height 23
click at [881, 220] on icon "close" at bounding box center [872, 222] width 22 height 22
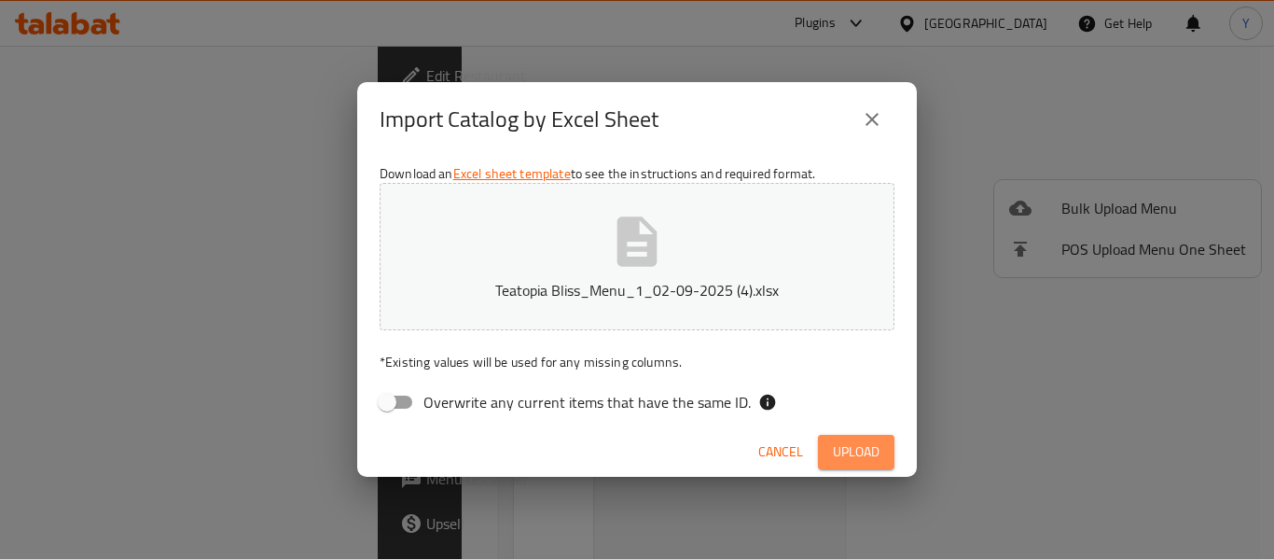
click at [863, 447] on span "Upload" at bounding box center [856, 451] width 47 height 23
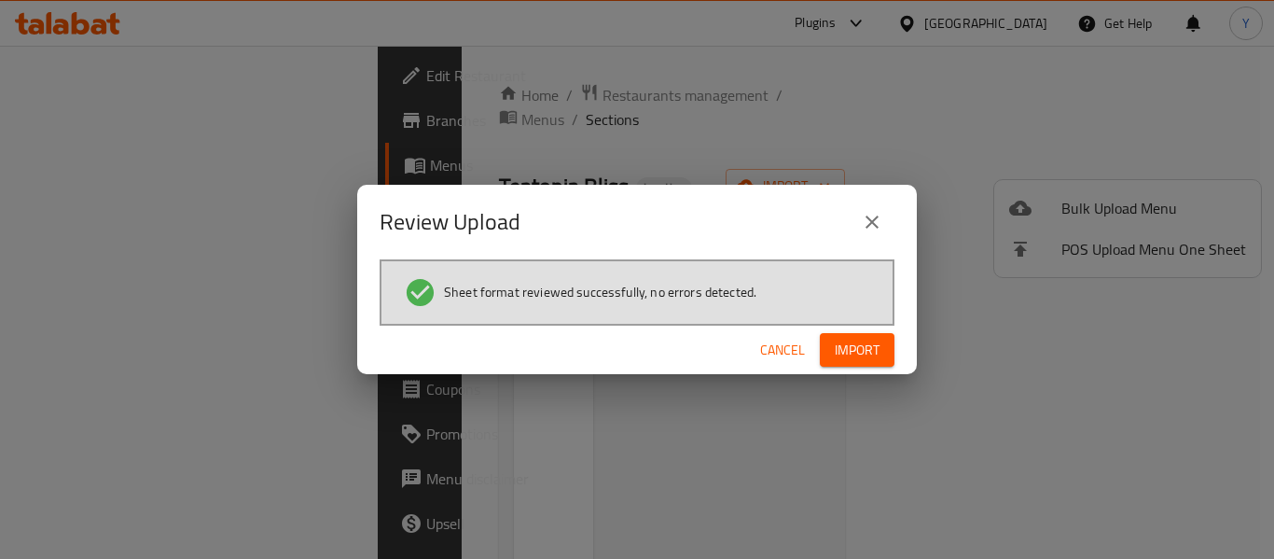
click at [865, 345] on span "Import" at bounding box center [857, 350] width 45 height 23
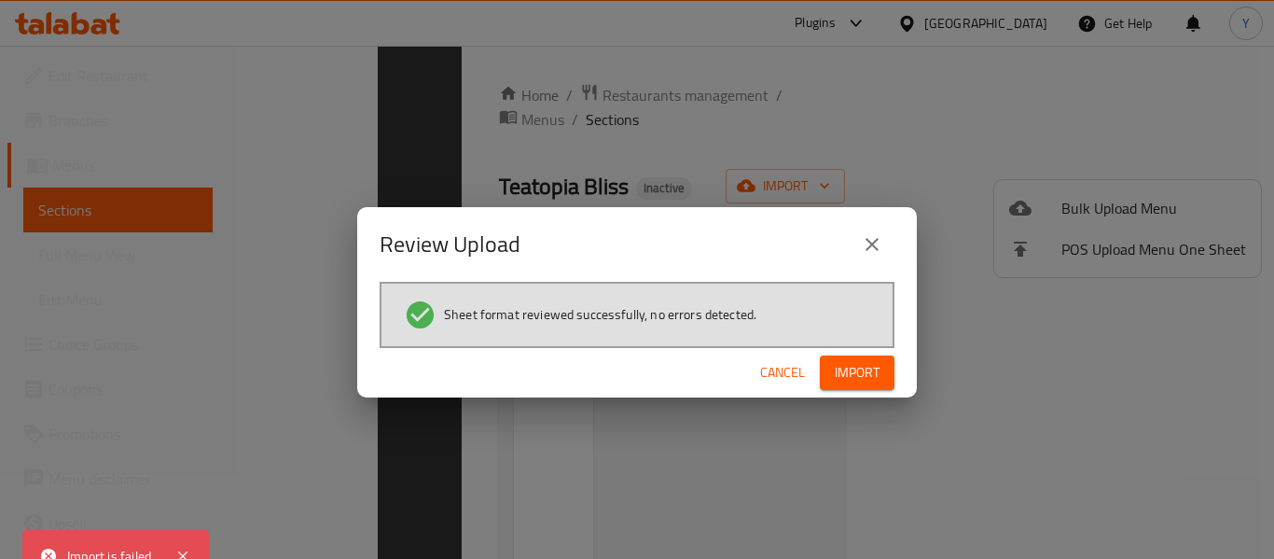
scroll to position [261, 0]
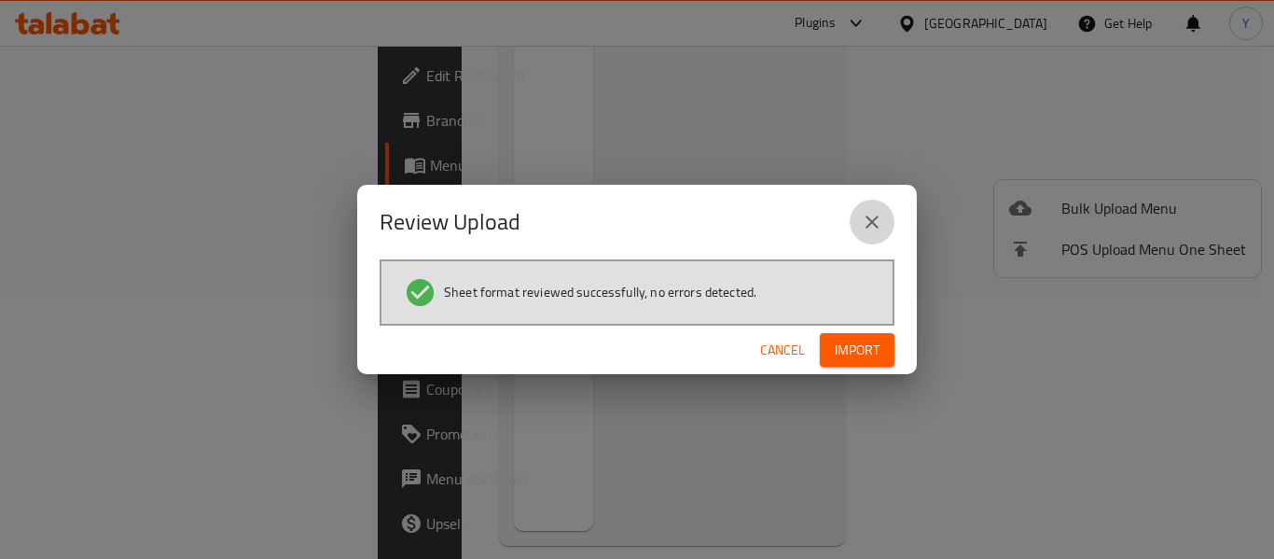
click at [860, 220] on button "close" at bounding box center [872, 222] width 45 height 45
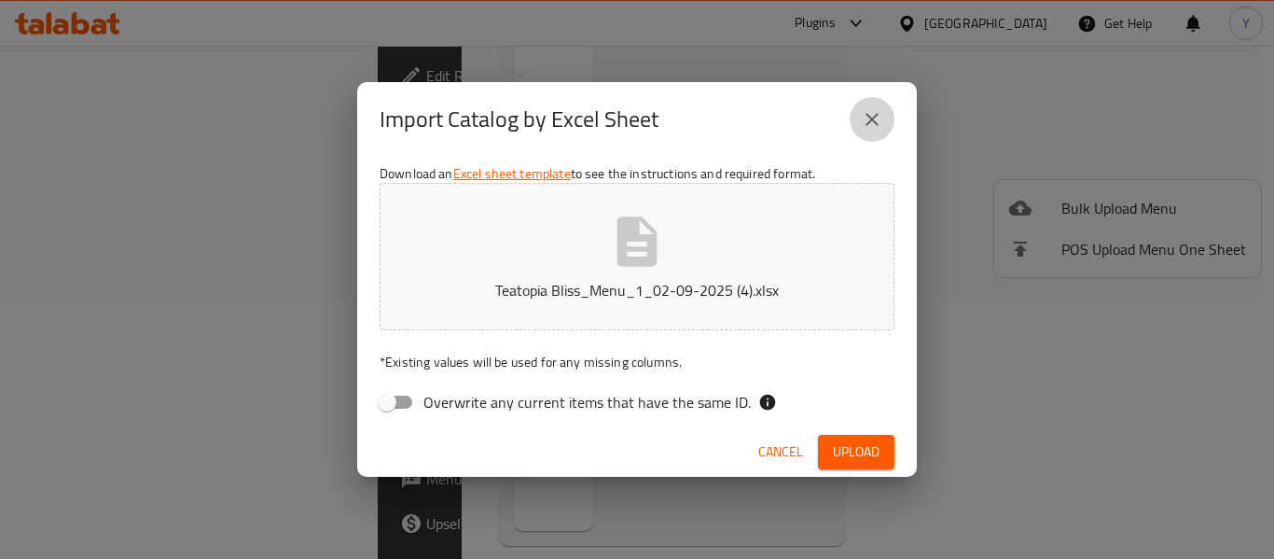
click at [867, 124] on icon "close" at bounding box center [872, 119] width 13 height 13
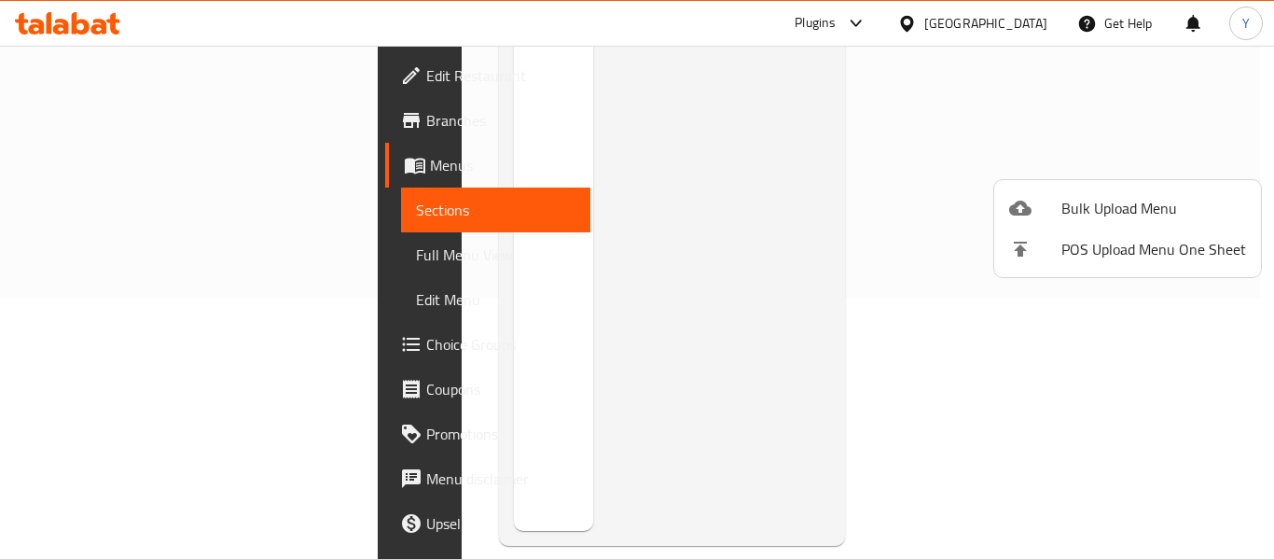
click at [1260, 165] on div at bounding box center [637, 279] width 1274 height 559
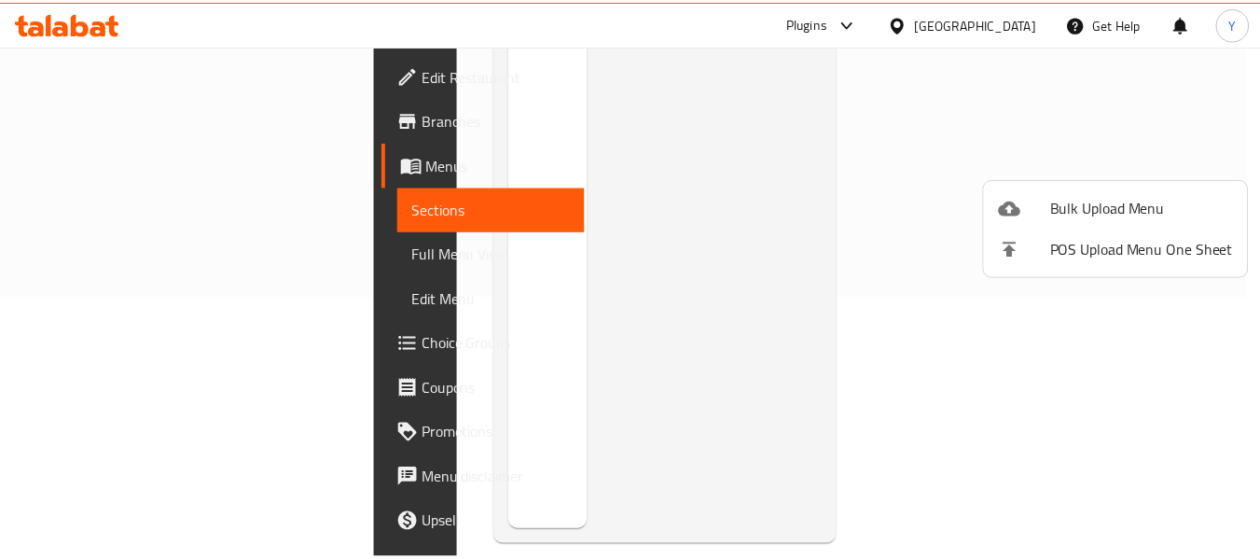
scroll to position [0, 0]
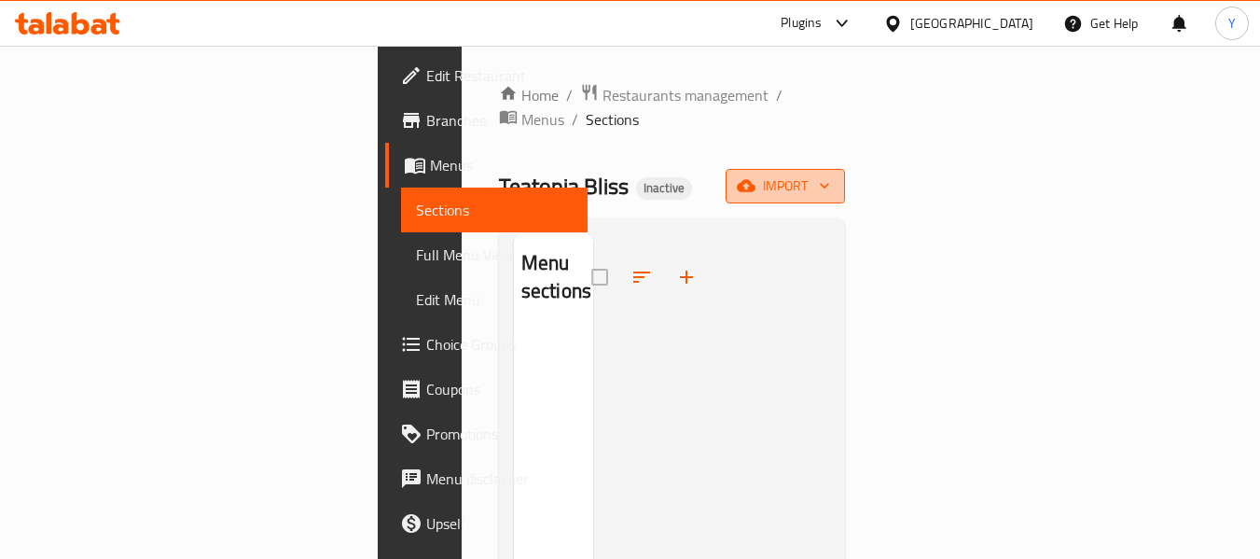
click at [756, 180] on icon "button" at bounding box center [746, 186] width 19 height 12
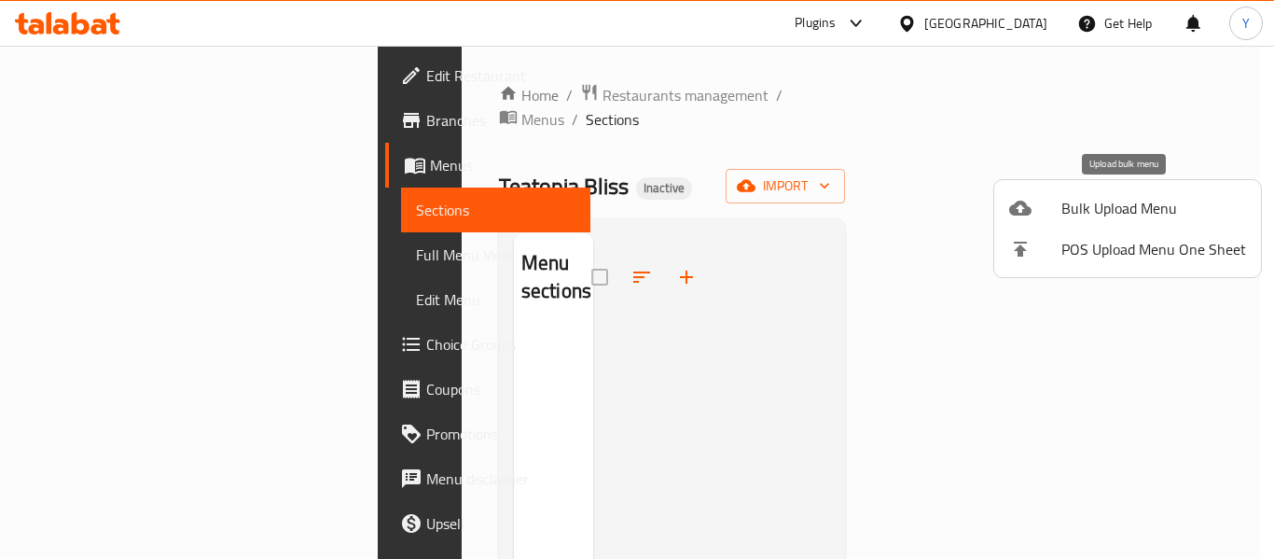
click at [1138, 208] on span "Bulk Upload Menu" at bounding box center [1154, 208] width 185 height 22
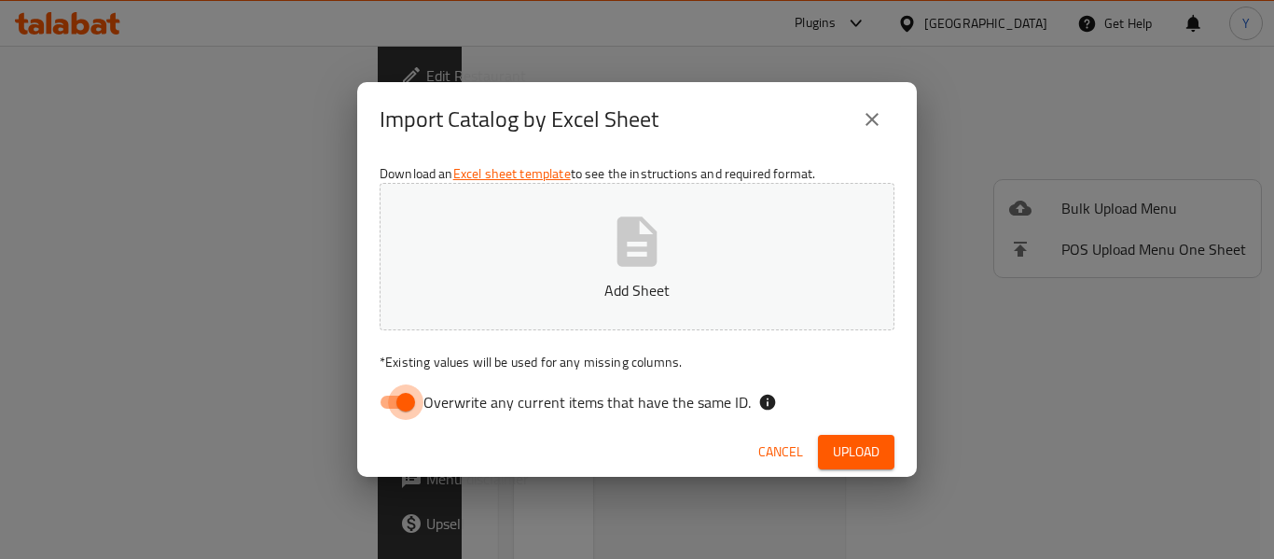
click at [388, 400] on input "Overwrite any current items that have the same ID." at bounding box center [406, 401] width 106 height 35
checkbox input "false"
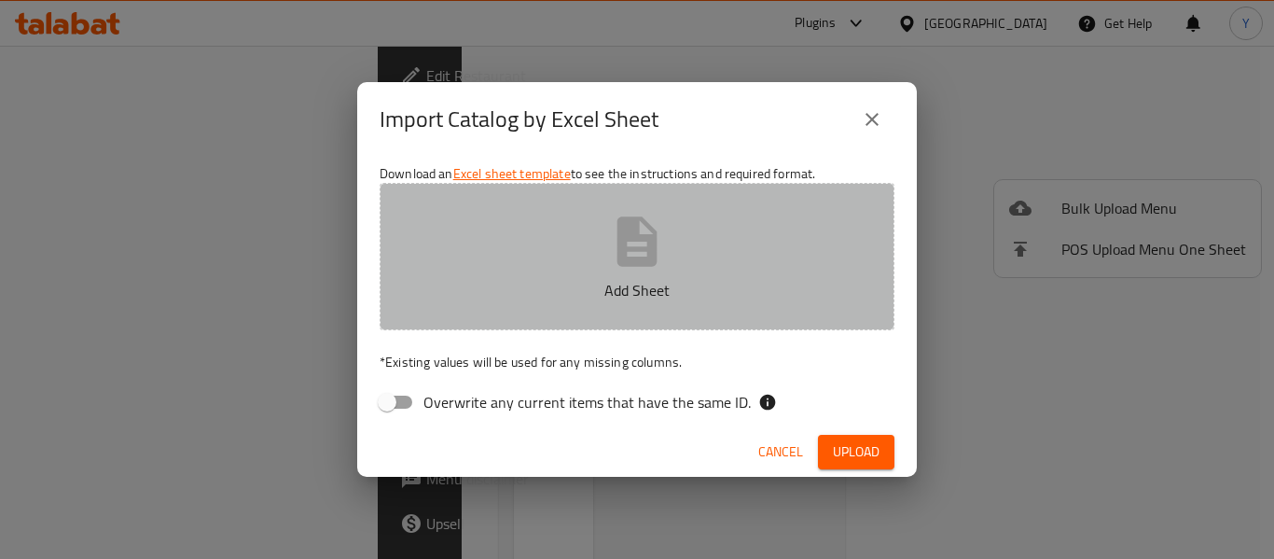
click at [643, 301] on p "Add Sheet" at bounding box center [637, 290] width 457 height 22
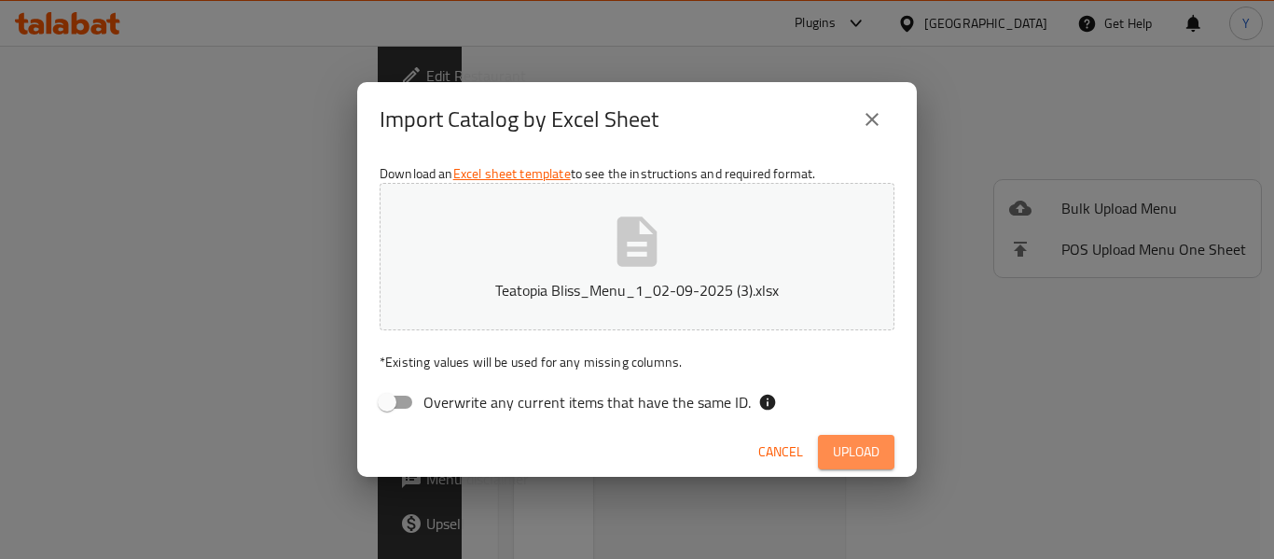
click at [862, 444] on span "Upload" at bounding box center [856, 451] width 47 height 23
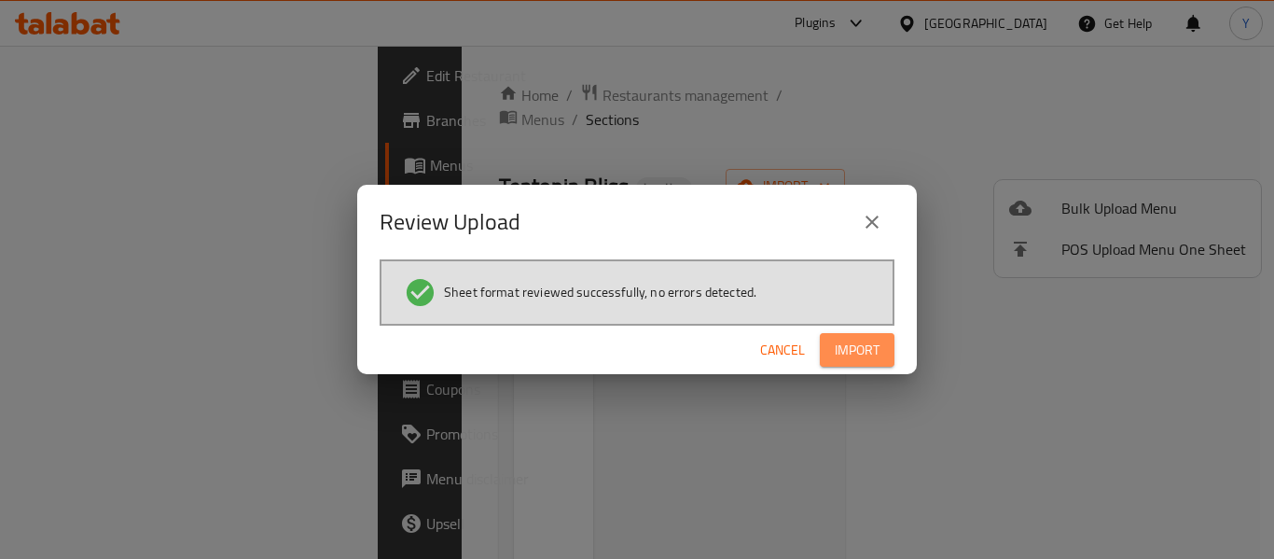
click at [852, 352] on span "Import" at bounding box center [857, 350] width 45 height 23
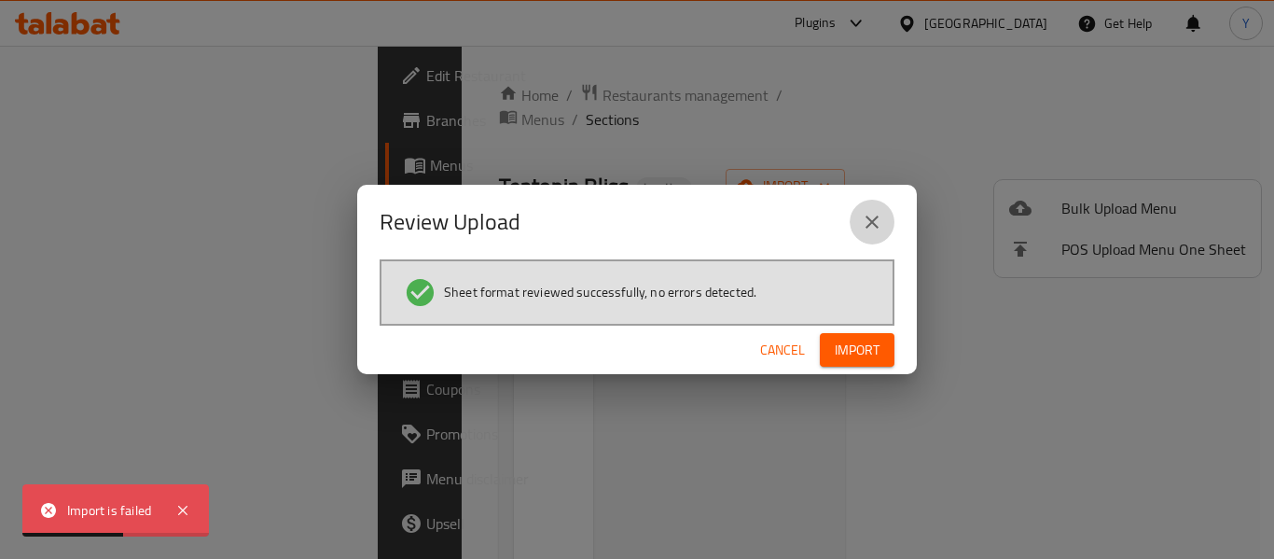
click at [876, 222] on icon "close" at bounding box center [872, 222] width 22 height 22
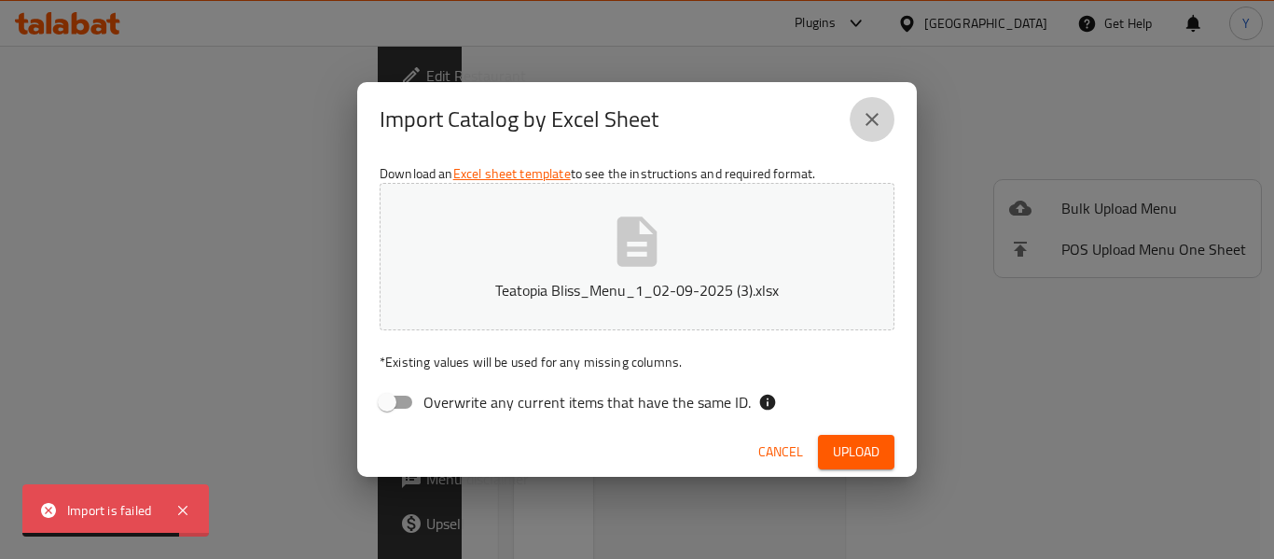
click at [878, 136] on button "close" at bounding box center [872, 119] width 45 height 45
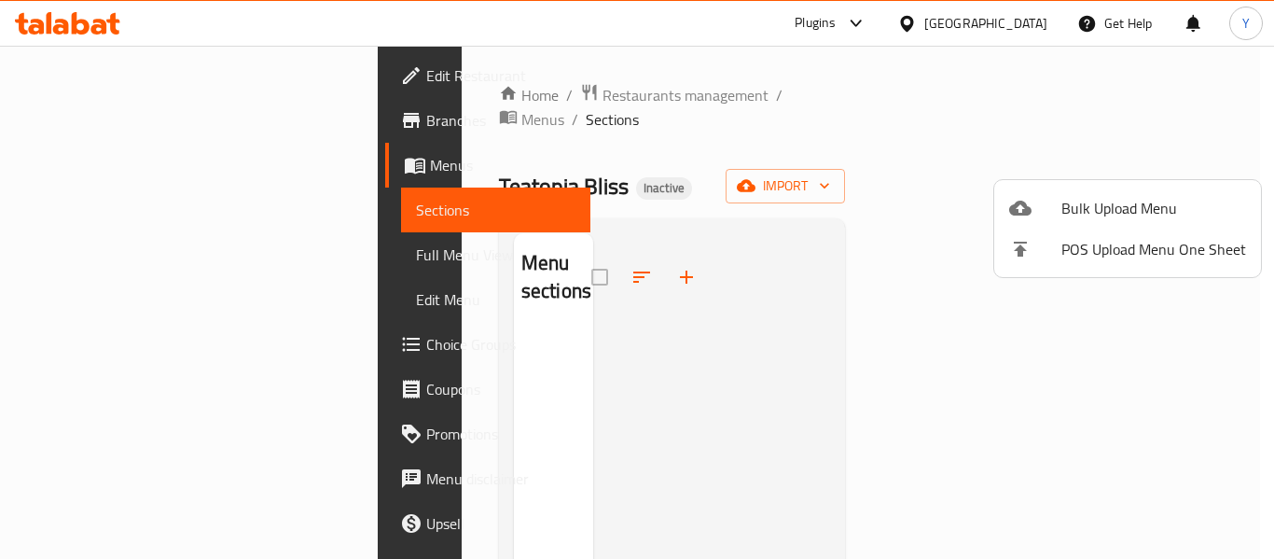
click at [76, 162] on div at bounding box center [637, 279] width 1274 height 559
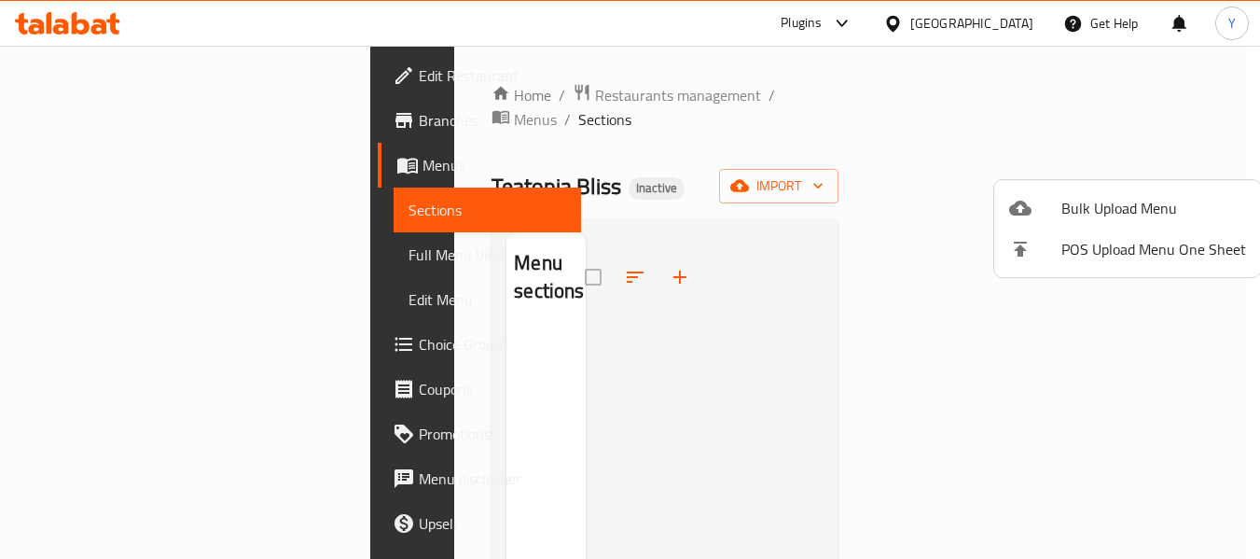
click at [423, 162] on span "Menus" at bounding box center [495, 165] width 144 height 22
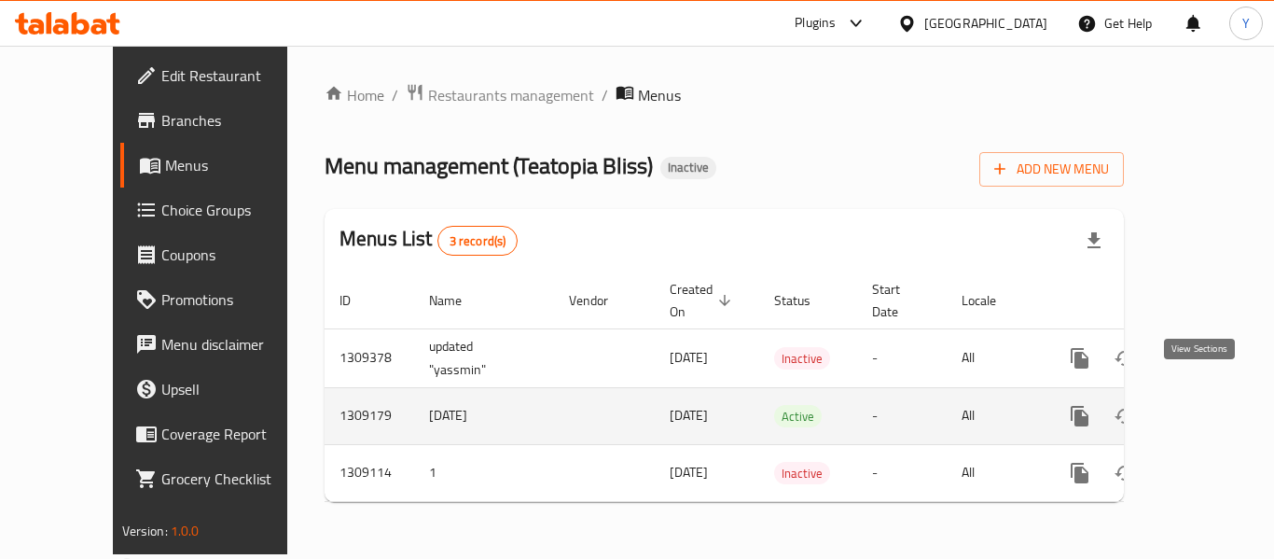
click at [1204, 405] on icon "enhanced table" at bounding box center [1215, 416] width 22 height 22
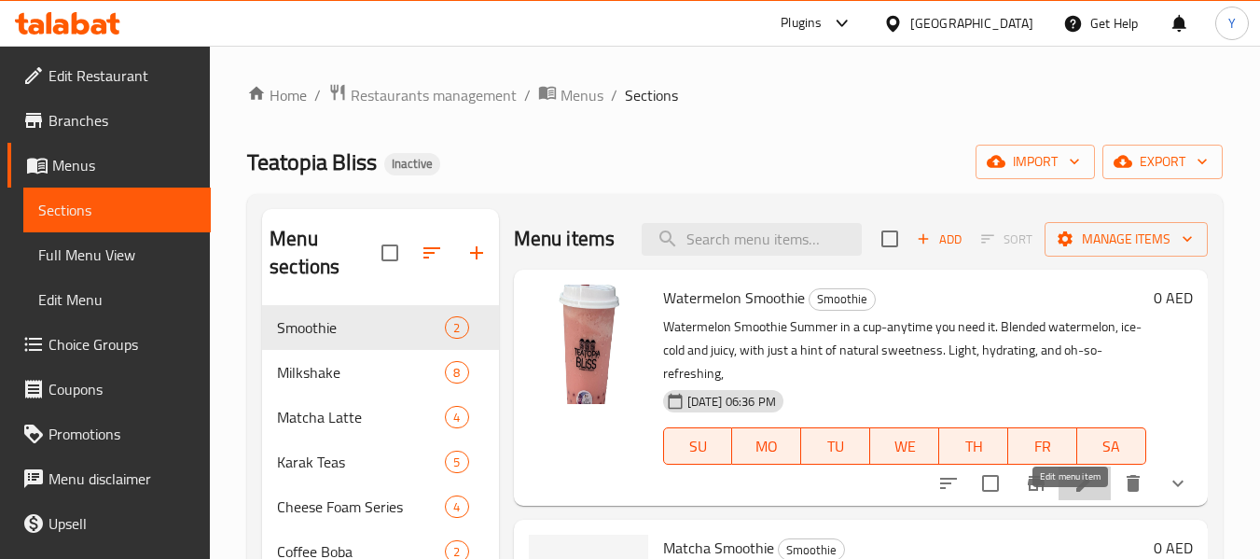
click at [1077, 492] on icon at bounding box center [1085, 483] width 17 height 17
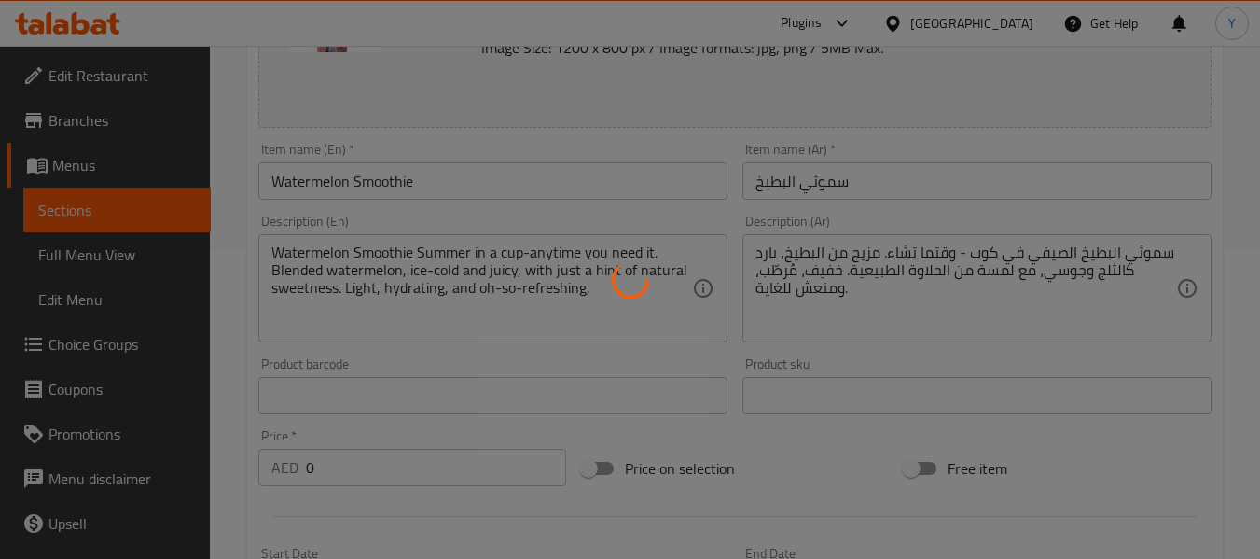
scroll to position [296, 0]
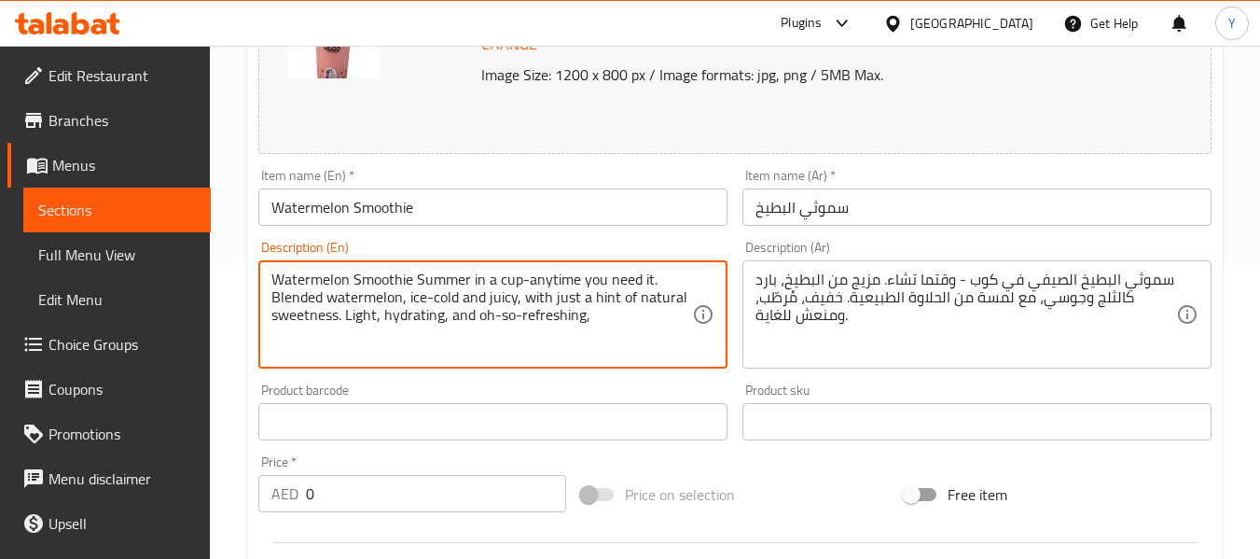
drag, startPoint x: 599, startPoint y: 325, endPoint x: 188, endPoint y: 289, distance: 412.0
drag, startPoint x: 277, startPoint y: 277, endPoint x: 675, endPoint y: 324, distance: 400.2
click at [675, 324] on textarea "Watermelon Smoothie Summer in a cup-anytime you need it. Blended watermelon, ic…" at bounding box center [481, 315] width 421 height 89
click at [661, 332] on textarea "Watermelon Smoothie Summer in a cup-anytime you need it. Blended watermelon, ic…" at bounding box center [481, 315] width 421 height 89
paste textarea "Watermelon Smoothie Summer in a cup-anytime you need it. Blended watermelon, ic…"
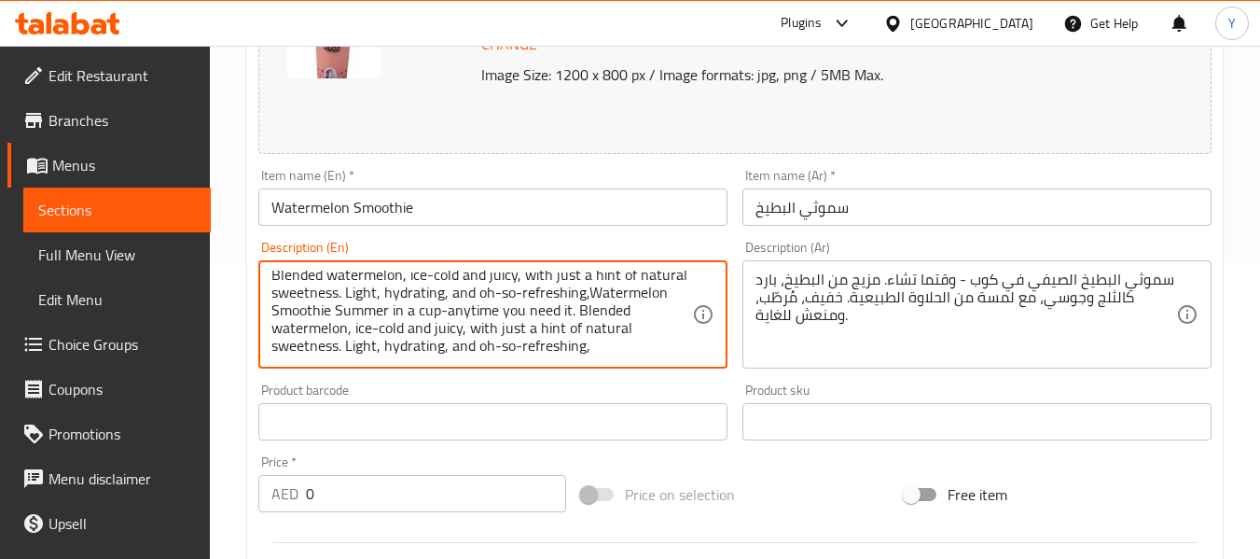
paste textarea "Watermelon Smoothie Summer in a cup-anytime you need it. Blended watermelon, ic…"
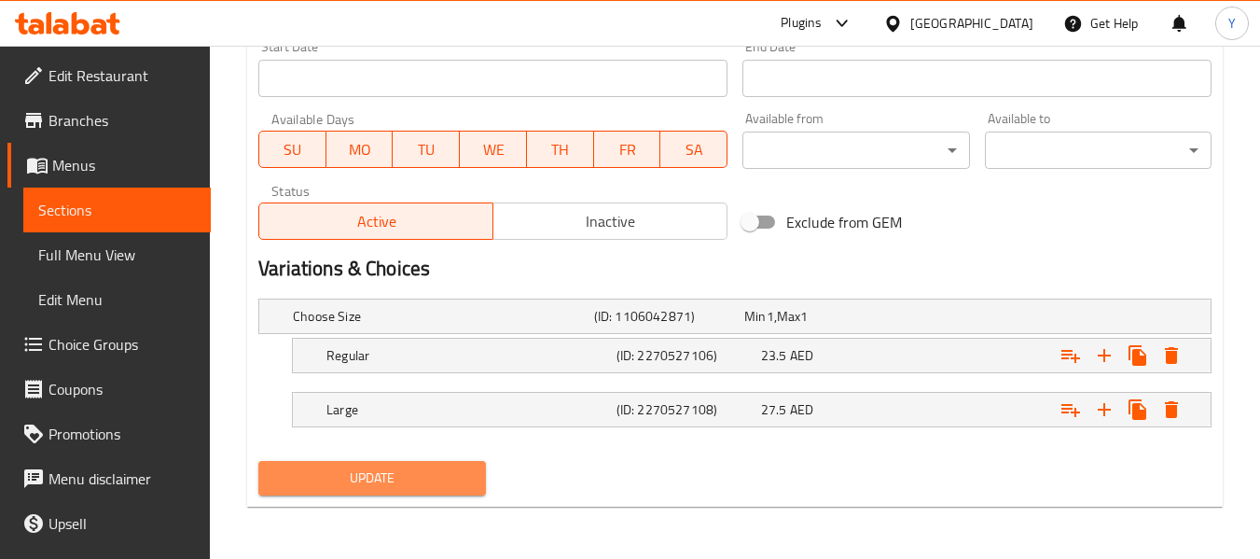
click at [442, 480] on span "Update" at bounding box center [371, 477] width 197 height 23
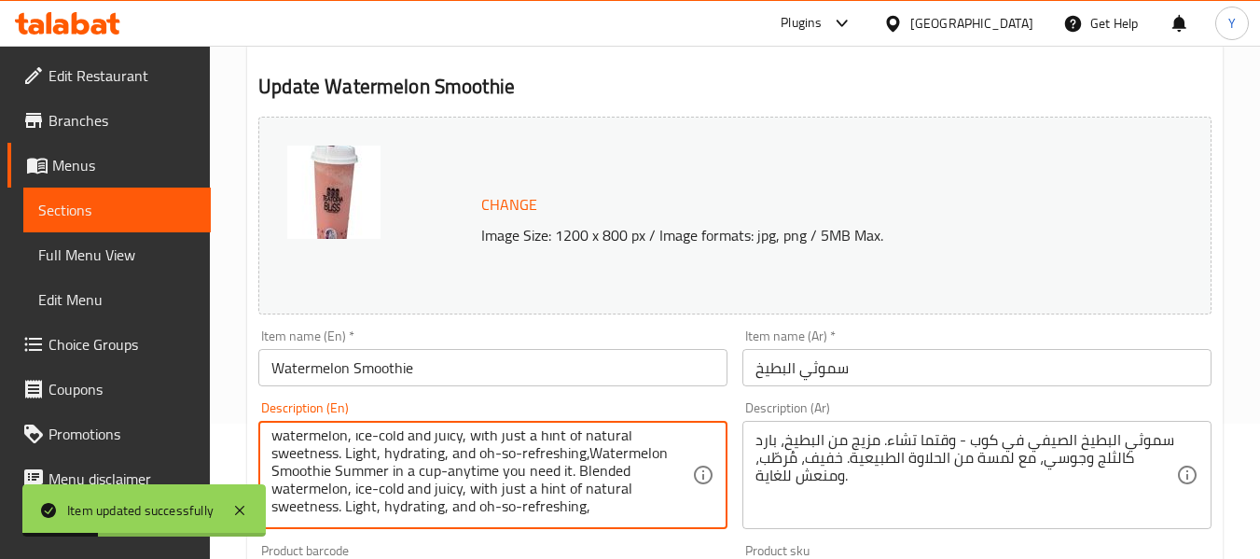
scroll to position [0, 0]
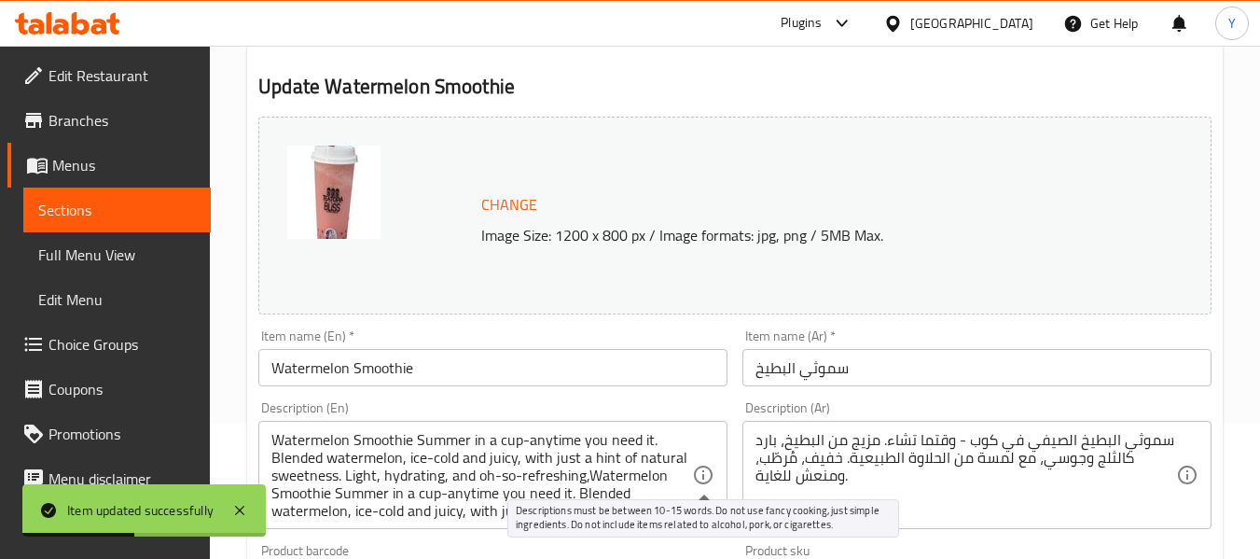
click at [699, 477] on icon at bounding box center [703, 475] width 22 height 22
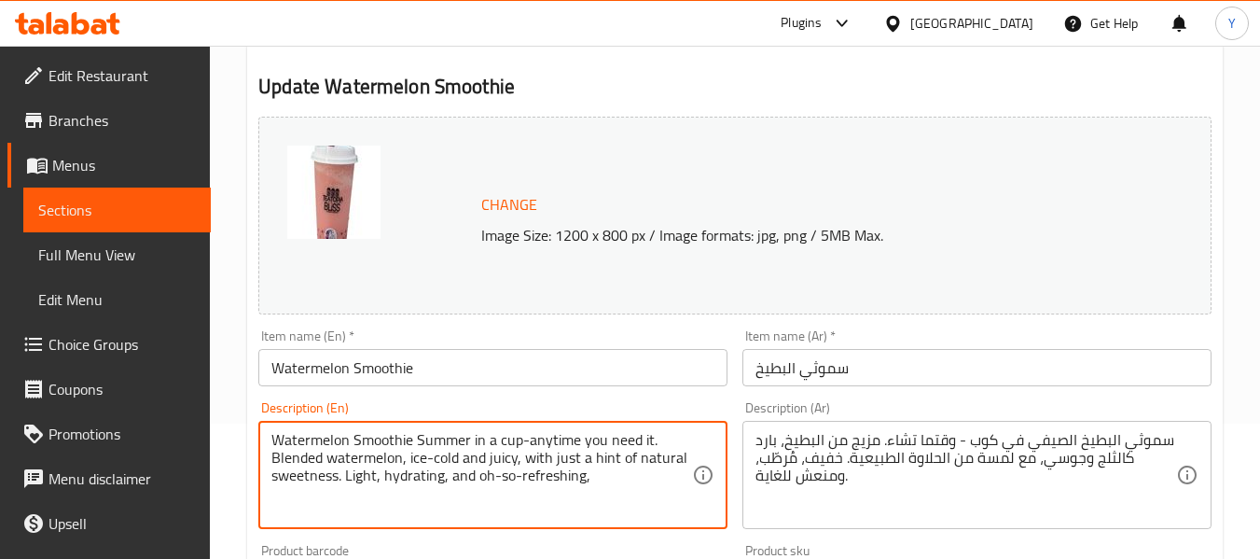
paste textarea "Watermelon Smoothie Summer in a cup-anytime you need it. Blended watermelon, ic…"
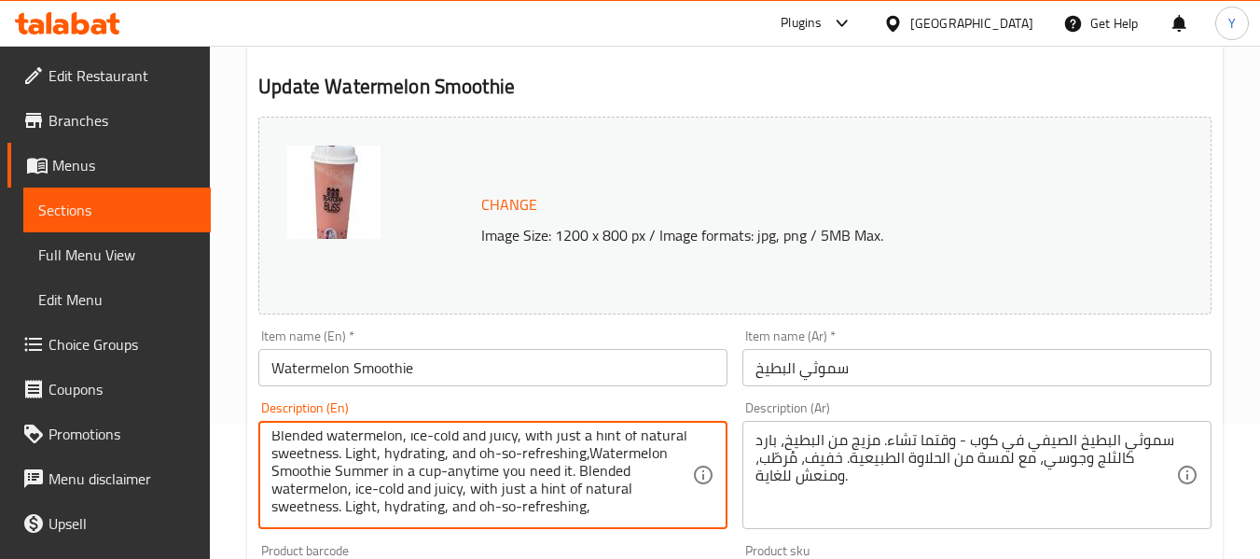
paste textarea "Watermelon Smoothie Summer in a cup-anytime you need it. Blended watermelon, ic…"
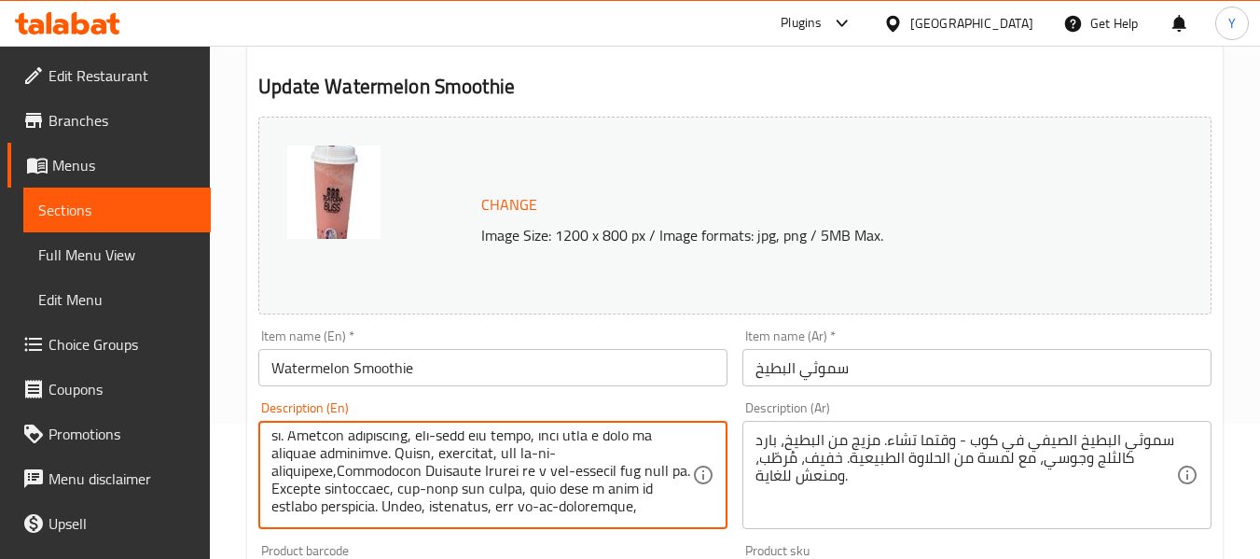
paste textarea "Watermelon Smoothie Summer in a cup-anytime you need it. Blended watermelon, ic…"
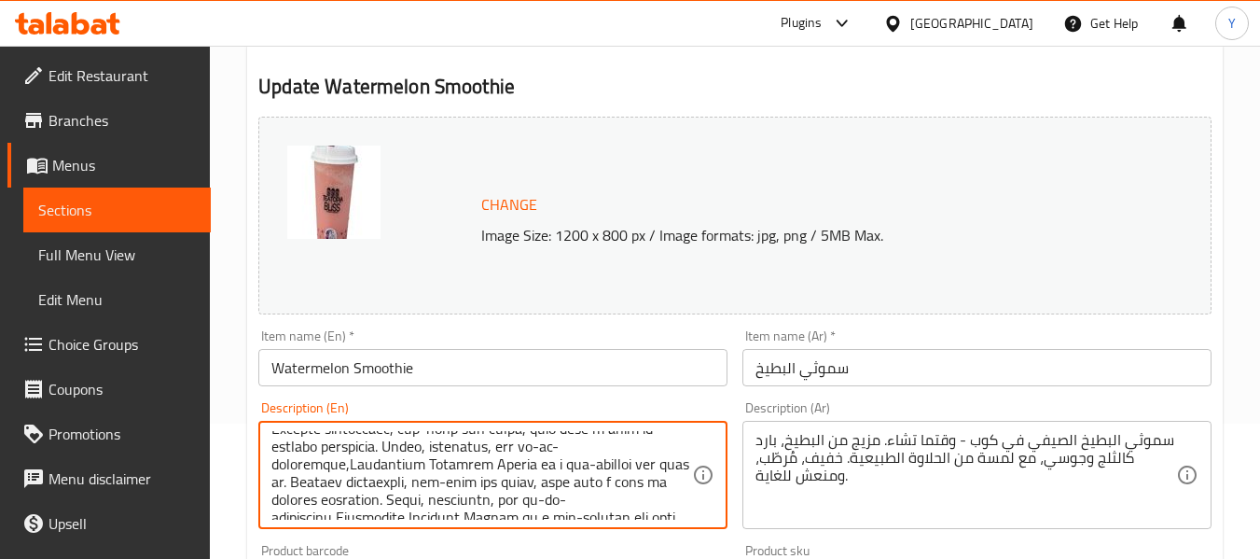
scroll to position [448, 0]
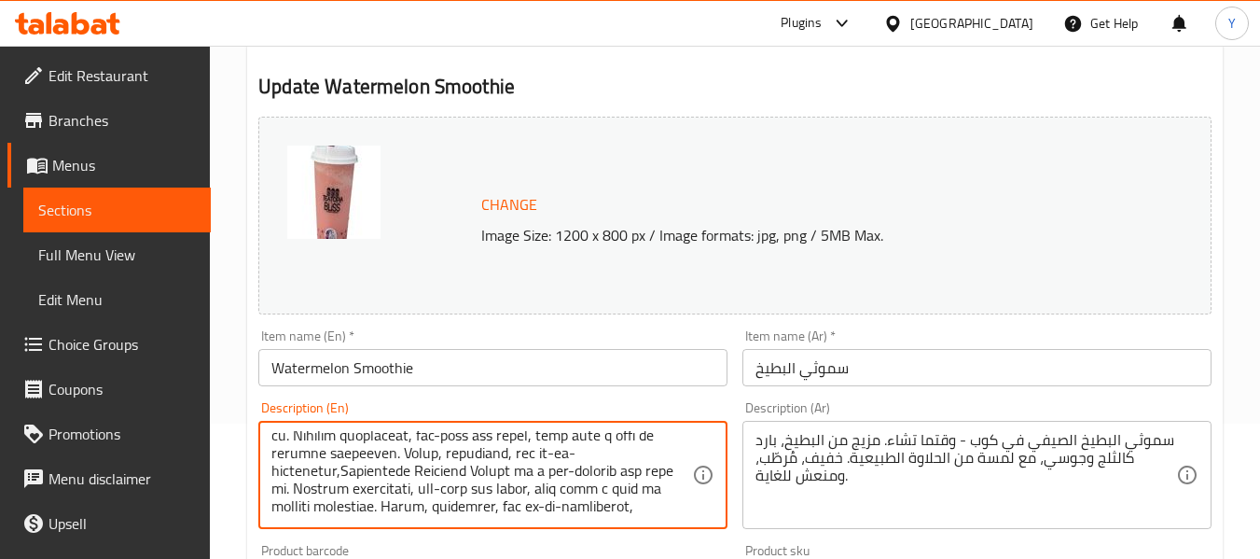
click at [597, 482] on textarea at bounding box center [481, 475] width 421 height 89
type textarea "Watermelon Smoothie Summer in a cup-anytime you need it. Blended watermelon, ic…"
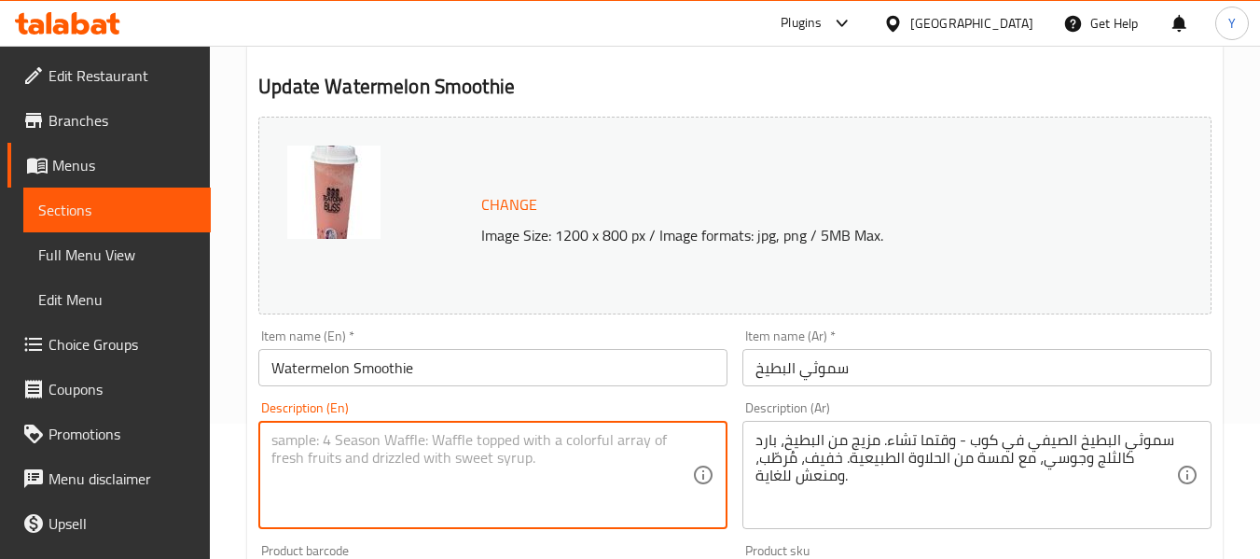
scroll to position [0, 0]
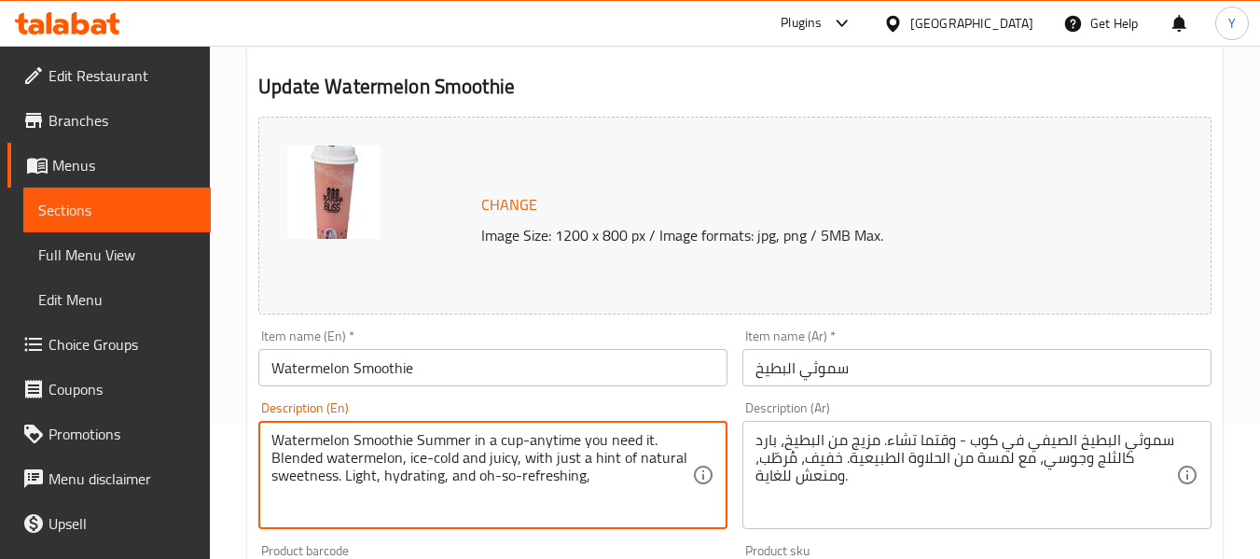
type textarea "Watermelon Smoothie Summer in a cup-anytime you need it. Blended watermelon, ic…"
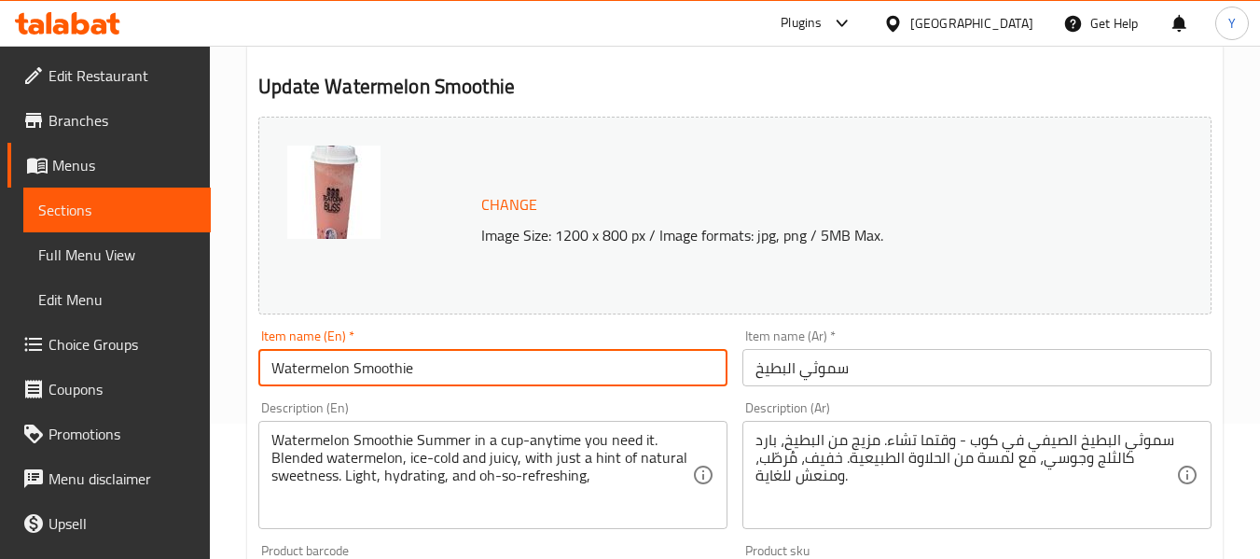
click at [522, 375] on input "Watermelon Smoothie" at bounding box center [492, 367] width 469 height 37
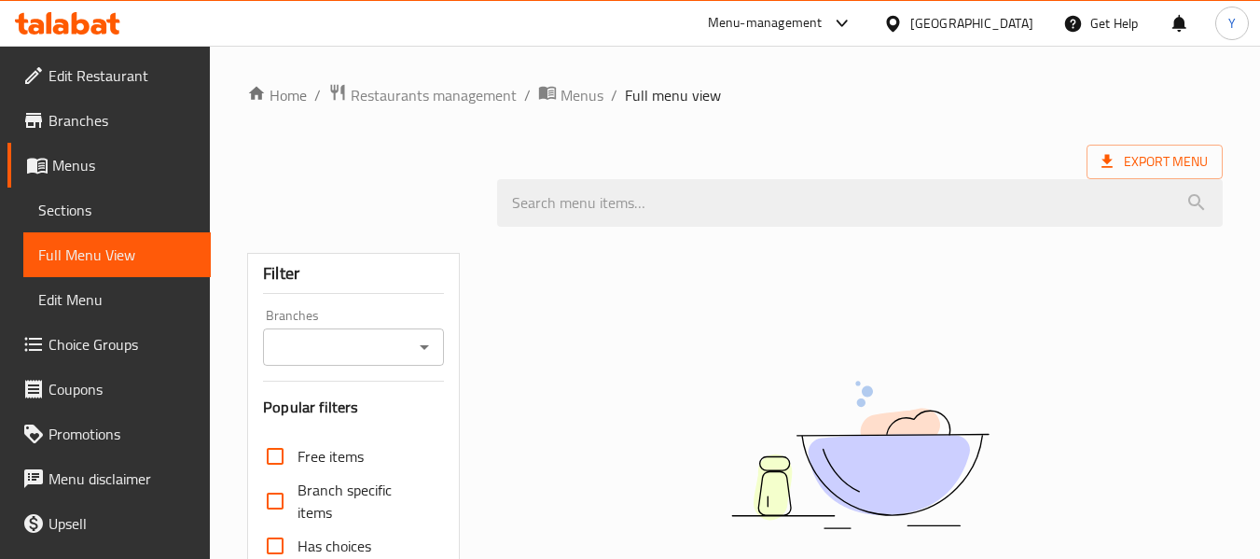
click at [1012, 16] on div "[GEOGRAPHIC_DATA]" at bounding box center [972, 23] width 123 height 21
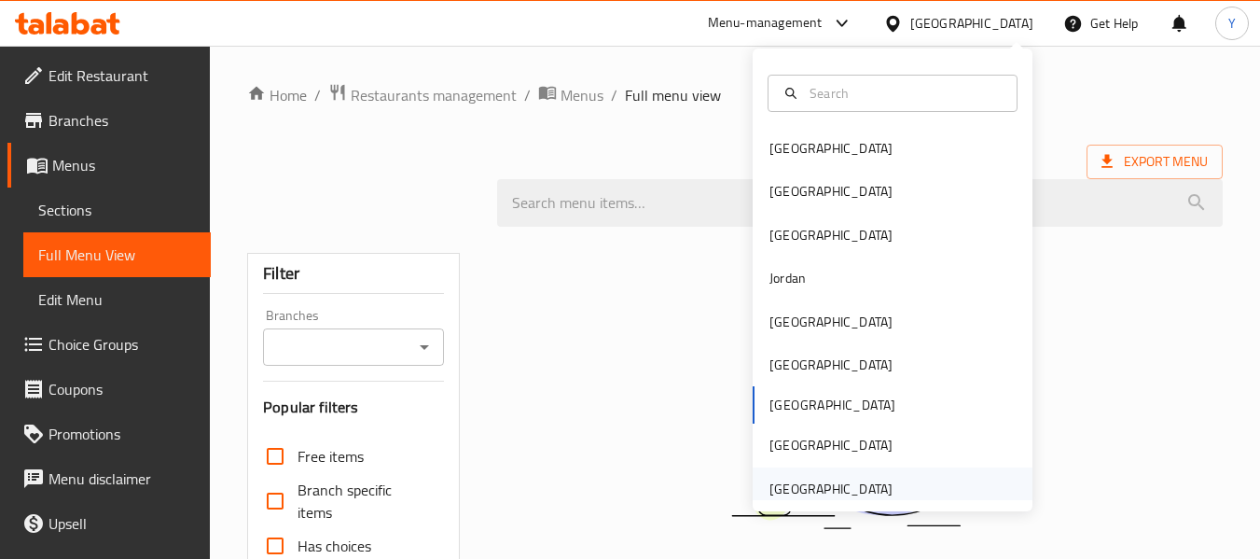
click at [865, 486] on div "[GEOGRAPHIC_DATA]" at bounding box center [831, 489] width 123 height 21
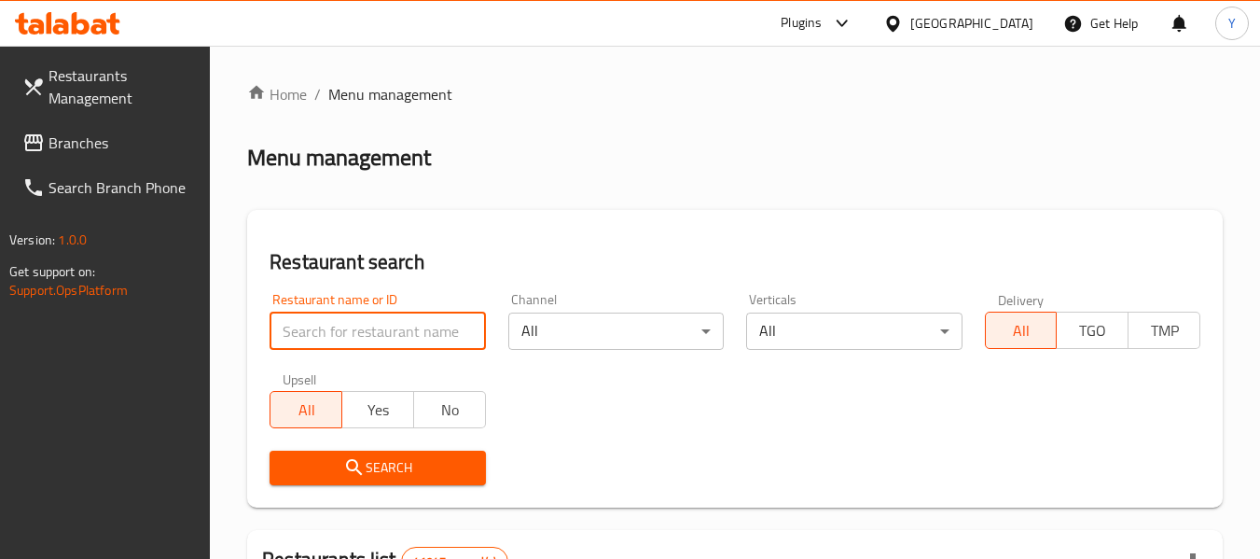
click at [377, 333] on input "search" at bounding box center [378, 331] width 216 height 37
paste input "Teatopia Bliss"
type input "Teatopia Bliss"
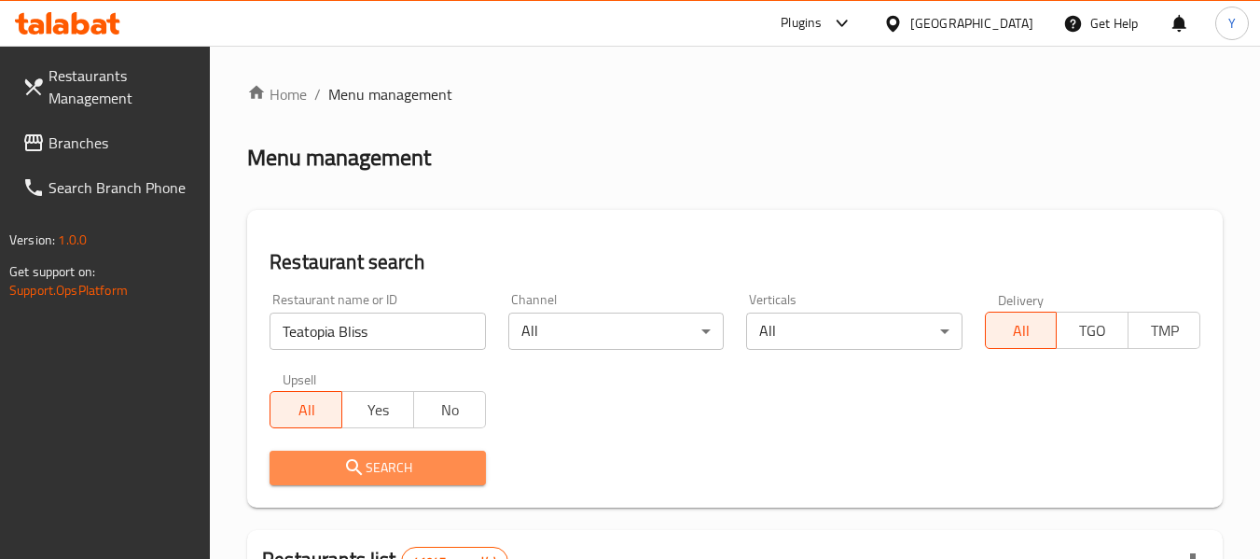
click at [401, 464] on span "Search" at bounding box center [378, 467] width 186 height 23
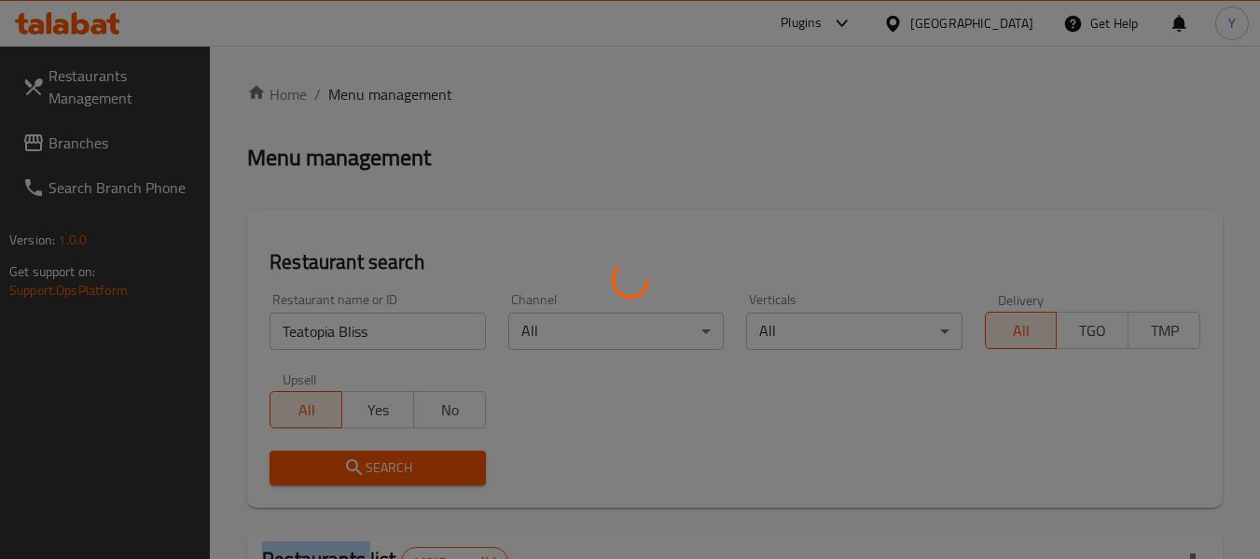
click at [401, 464] on div at bounding box center [630, 279] width 1260 height 559
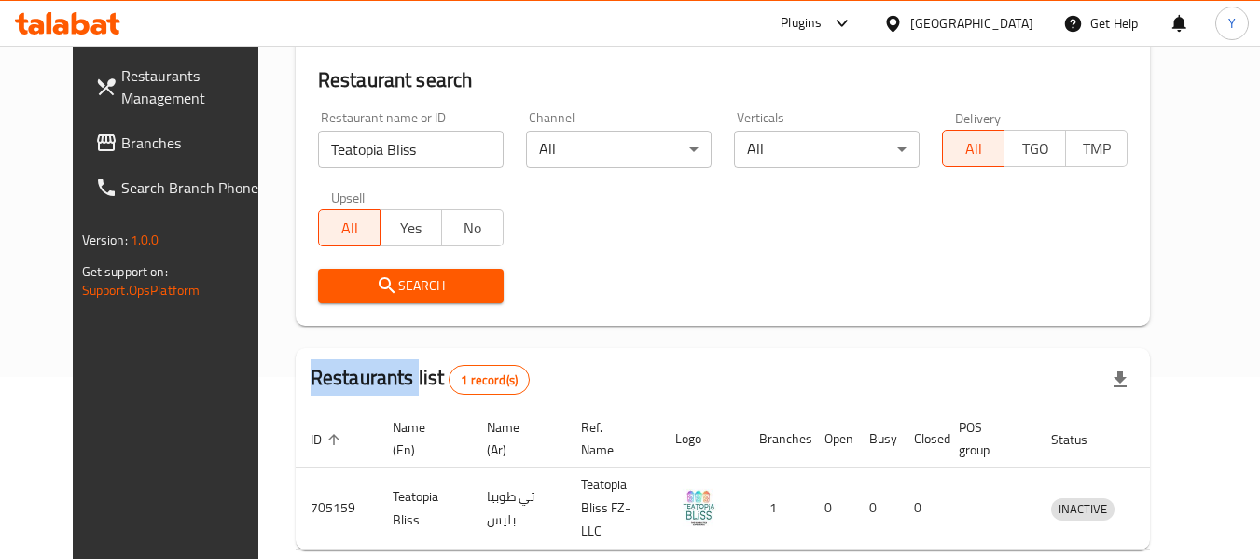
scroll to position [250, 0]
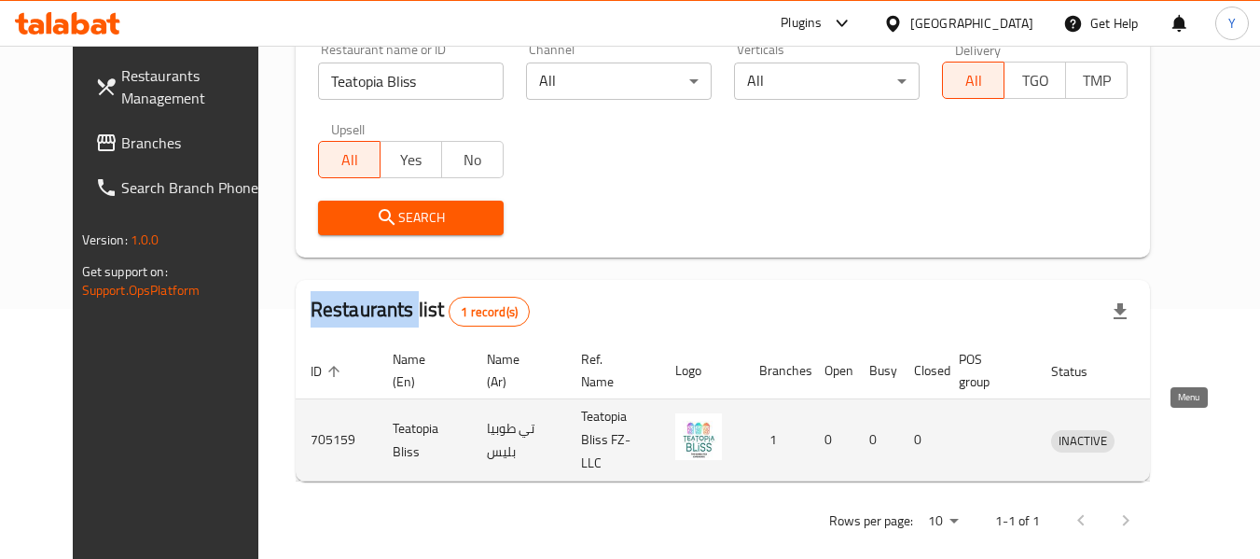
click at [1171, 438] on icon "enhanced table" at bounding box center [1167, 441] width 7 height 7
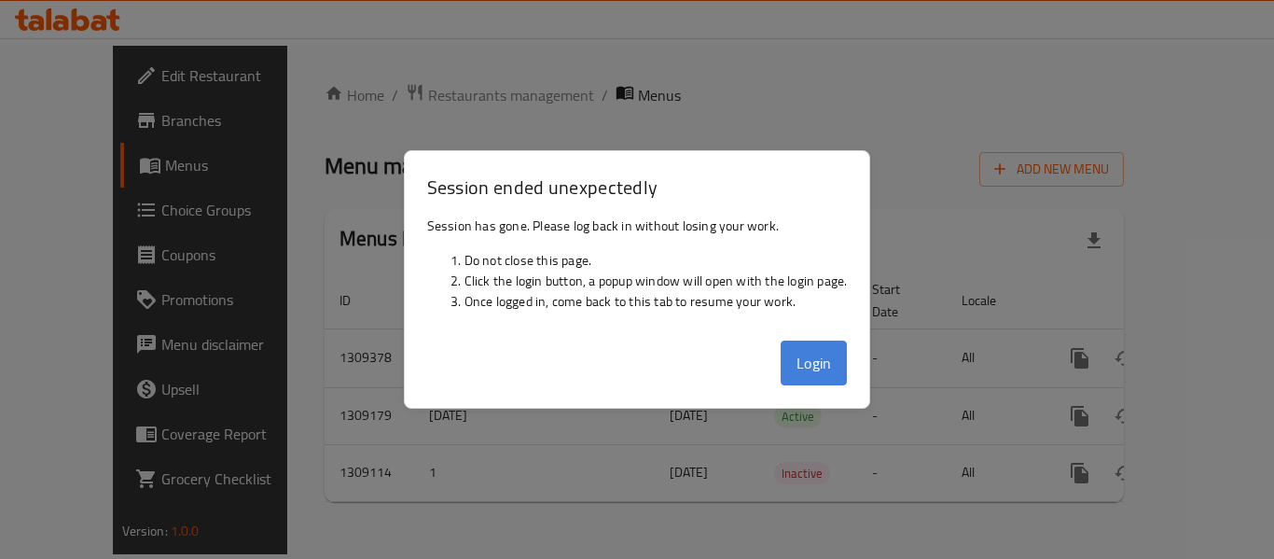
click at [814, 372] on button "Login" at bounding box center [814, 363] width 67 height 45
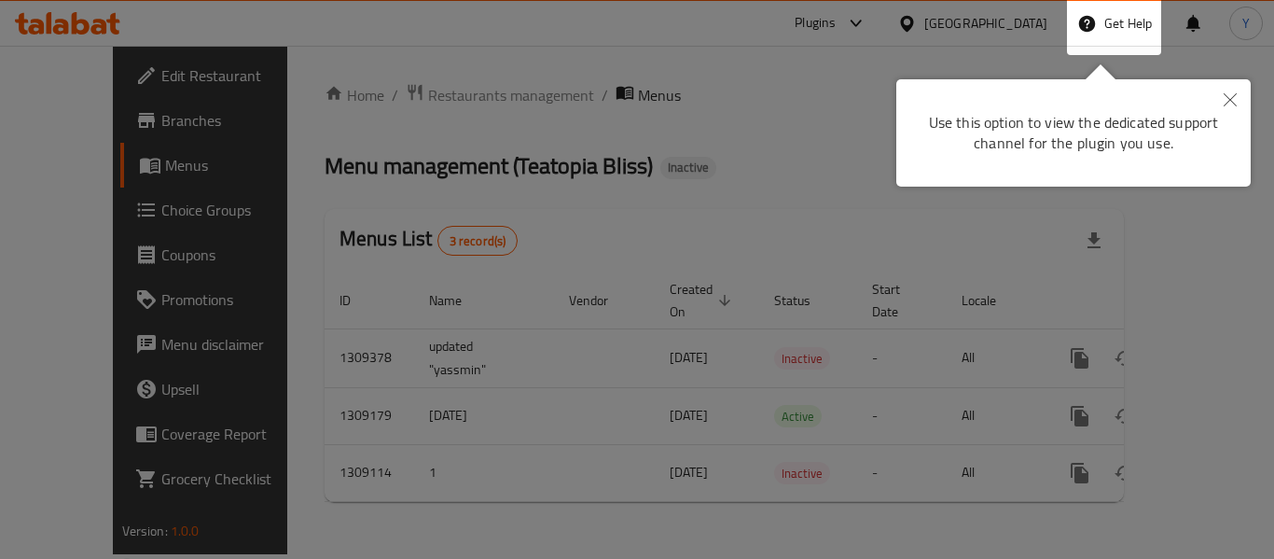
click at [814, 372] on div at bounding box center [637, 279] width 1274 height 559
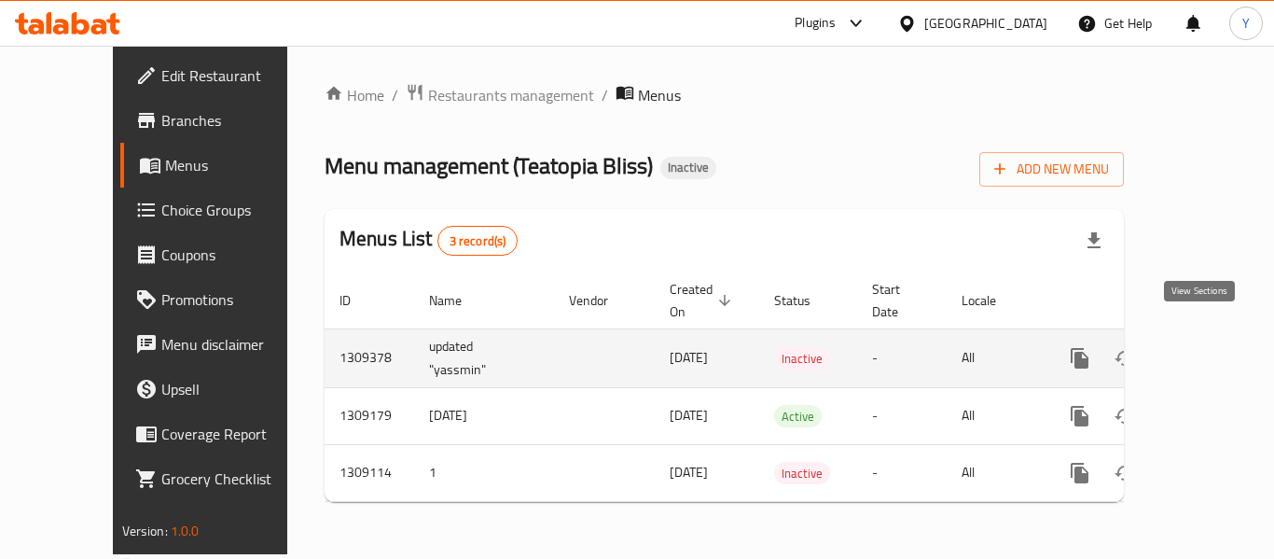
click at [1204, 347] on icon "enhanced table" at bounding box center [1215, 358] width 22 height 22
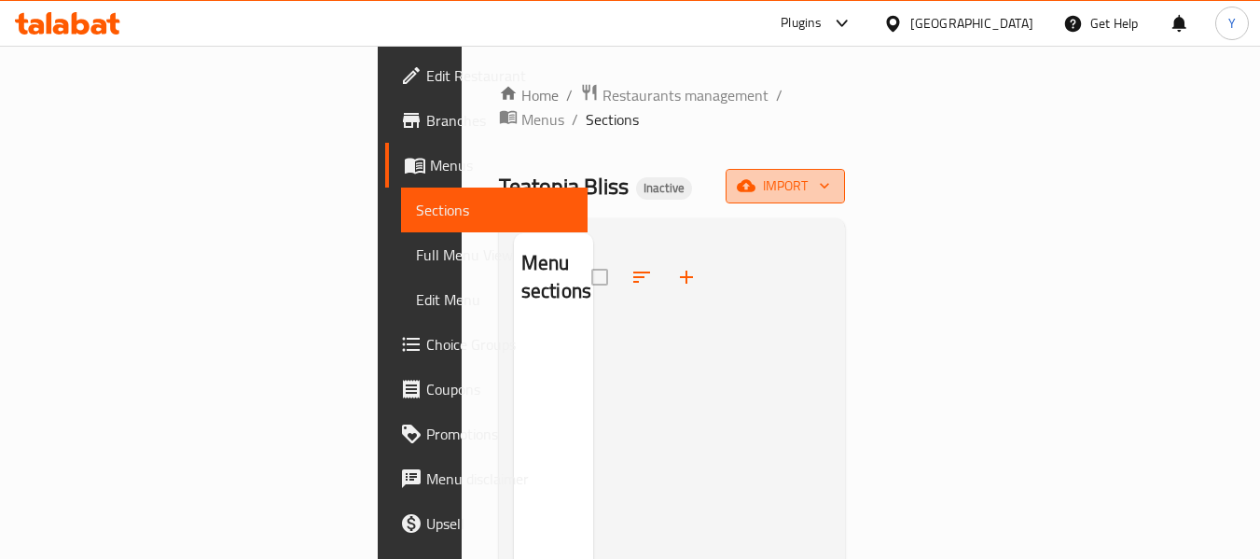
click at [845, 174] on button "import" at bounding box center [785, 186] width 119 height 35
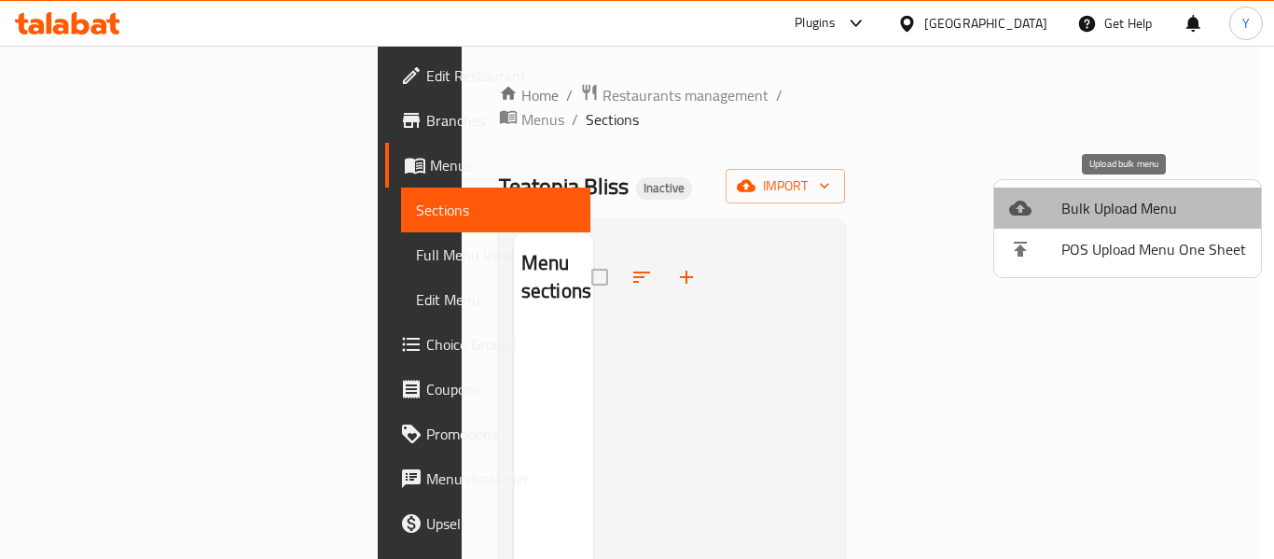
click at [1139, 219] on span "Bulk Upload Menu" at bounding box center [1154, 208] width 185 height 22
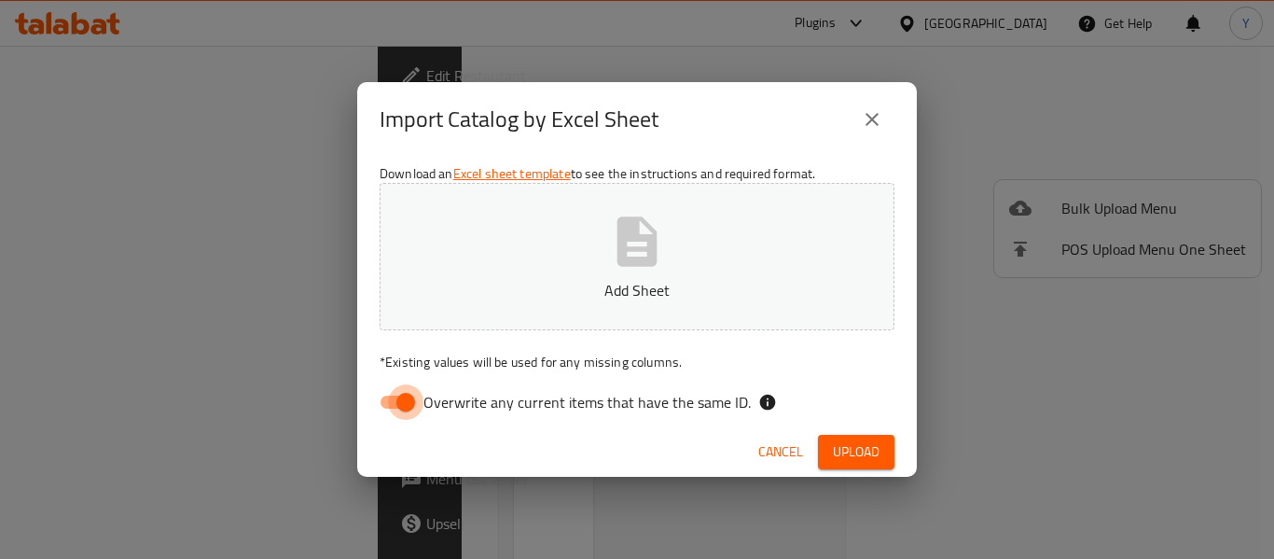
click at [392, 414] on input "Overwrite any current items that have the same ID." at bounding box center [406, 401] width 106 height 35
checkbox input "false"
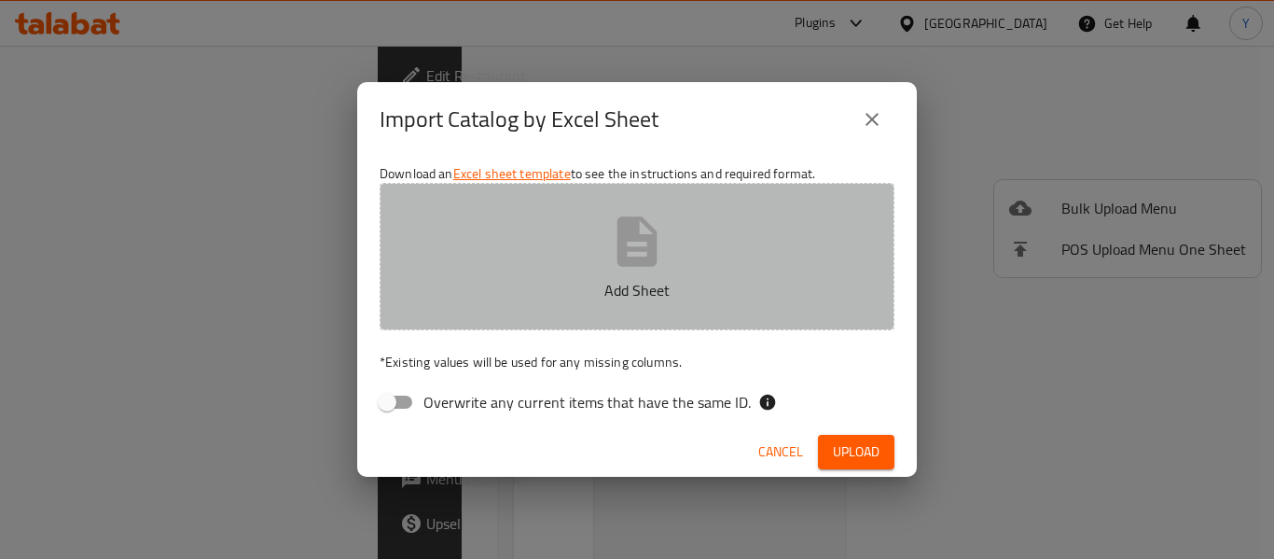
click at [619, 327] on button "Add Sheet" at bounding box center [637, 256] width 515 height 147
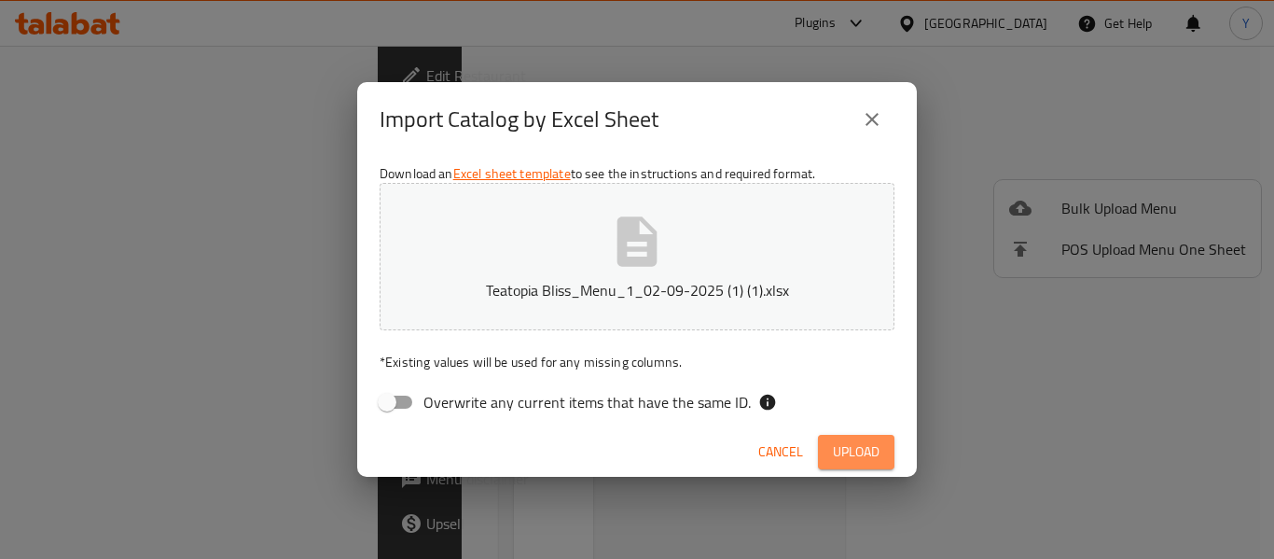
click at [854, 456] on span "Upload" at bounding box center [856, 451] width 47 height 23
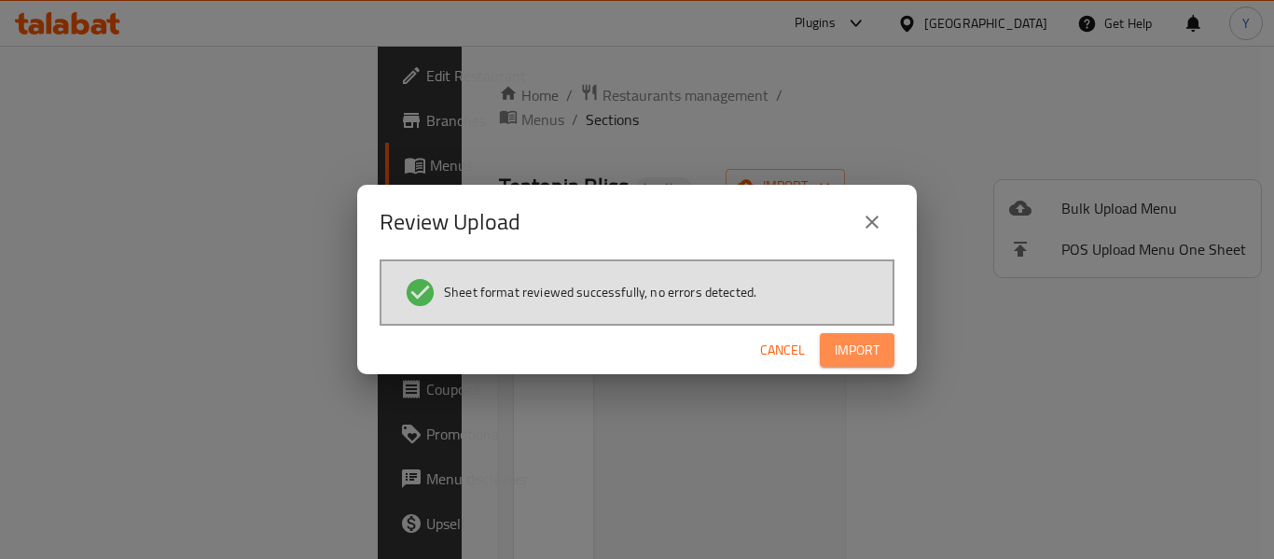
click at [856, 364] on button "Import" at bounding box center [857, 350] width 75 height 35
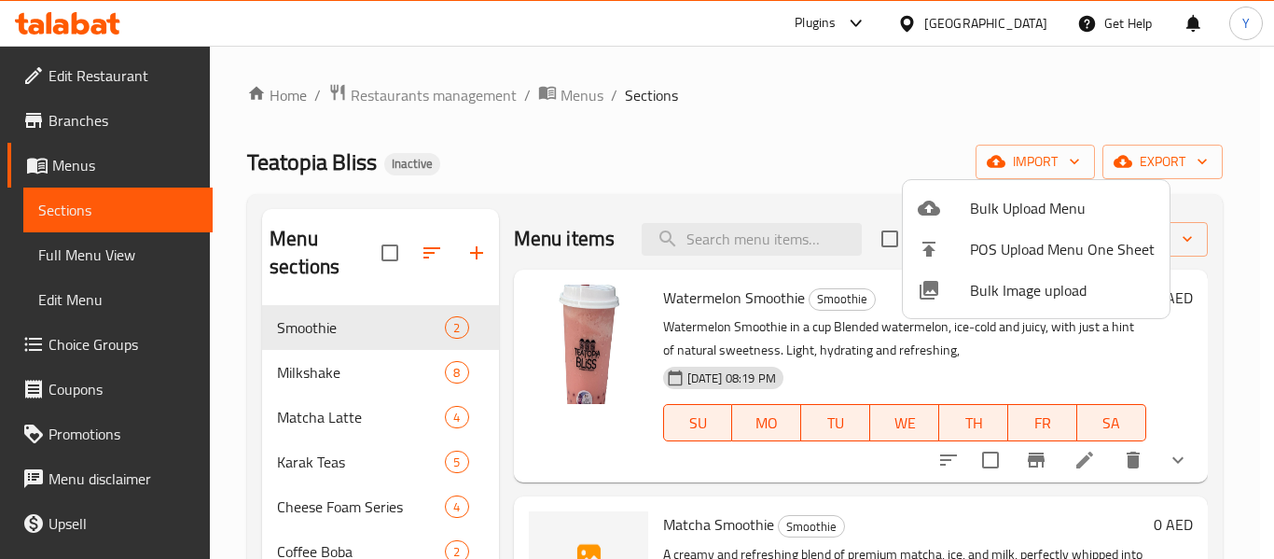
click at [471, 165] on div at bounding box center [637, 279] width 1274 height 559
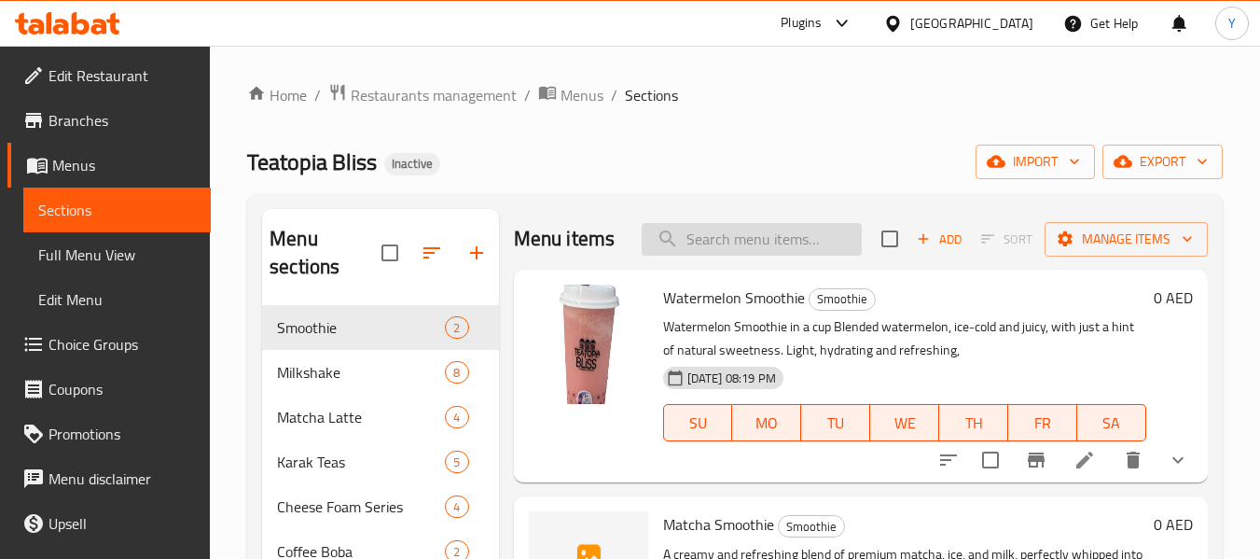
click at [711, 238] on input "search" at bounding box center [752, 239] width 220 height 33
paste input "Matcha Smoothie"
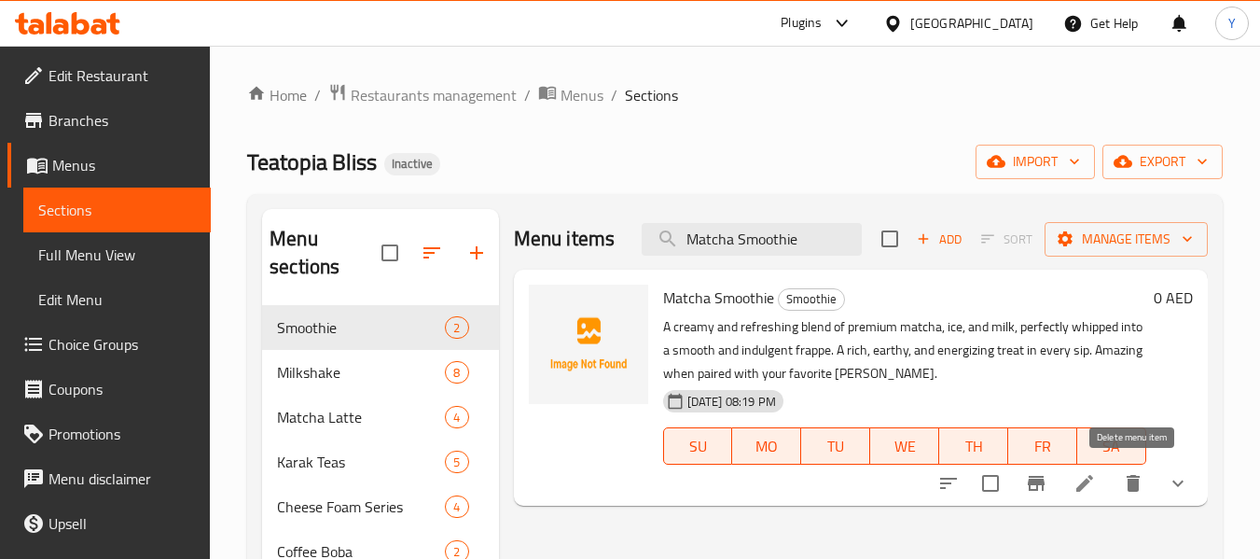
type input "Matcha Smoothie"
click at [1129, 480] on icon "delete" at bounding box center [1133, 483] width 13 height 17
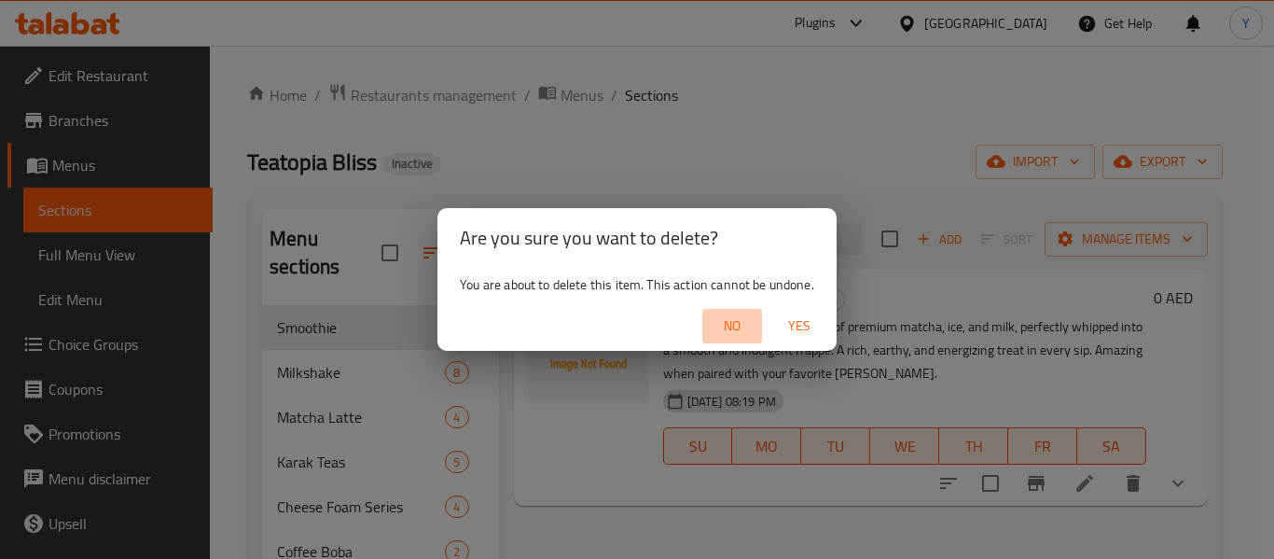
click at [735, 322] on span "No" at bounding box center [732, 325] width 45 height 23
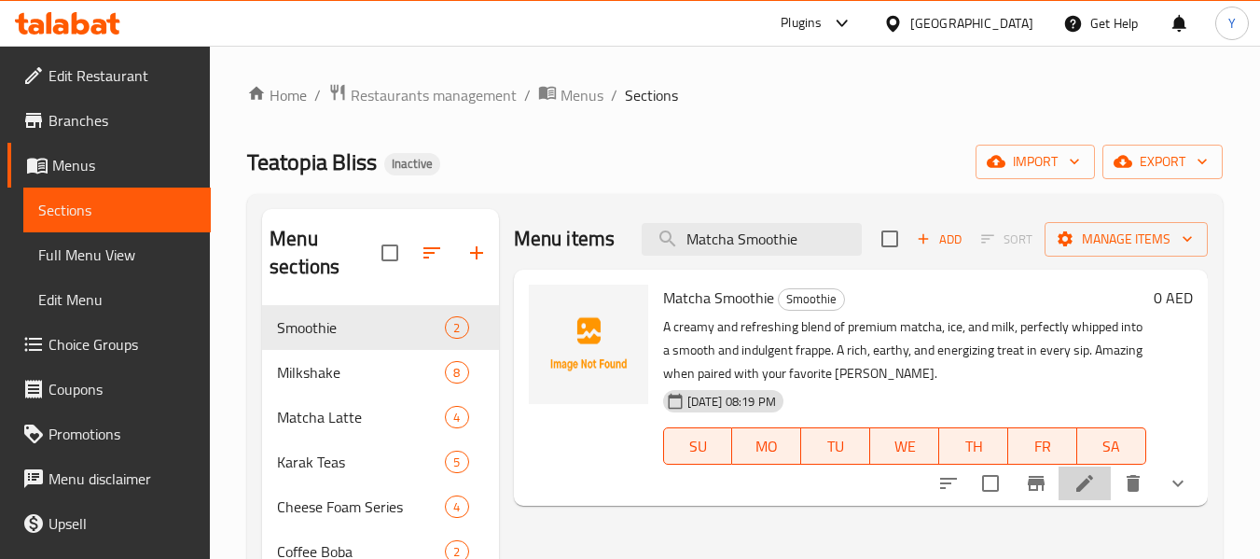
click at [1071, 491] on li at bounding box center [1085, 483] width 52 height 34
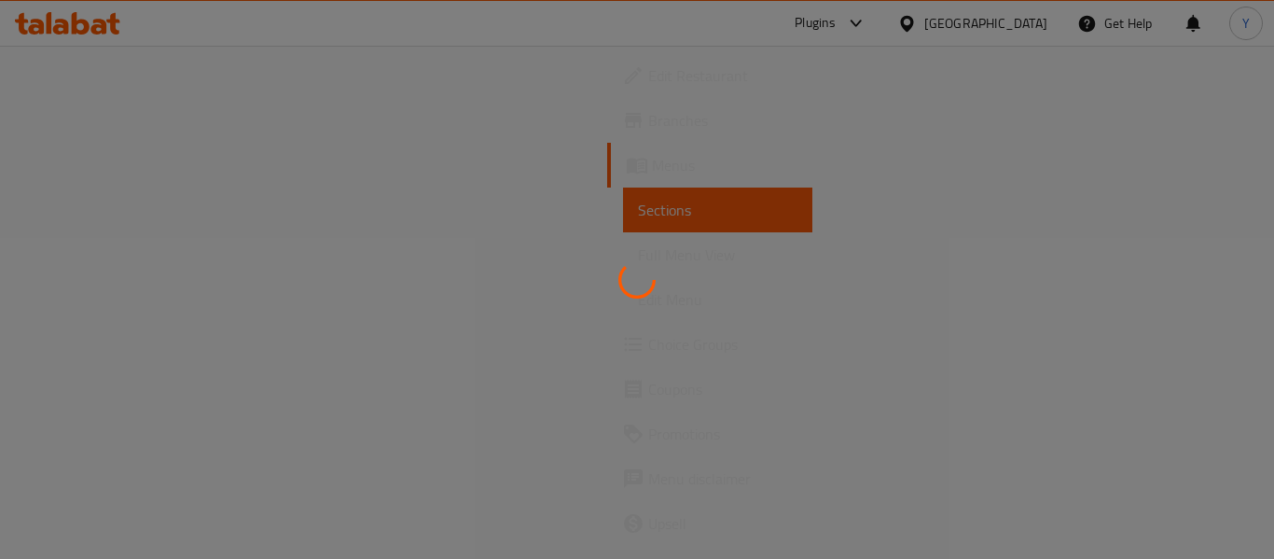
click at [637, 83] on div at bounding box center [637, 83] width 0 height 0
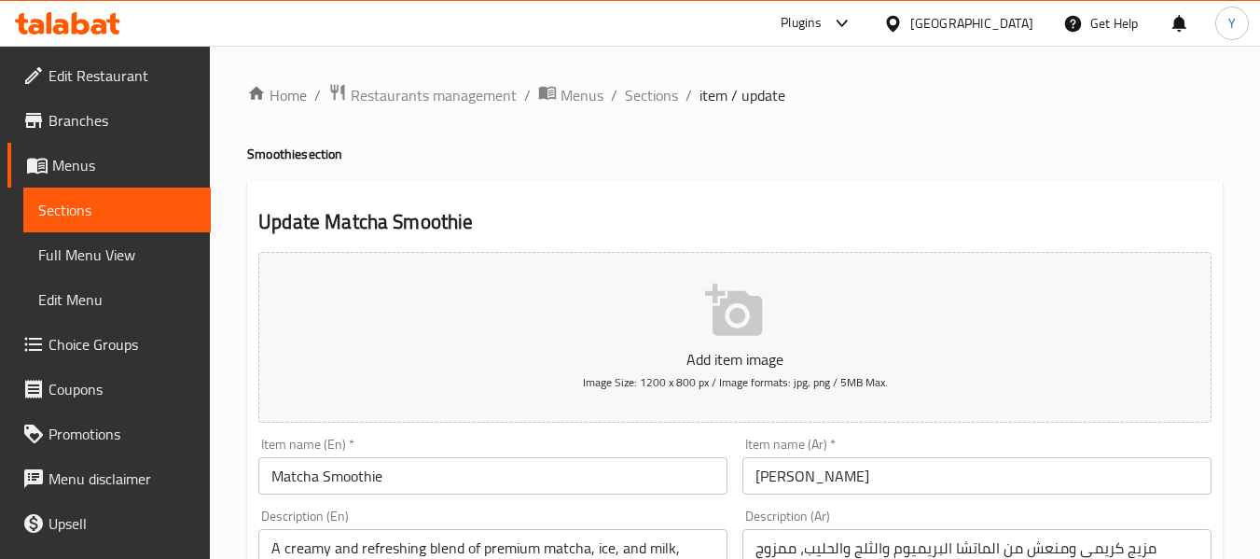
click at [146, 193] on link "Sections" at bounding box center [117, 210] width 188 height 45
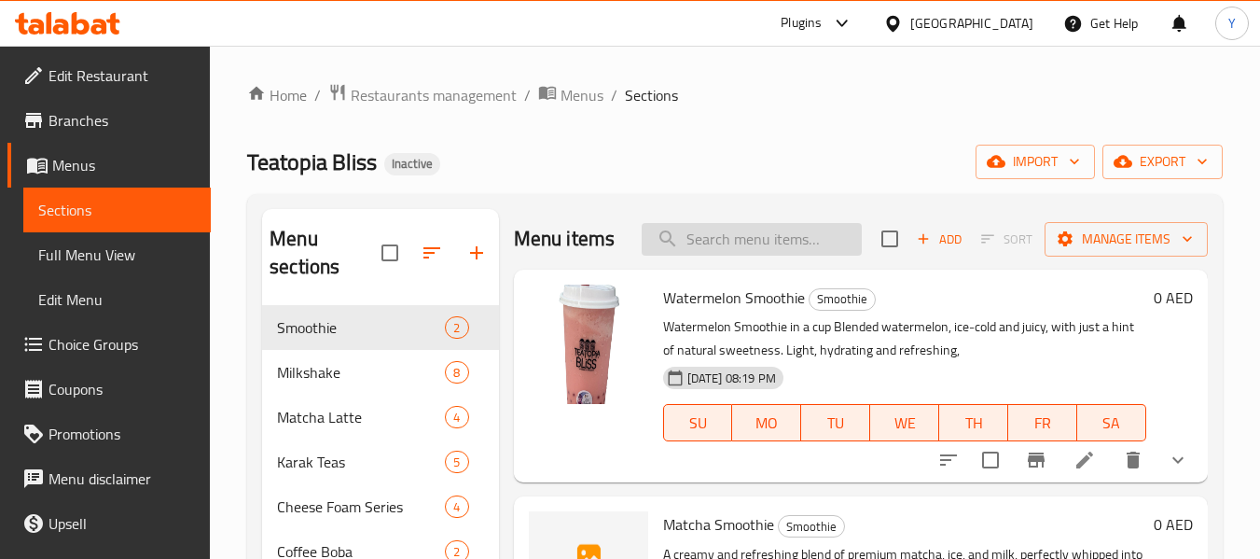
paste input "Matcha Smoothie"
click at [809, 240] on input "search" at bounding box center [752, 239] width 220 height 33
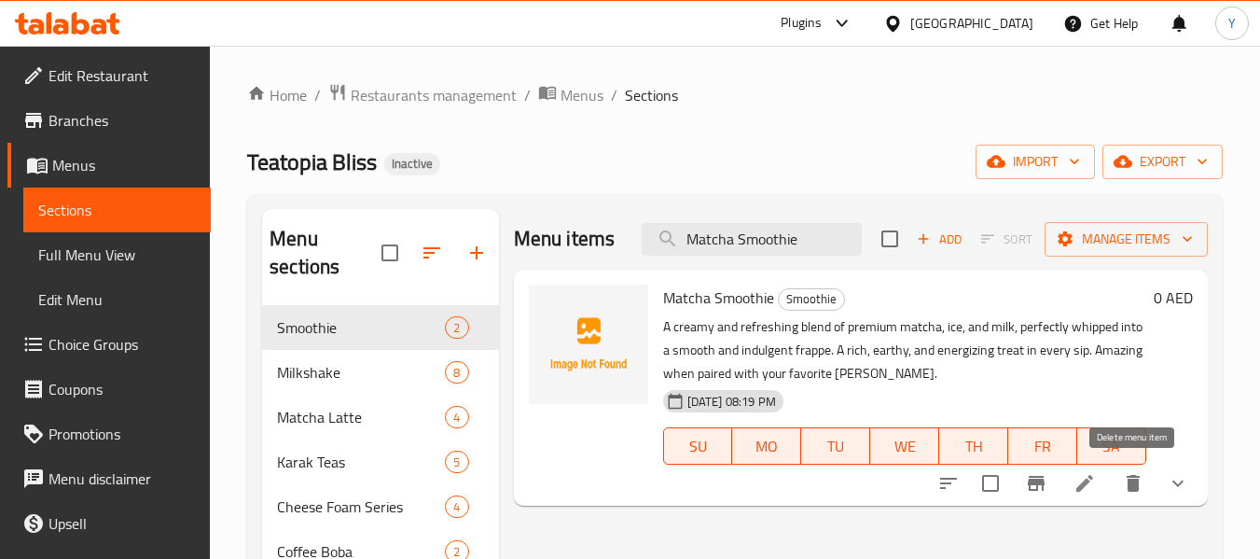
type input "Matcha Smoothie"
click at [1126, 479] on icon "delete" at bounding box center [1133, 483] width 22 height 22
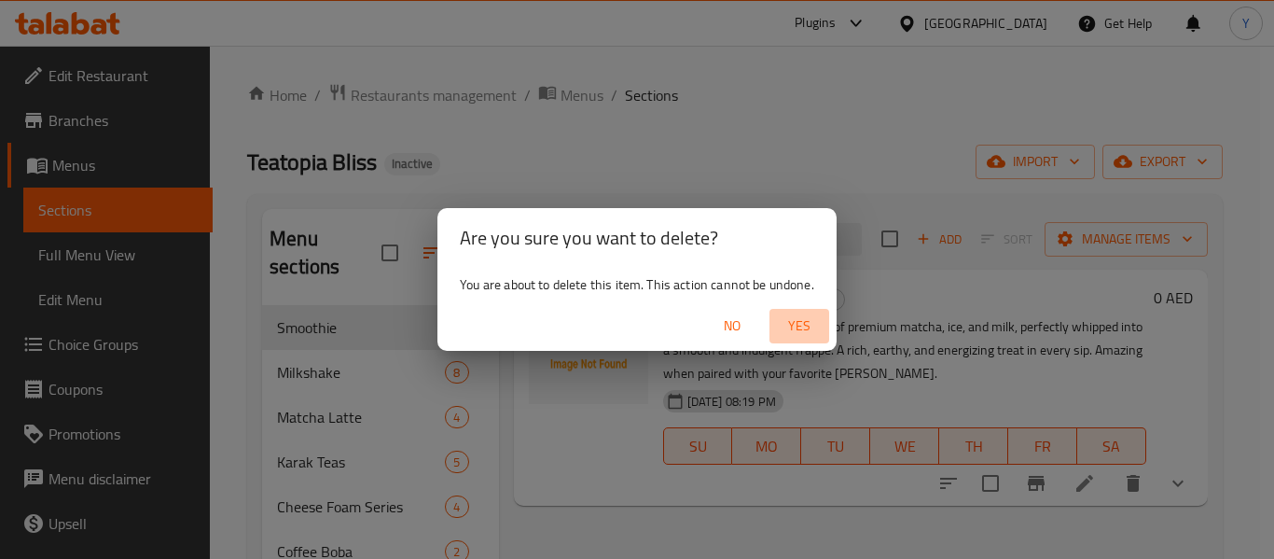
click at [796, 323] on span "Yes" at bounding box center [799, 325] width 45 height 23
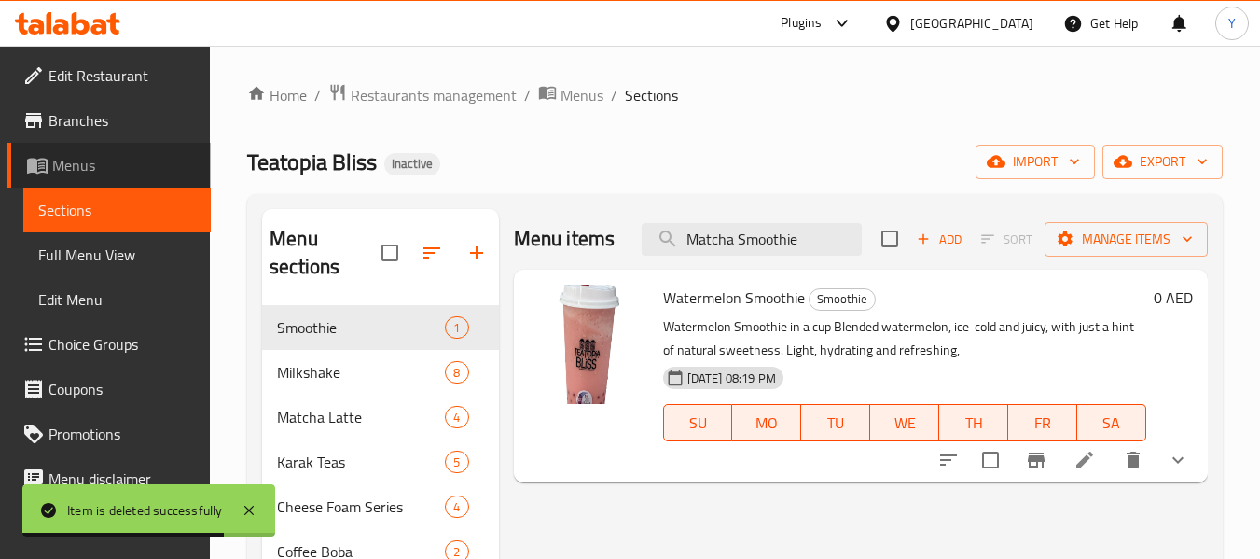
click at [122, 176] on link "Menus" at bounding box center [108, 165] width 203 height 45
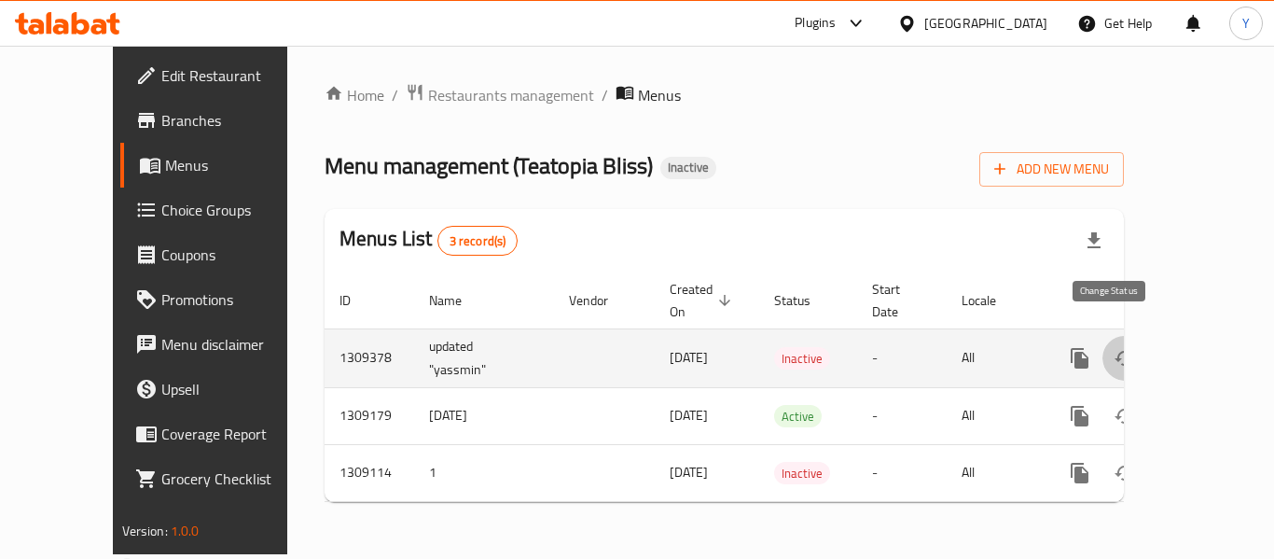
click at [1114, 347] on icon "enhanced table" at bounding box center [1125, 358] width 22 height 22
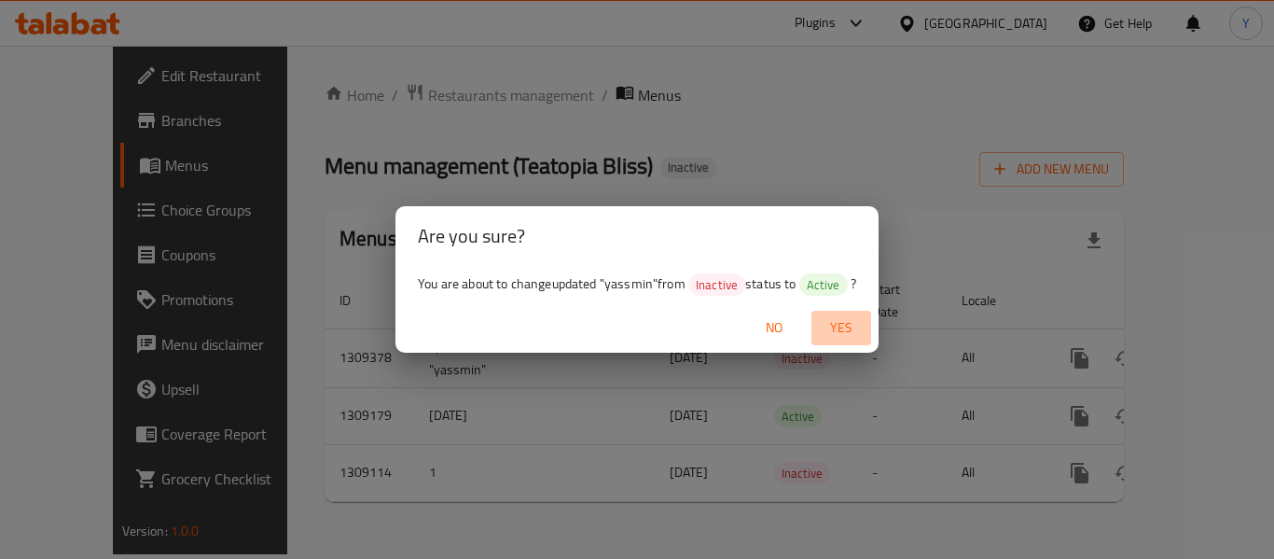
click at [848, 330] on span "Yes" at bounding box center [841, 327] width 45 height 23
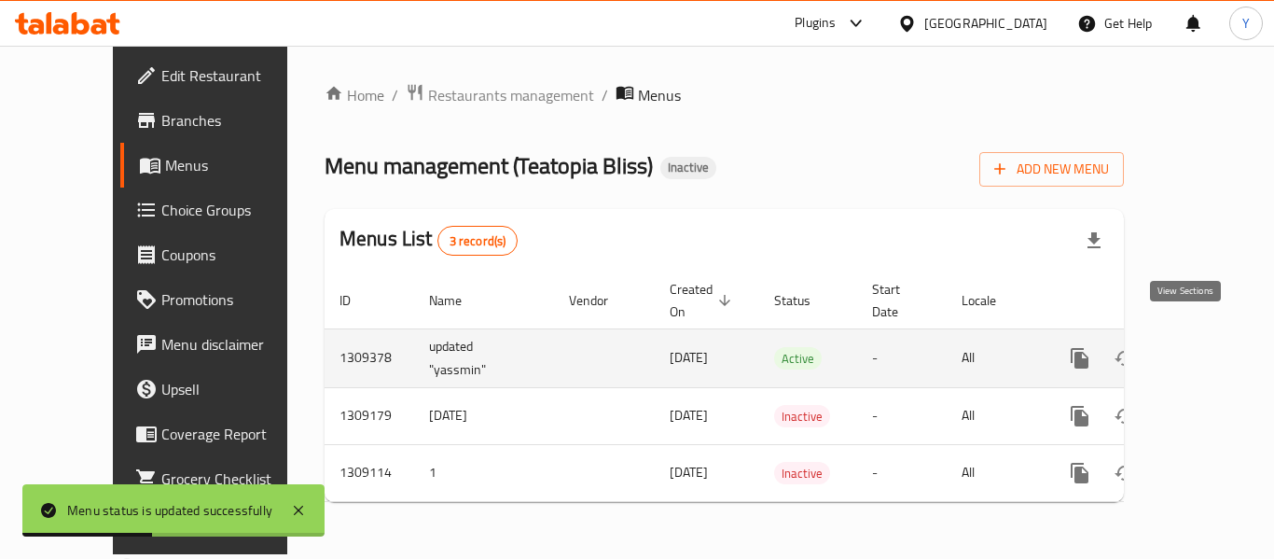
click at [1217, 336] on link "enhanced table" at bounding box center [1214, 358] width 45 height 45
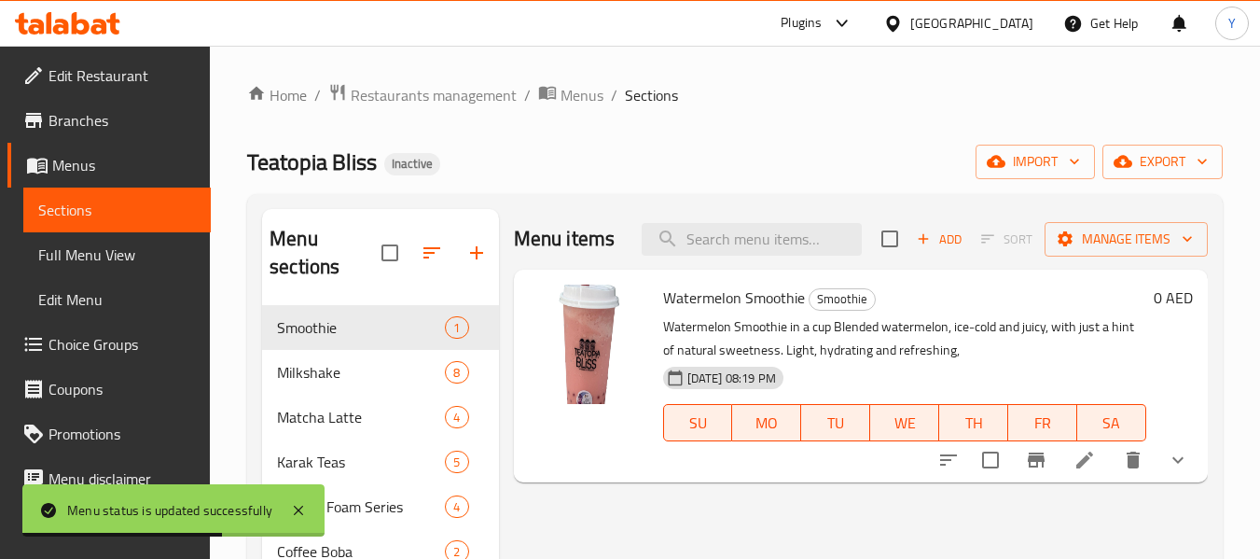
click at [123, 266] on span "Full Menu View" at bounding box center [117, 255] width 158 height 22
